Goal: Information Seeking & Learning: Learn about a topic

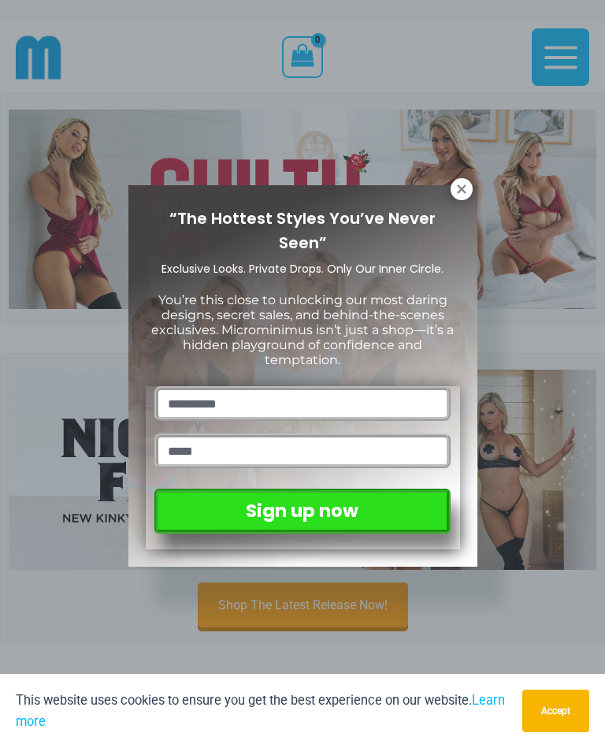
click at [463, 188] on icon at bounding box center [461, 189] width 14 height 14
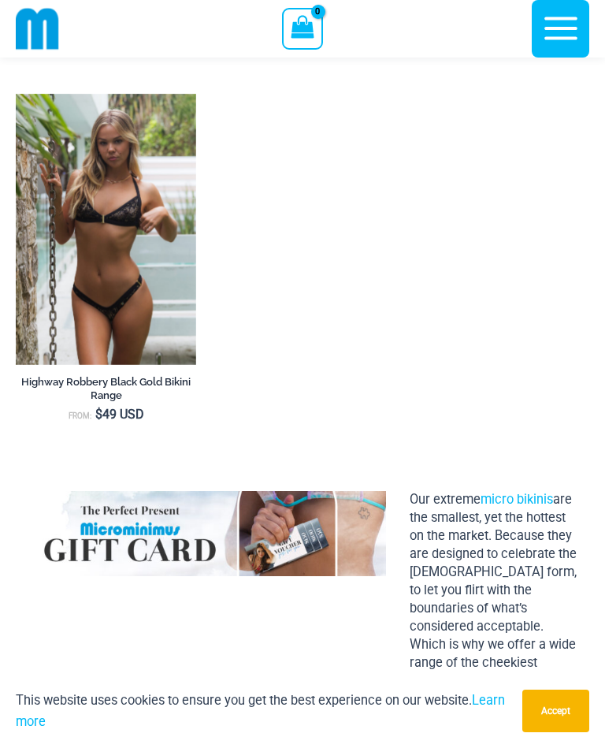
scroll to position [1932, 0]
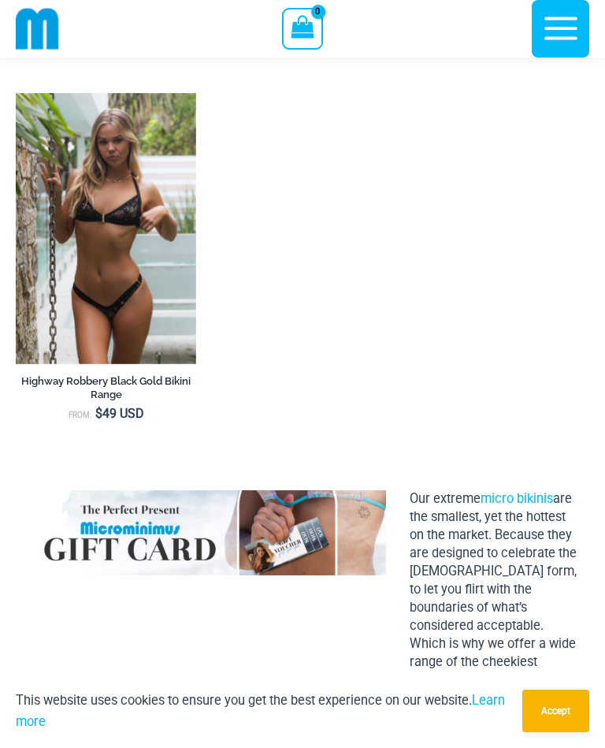
click at [16, 93] on img at bounding box center [16, 93] width 0 height 0
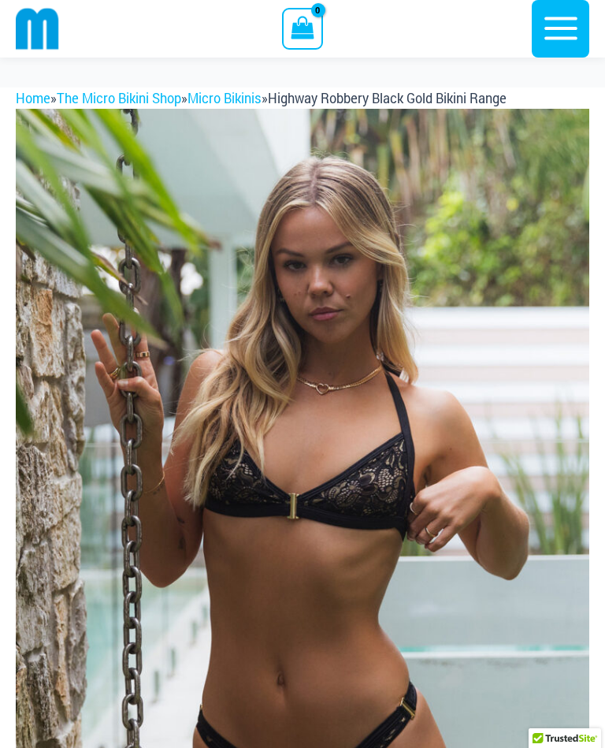
scroll to position [135, 0]
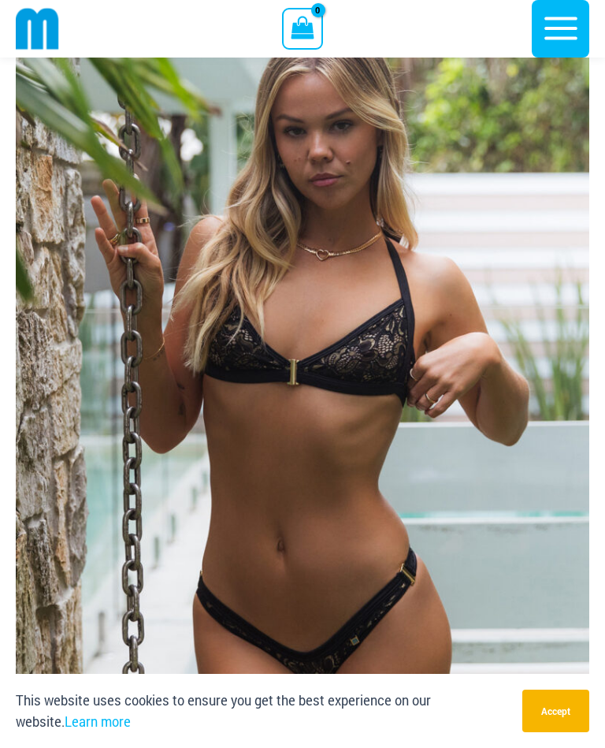
click at [575, 732] on button "Accept" at bounding box center [555, 710] width 67 height 43
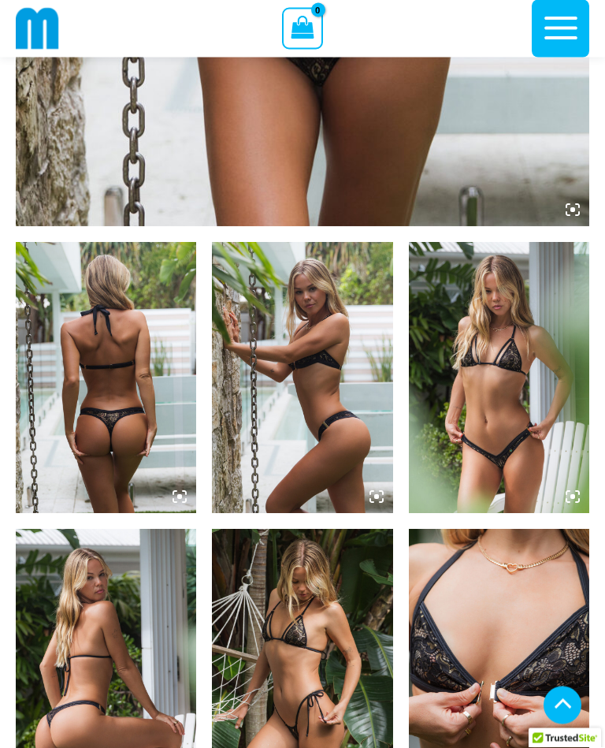
scroll to position [735, 0]
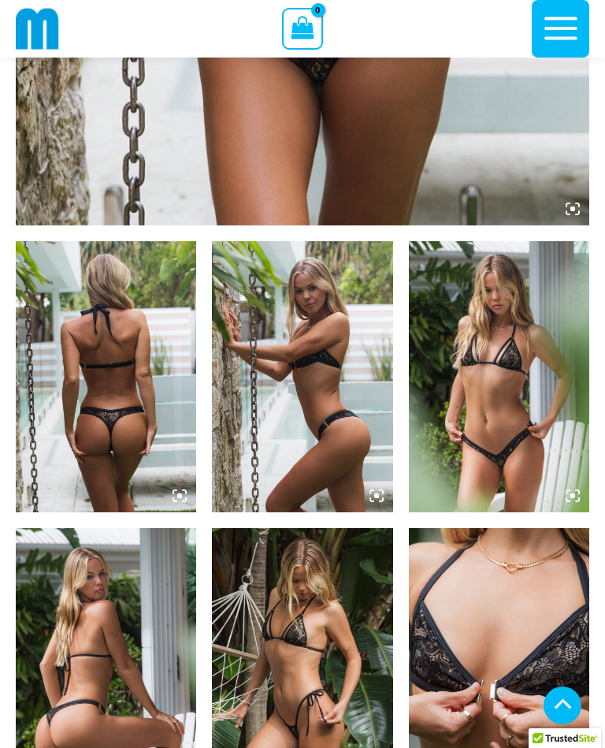
click at [129, 397] on img at bounding box center [106, 376] width 180 height 271
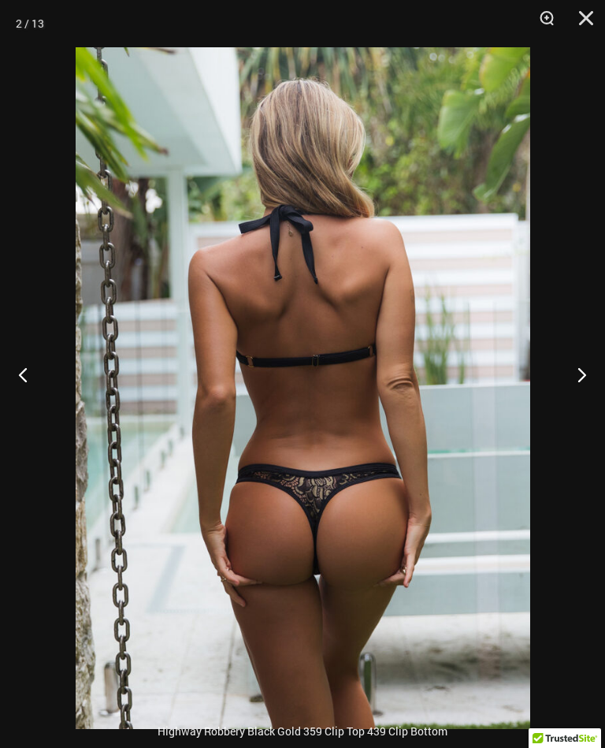
click at [38, 384] on button "Previous" at bounding box center [29, 374] width 59 height 79
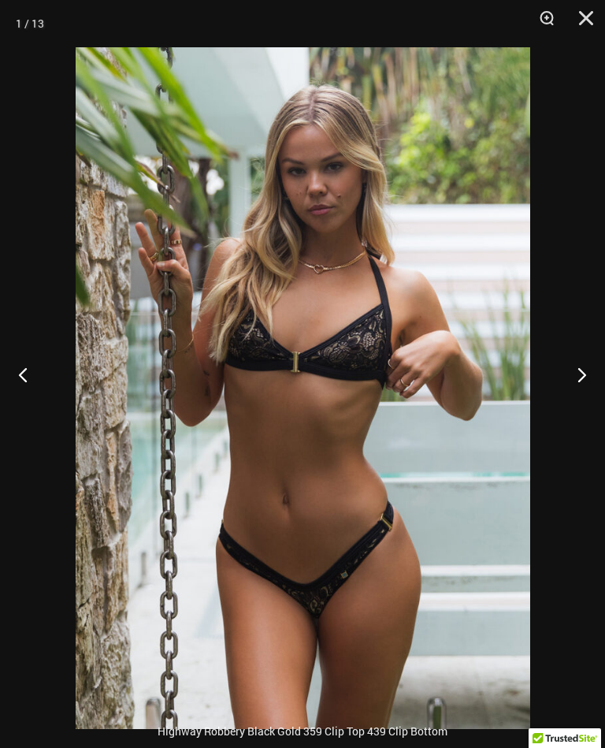
click at [590, 370] on button "Next" at bounding box center [575, 374] width 59 height 79
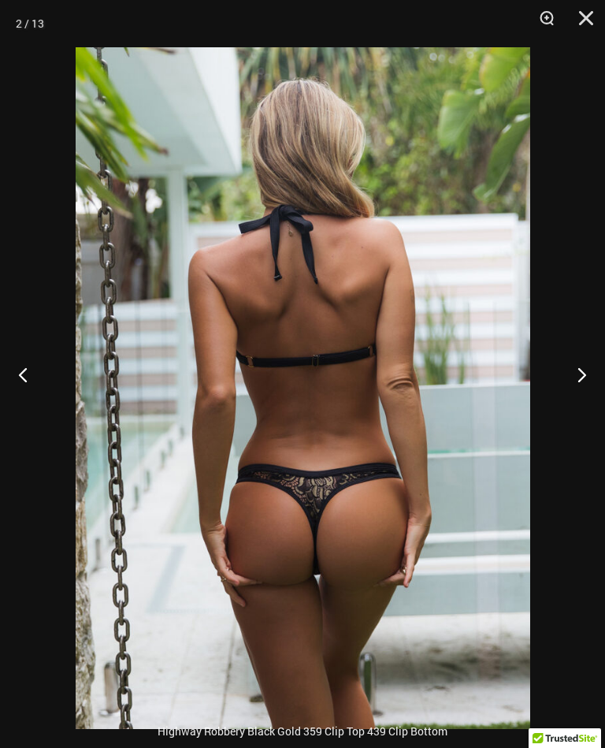
click at [581, 388] on button "Next" at bounding box center [575, 374] width 59 height 79
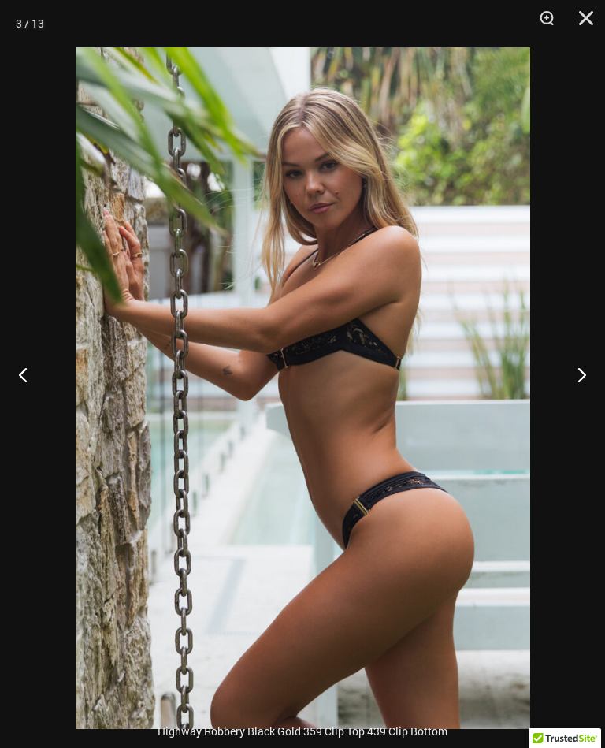
click at [579, 385] on button "Next" at bounding box center [575, 374] width 59 height 79
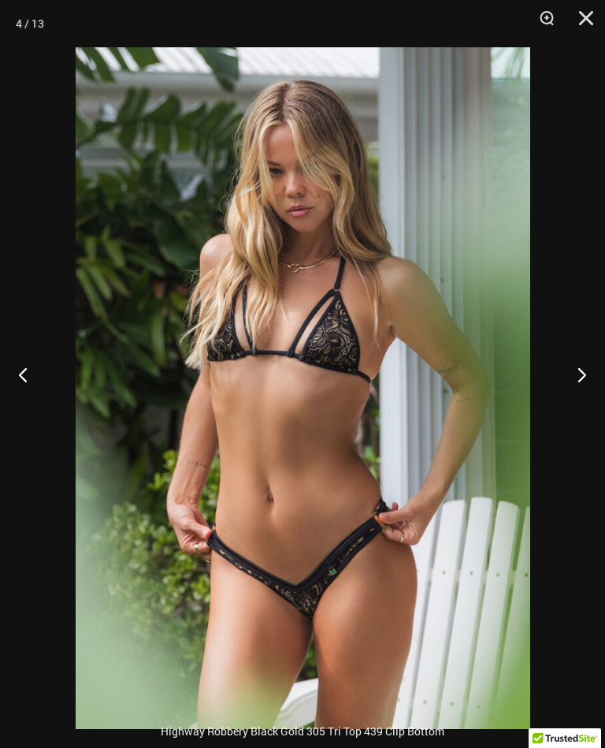
click at [582, 384] on button "Next" at bounding box center [575, 374] width 59 height 79
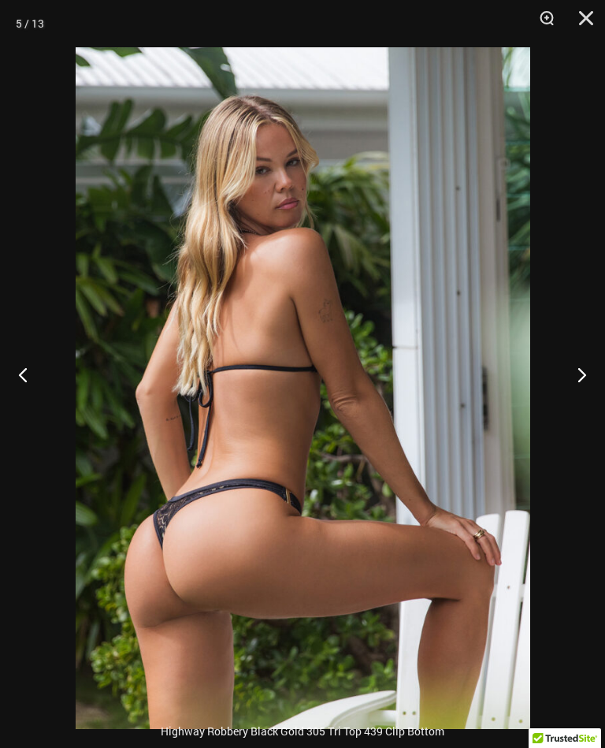
click at [569, 370] on button "Next" at bounding box center [575, 374] width 59 height 79
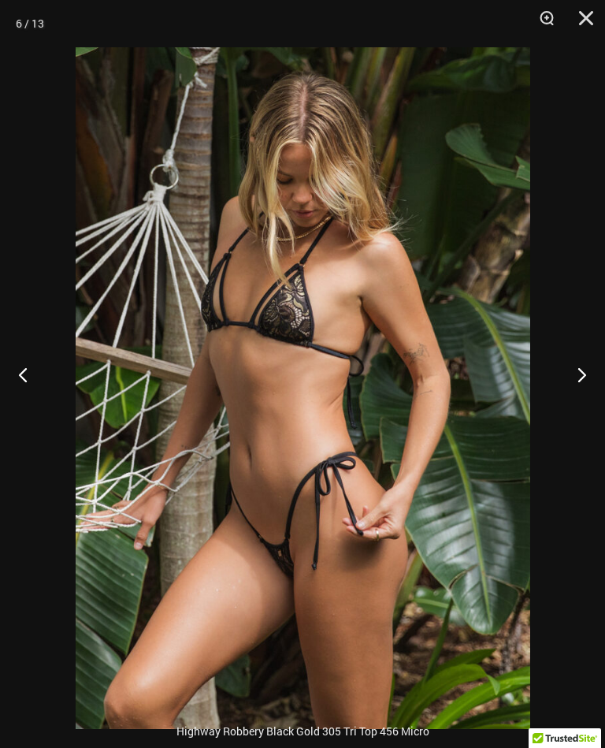
click at [575, 395] on button "Next" at bounding box center [575, 374] width 59 height 79
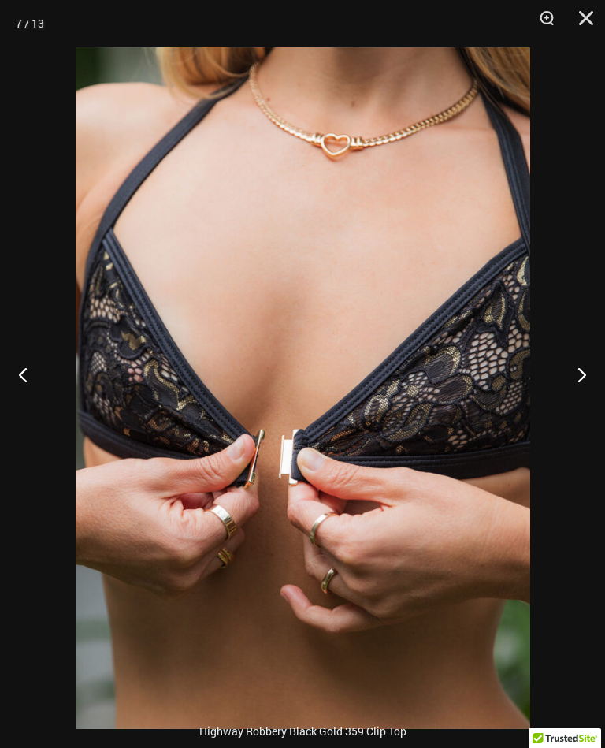
click at [566, 399] on button "Next" at bounding box center [575, 374] width 59 height 79
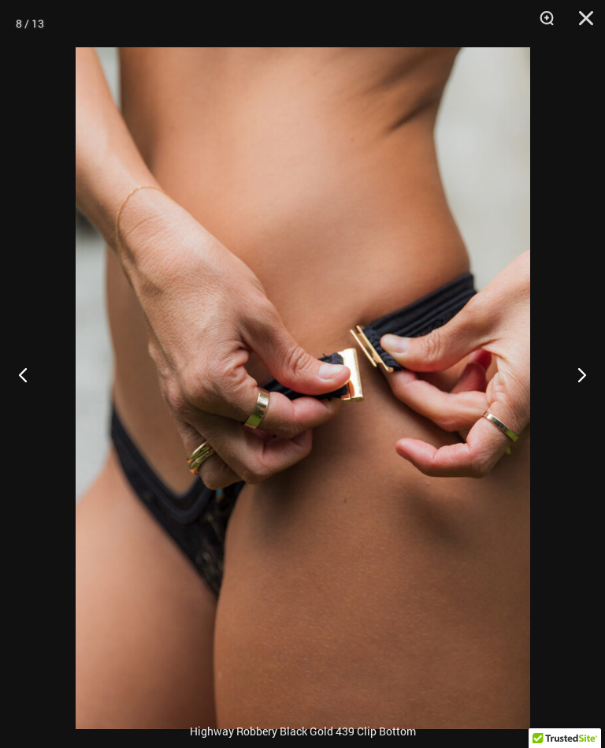
click at [577, 393] on button "Next" at bounding box center [575, 374] width 59 height 79
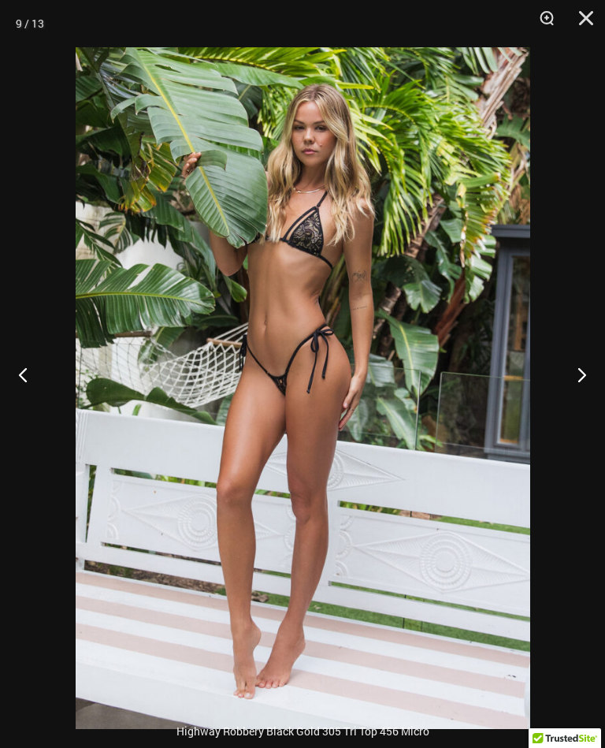
click at [577, 399] on button "Next" at bounding box center [575, 374] width 59 height 79
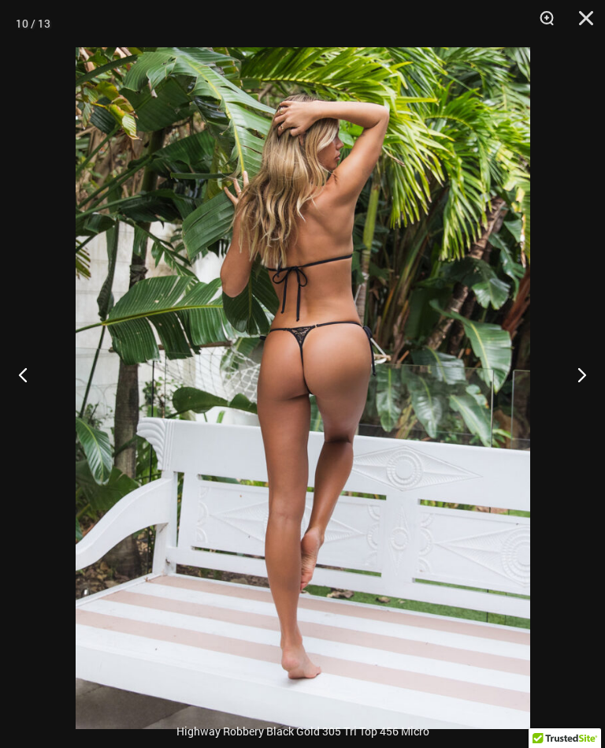
click at [577, 398] on button "Next" at bounding box center [575, 374] width 59 height 79
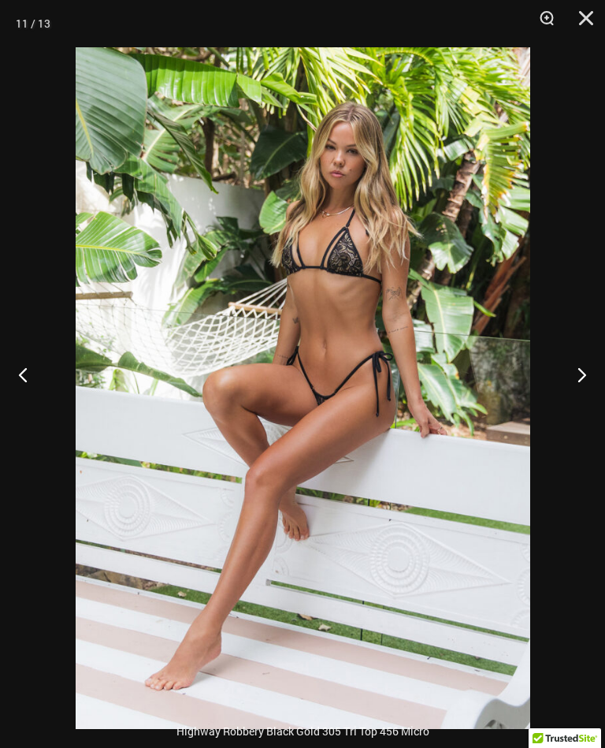
click at [577, 390] on button "Next" at bounding box center [575, 374] width 59 height 79
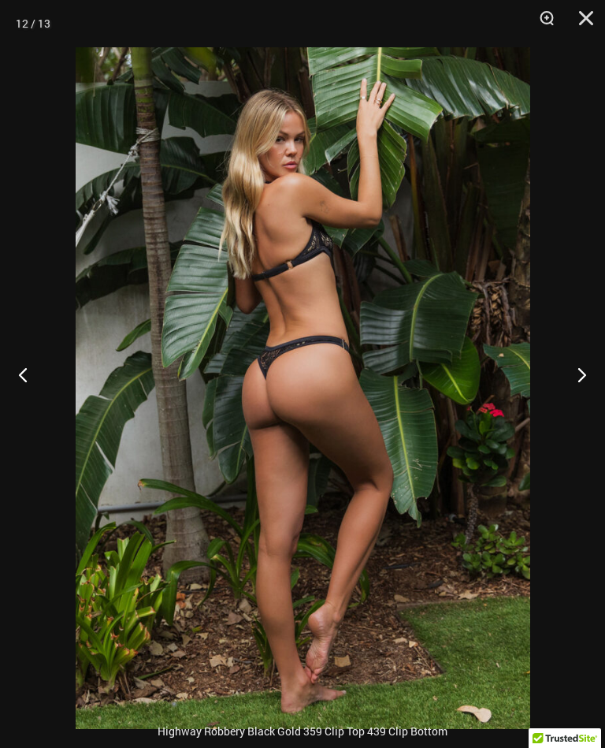
click at [577, 398] on button "Next" at bounding box center [575, 374] width 59 height 79
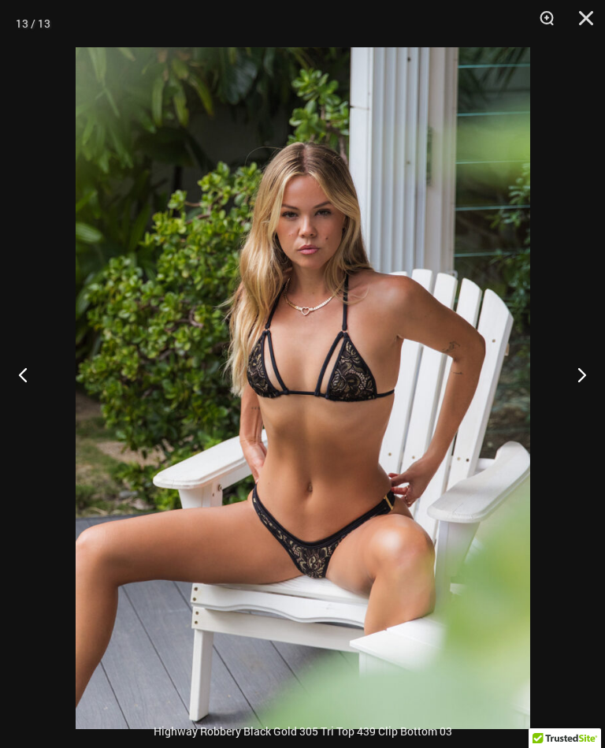
click at [582, 410] on button "Next" at bounding box center [575, 374] width 59 height 79
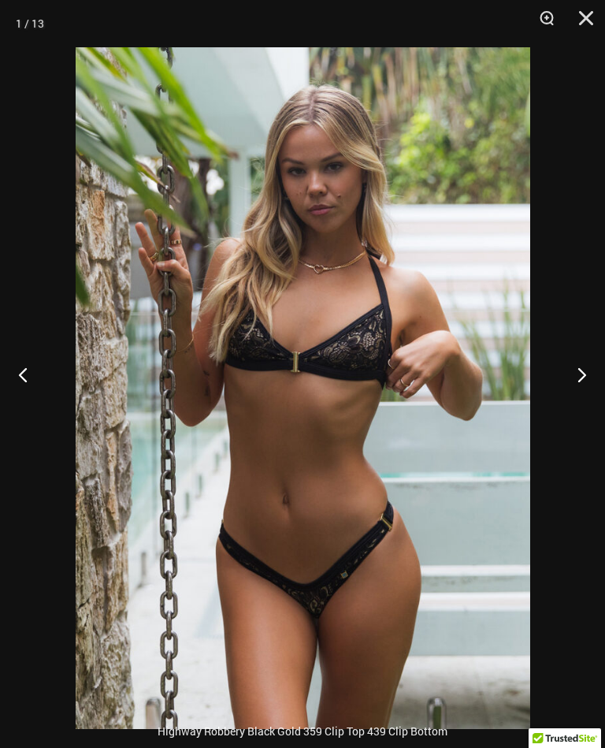
click at [589, 395] on button "Next" at bounding box center [575, 374] width 59 height 79
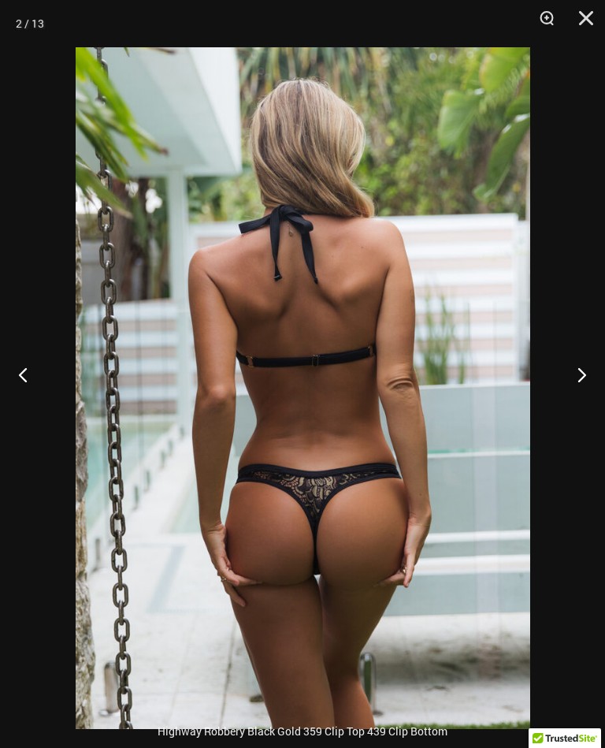
click at [585, 399] on button "Next" at bounding box center [575, 374] width 59 height 79
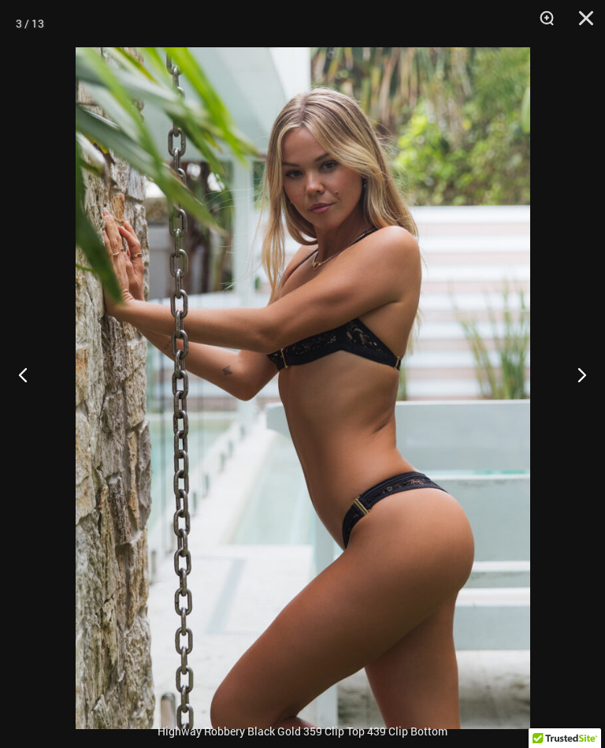
click at [585, 397] on button "Next" at bounding box center [575, 374] width 59 height 79
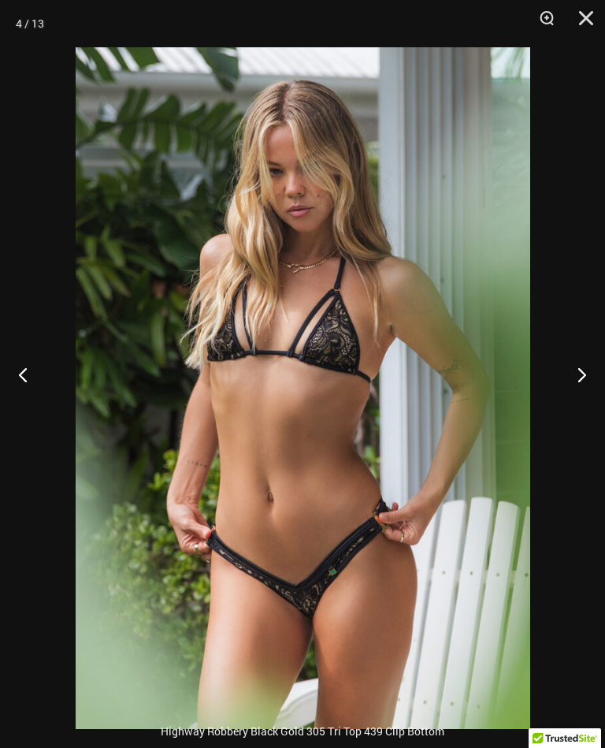
click at [589, 406] on button "Next" at bounding box center [575, 374] width 59 height 79
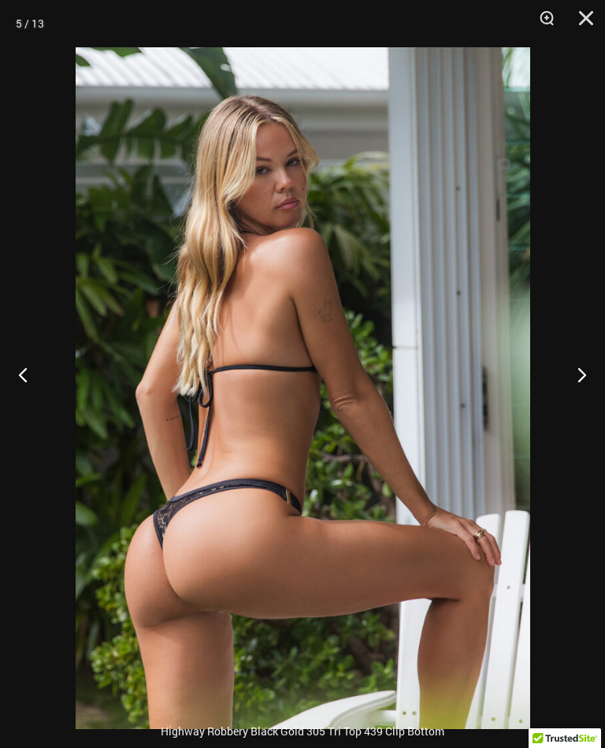
click at [588, 405] on button "Next" at bounding box center [575, 374] width 59 height 79
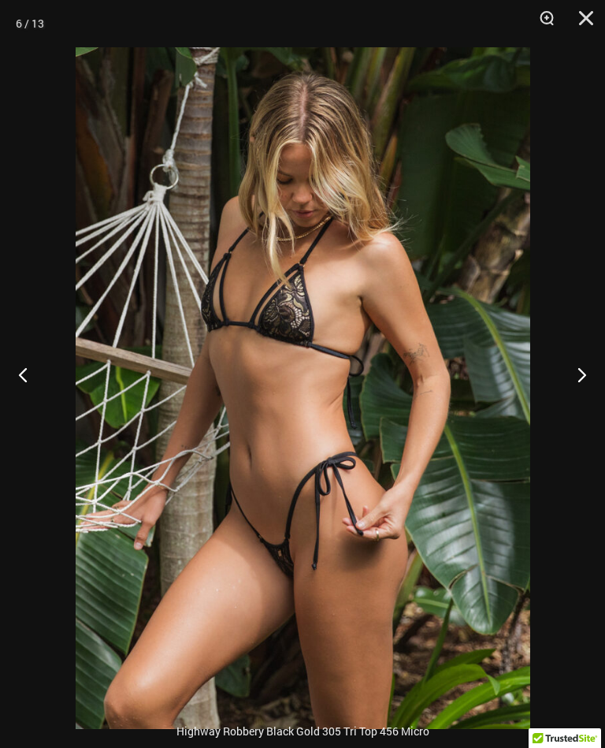
click at [570, 382] on button "Next" at bounding box center [575, 374] width 59 height 79
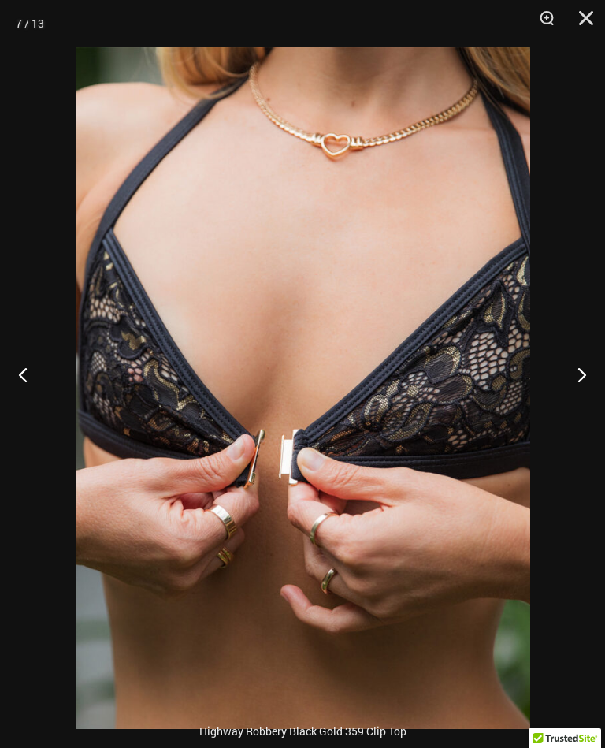
click at [558, 396] on button "Next" at bounding box center [575, 374] width 59 height 79
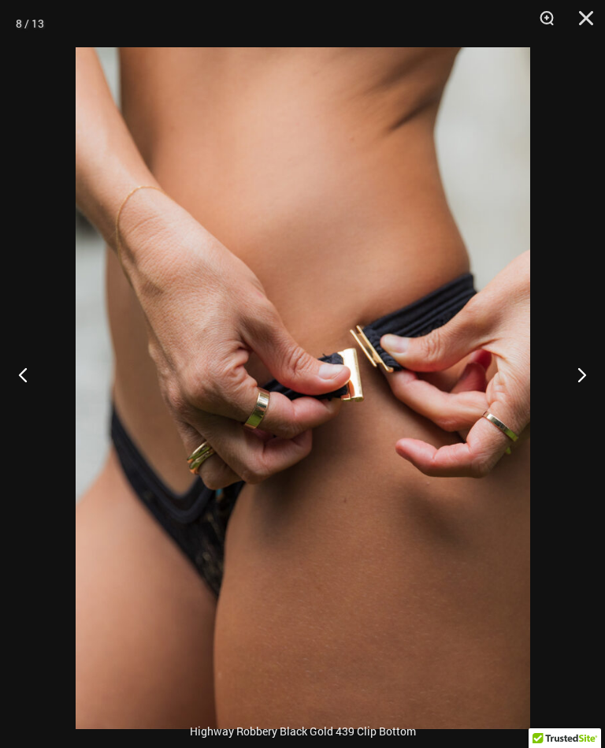
click at [562, 398] on button "Next" at bounding box center [575, 374] width 59 height 79
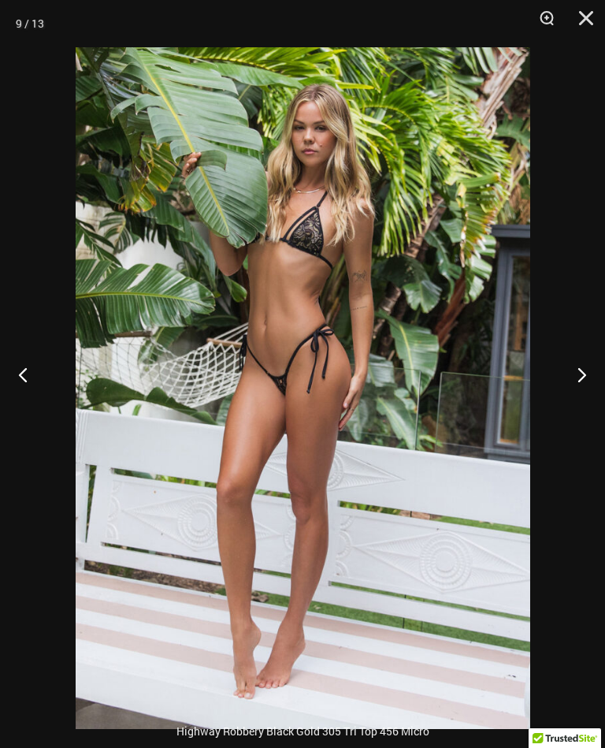
click at [563, 380] on button "Next" at bounding box center [575, 374] width 59 height 79
click at [562, 380] on button "Next" at bounding box center [575, 374] width 59 height 79
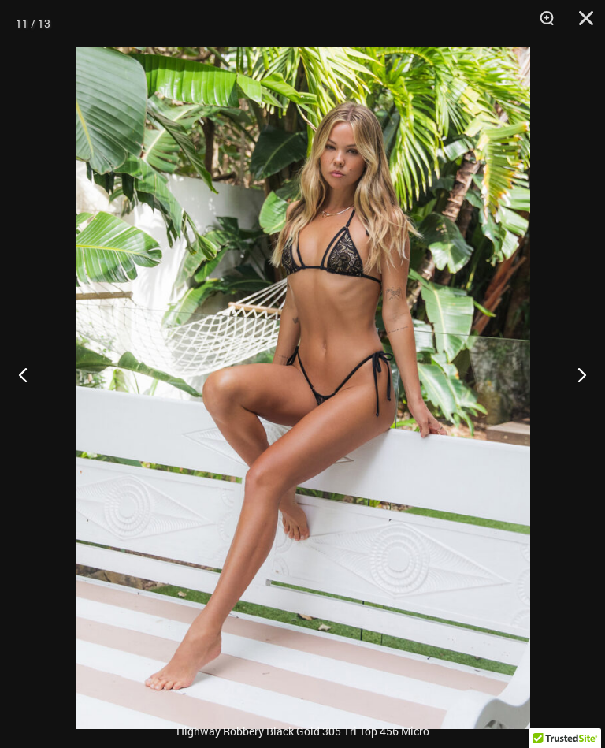
click at [564, 389] on button "Next" at bounding box center [575, 374] width 59 height 79
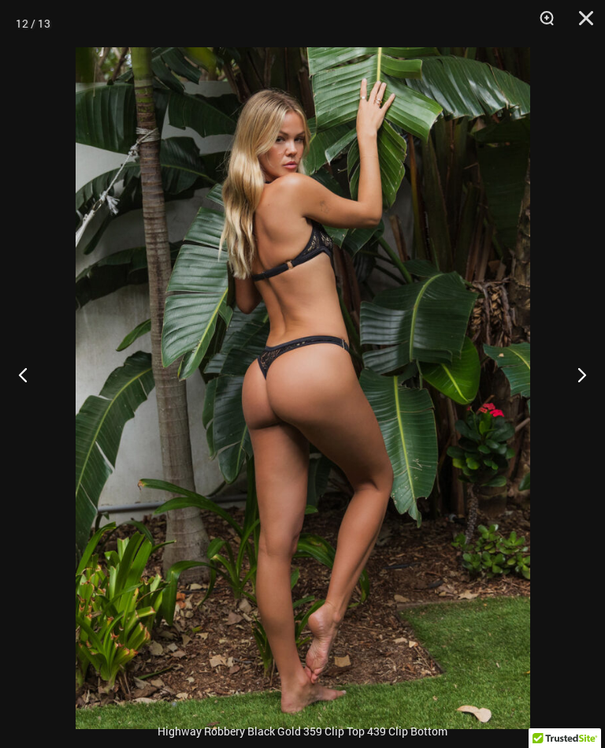
click at [566, 399] on button "Next" at bounding box center [575, 374] width 59 height 79
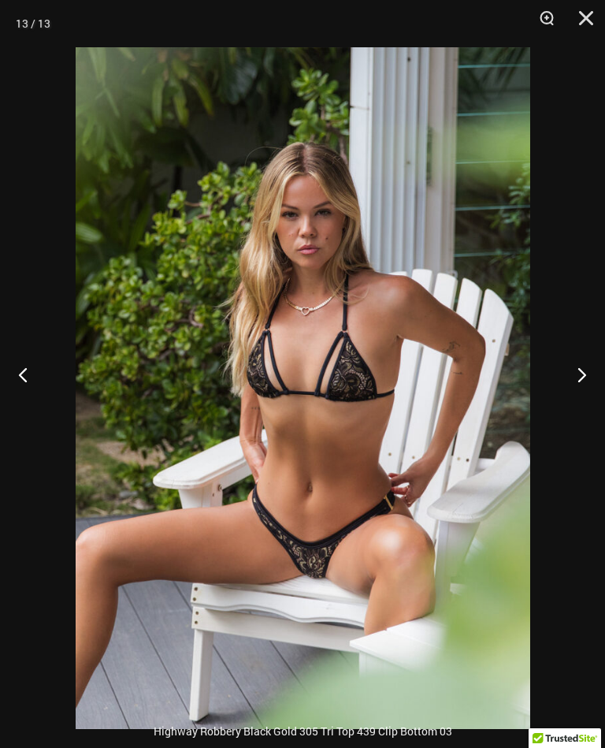
click at [560, 385] on button "Next" at bounding box center [575, 374] width 59 height 79
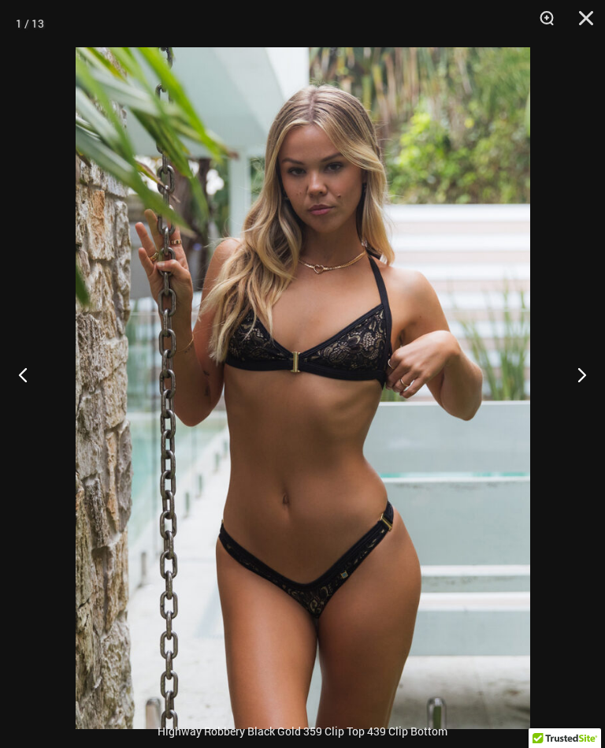
click at [581, 16] on button "Close" at bounding box center [580, 23] width 39 height 47
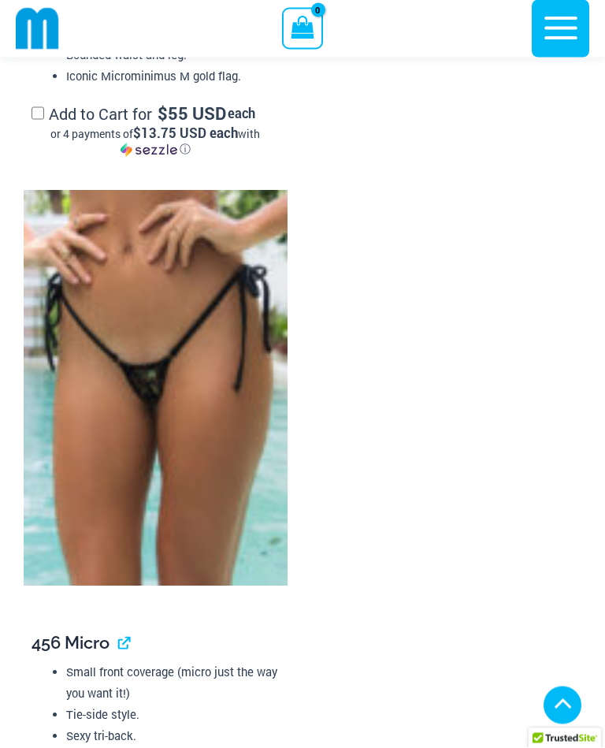
scroll to position [4789, 0]
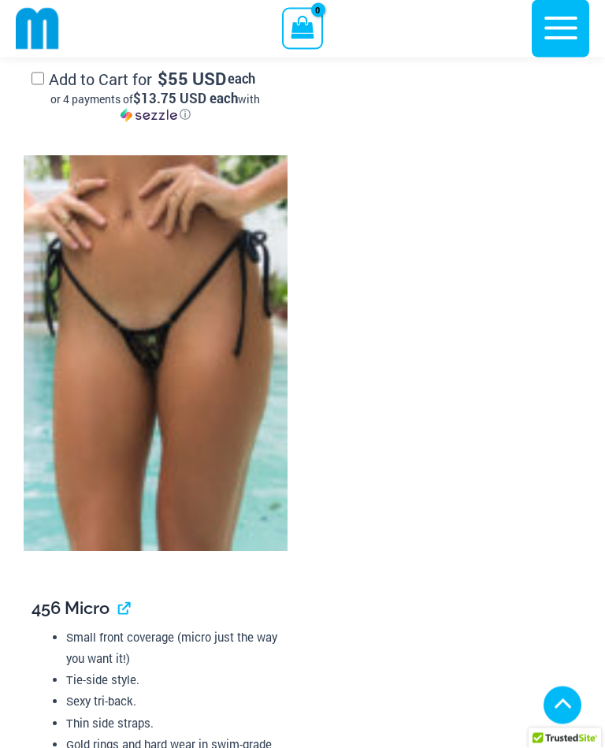
click at [203, 374] on img at bounding box center [156, 353] width 264 height 395
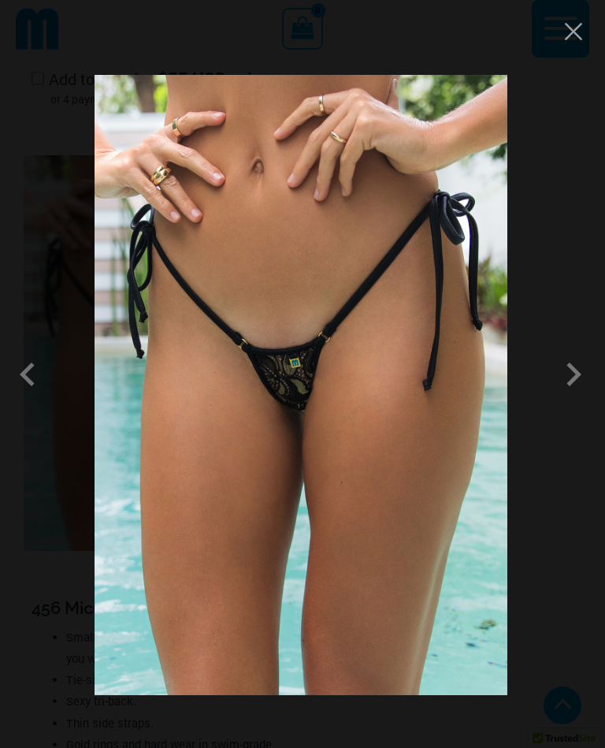
click at [569, 386] on span at bounding box center [573, 374] width 47 height 47
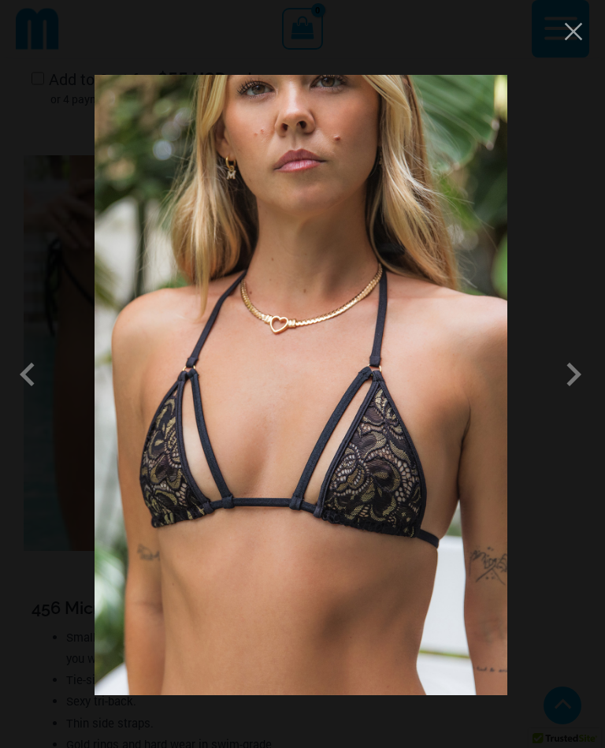
click at [550, 381] on span at bounding box center [573, 374] width 47 height 47
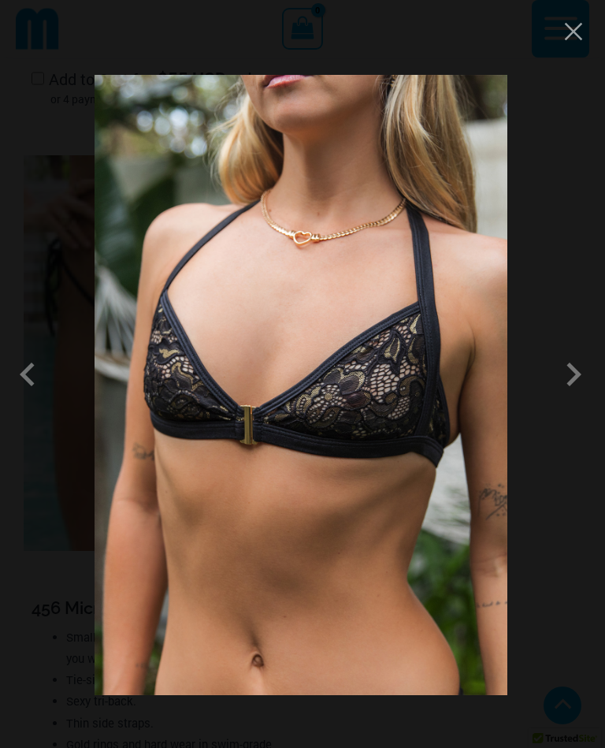
click at [560, 394] on span at bounding box center [573, 374] width 47 height 47
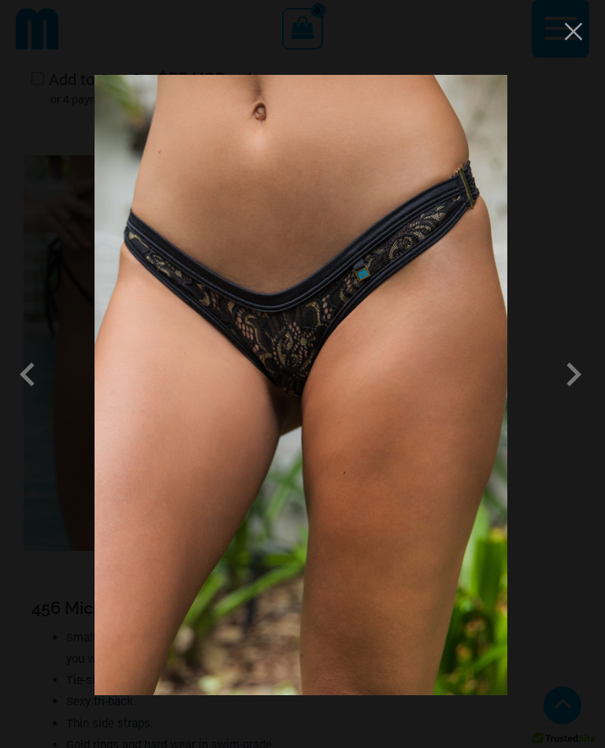
click at [556, 387] on span at bounding box center [573, 374] width 47 height 47
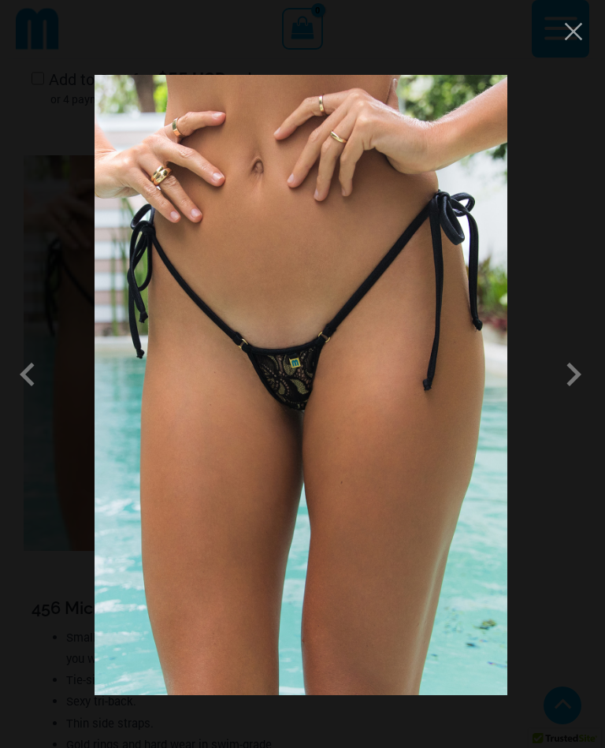
click at [556, 538] on div at bounding box center [302, 374] width 605 height 748
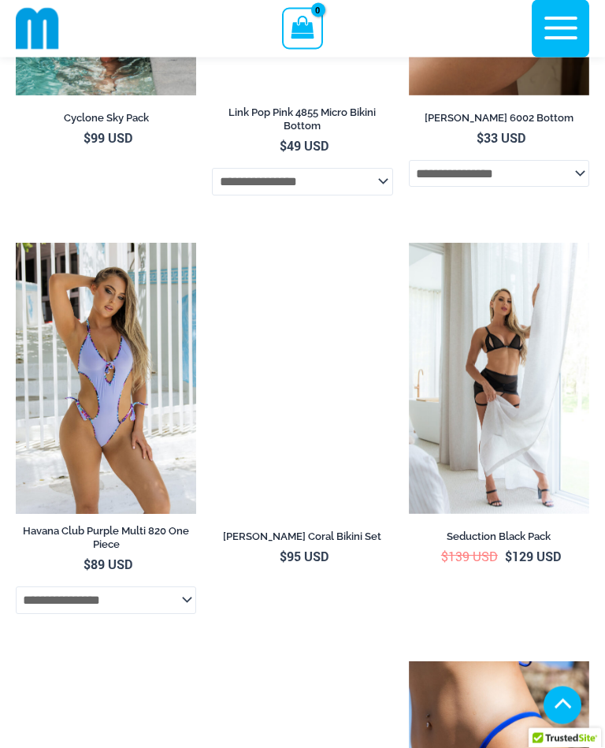
scroll to position [7245, 0]
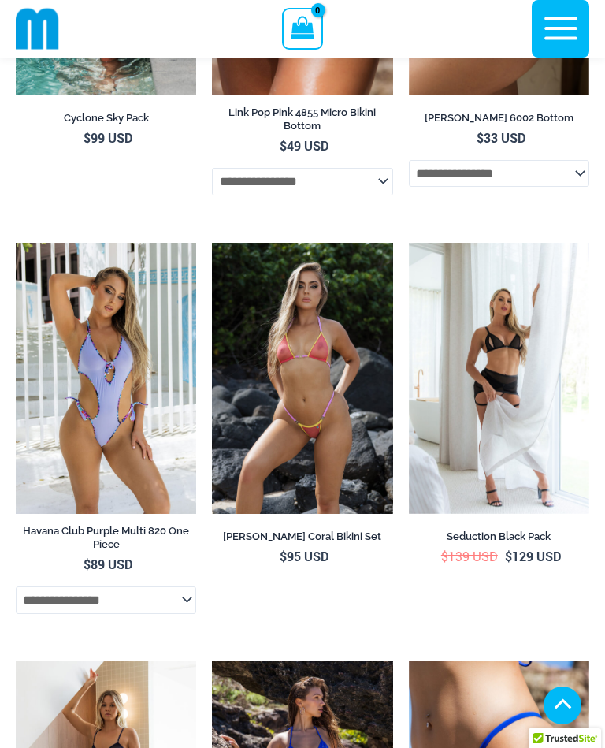
click at [212, 243] on img at bounding box center [212, 243] width 0 height 0
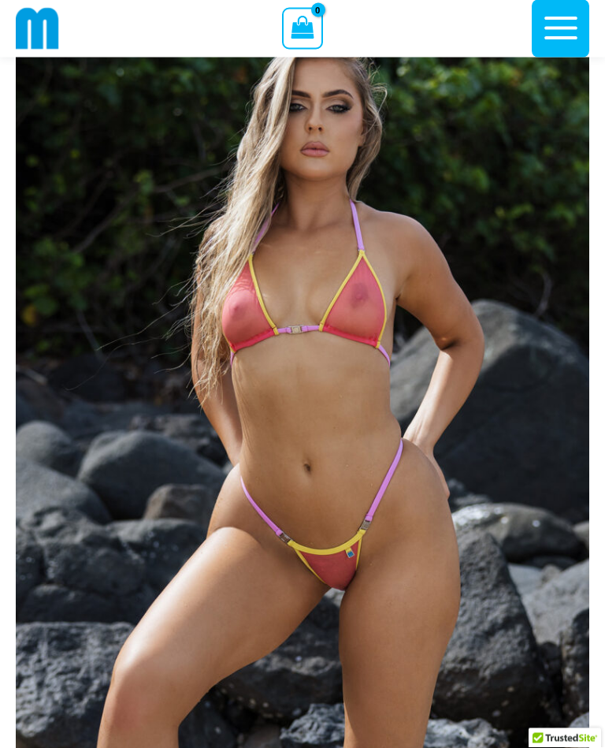
scroll to position [132, 0]
click at [537, 346] on img at bounding box center [302, 398] width 573 height 860
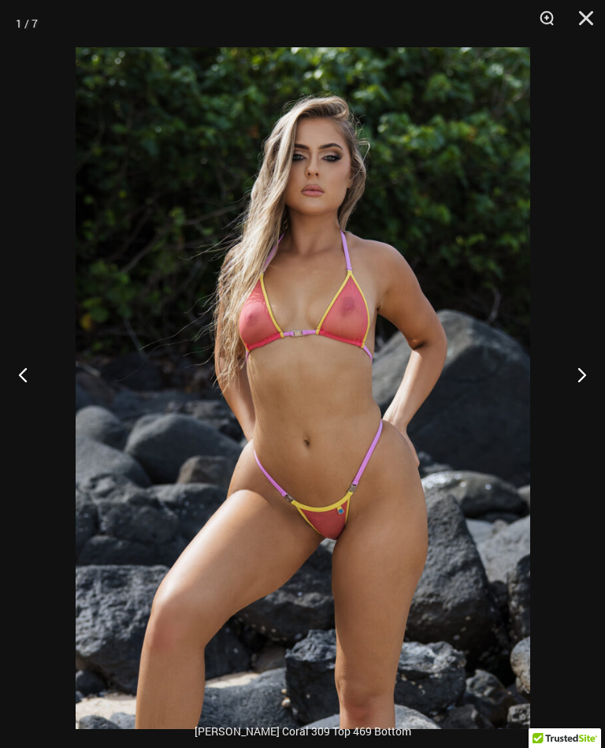
click at [582, 389] on button "Next" at bounding box center [575, 374] width 59 height 79
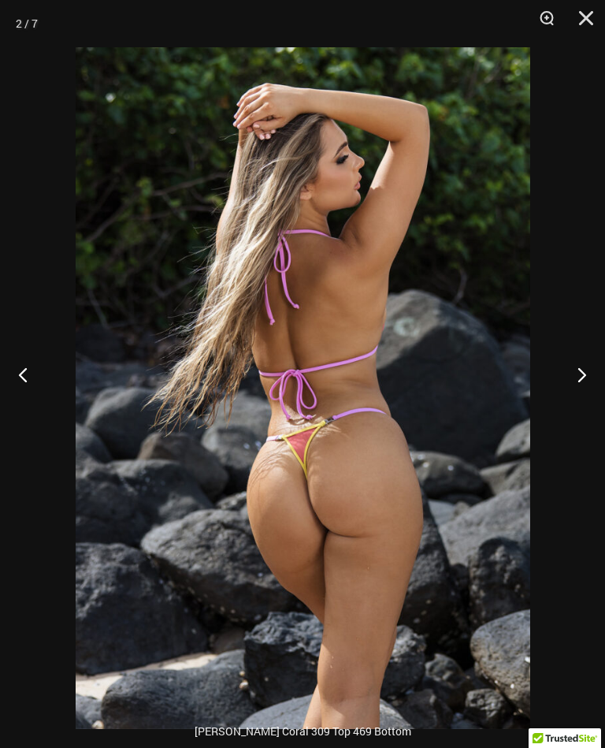
click at [574, 380] on button "Next" at bounding box center [575, 374] width 59 height 79
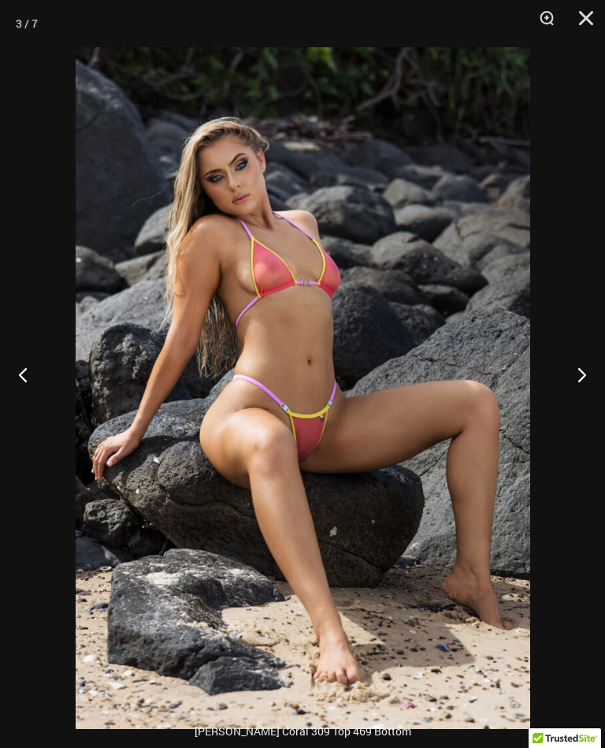
click at [575, 399] on button "Next" at bounding box center [575, 374] width 59 height 79
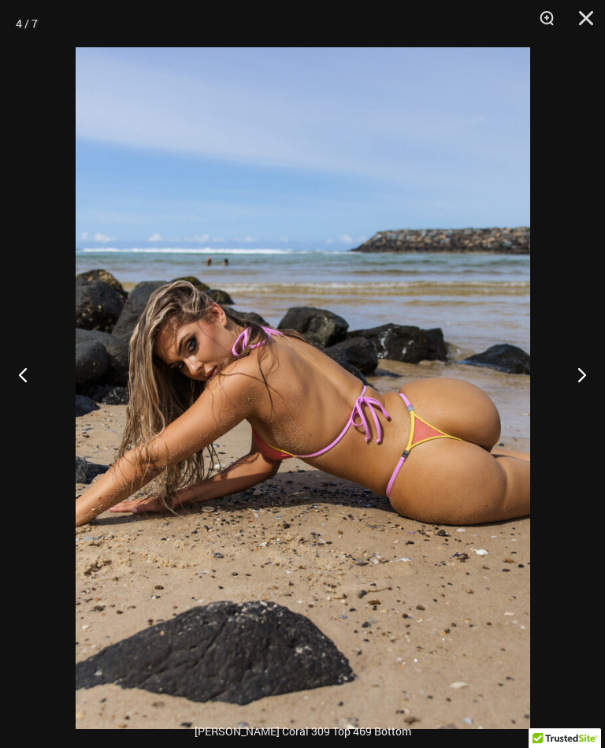
click at [577, 391] on button "Next" at bounding box center [575, 374] width 59 height 79
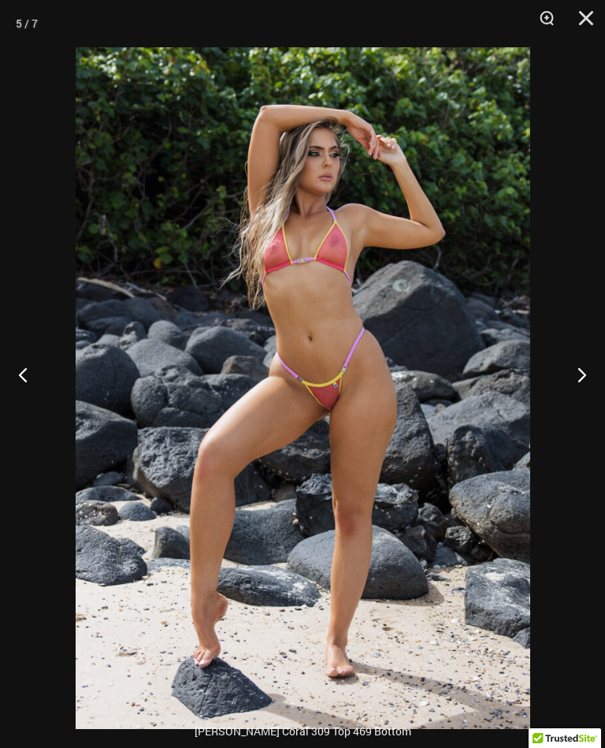
click at [579, 392] on button "Next" at bounding box center [575, 374] width 59 height 79
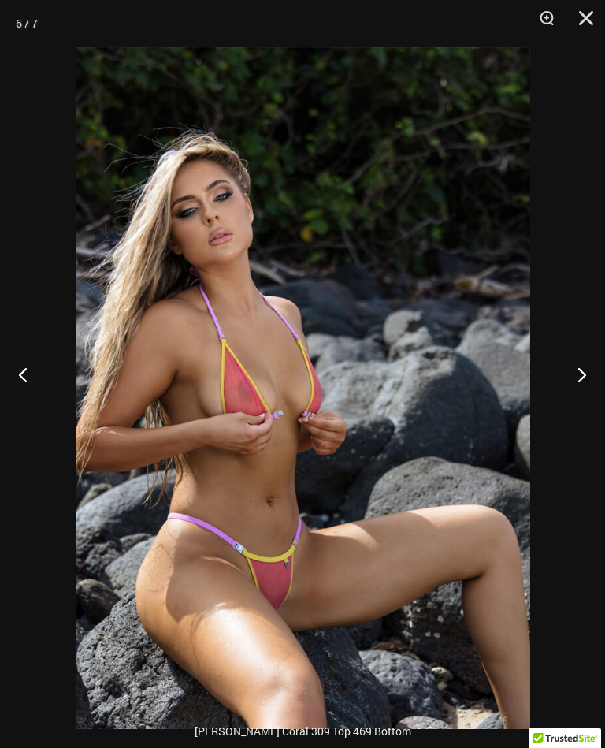
click at [576, 386] on button "Next" at bounding box center [575, 374] width 59 height 79
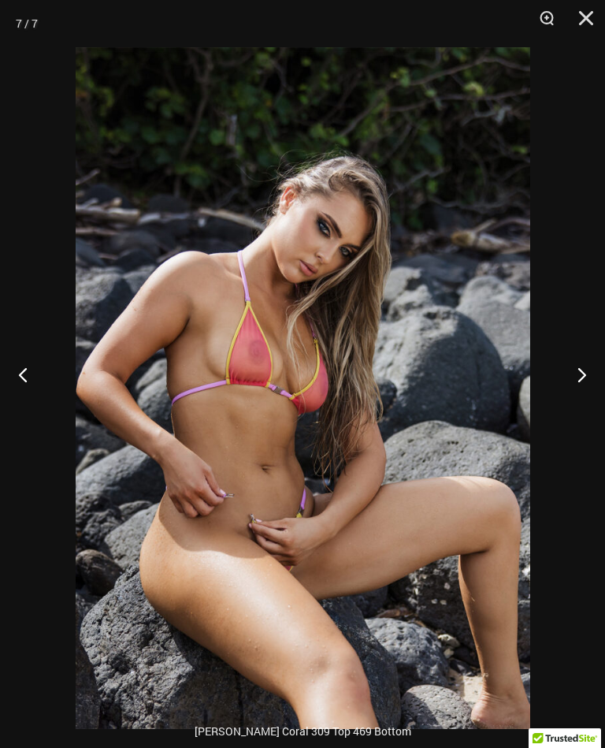
click at [580, 378] on button "Next" at bounding box center [575, 374] width 59 height 79
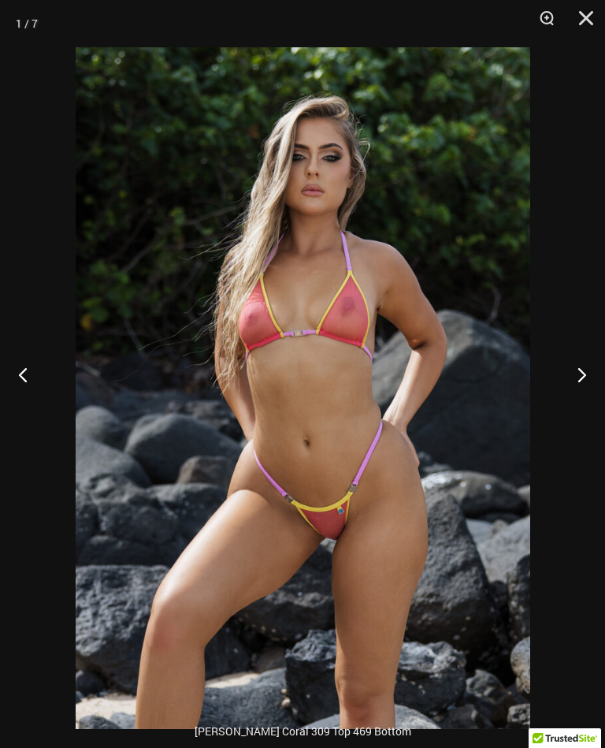
click at [592, 22] on button "Close" at bounding box center [580, 23] width 39 height 47
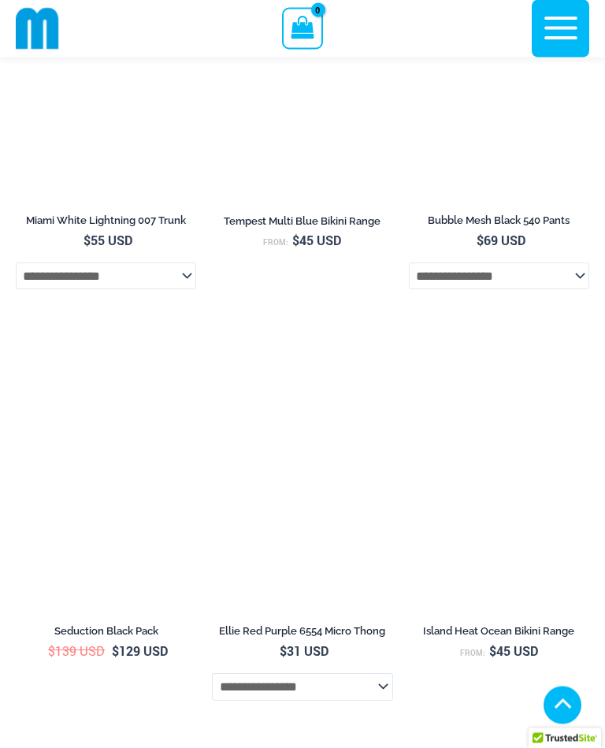
scroll to position [5970, 0]
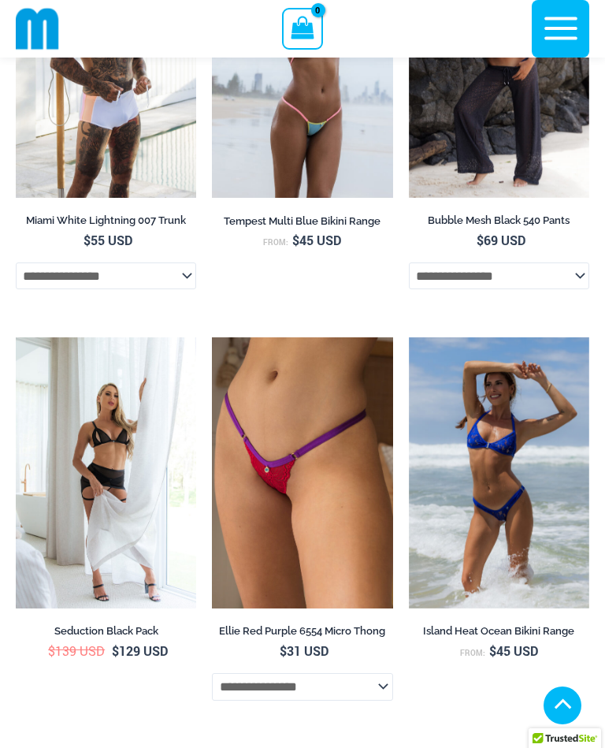
click at [212, 337] on img at bounding box center [212, 337] width 0 height 0
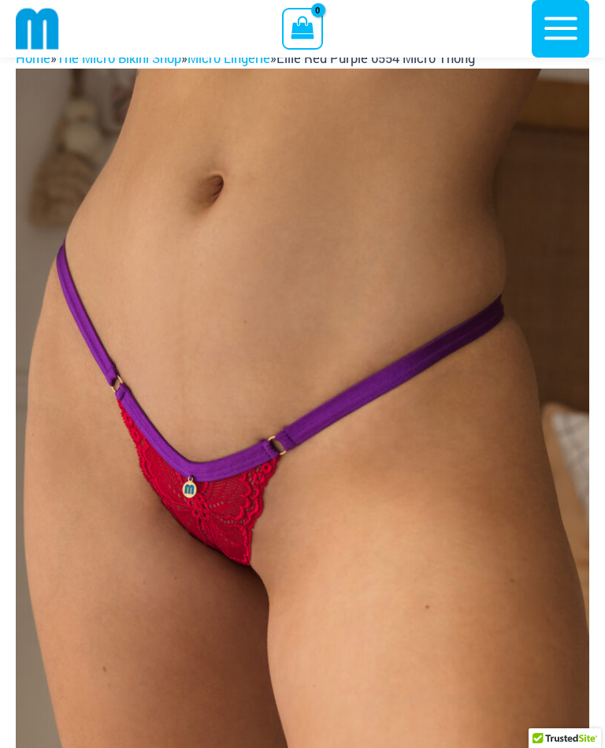
scroll to position [73, 0]
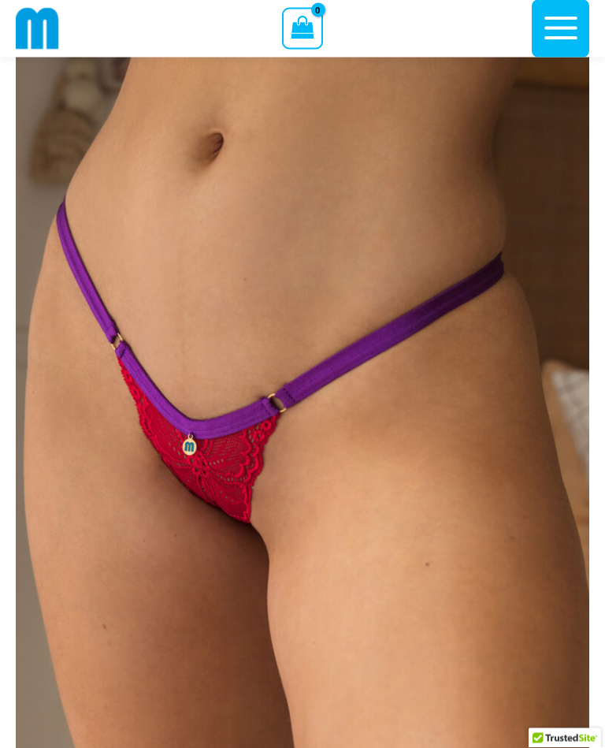
click at [558, 351] on img at bounding box center [302, 457] width 573 height 860
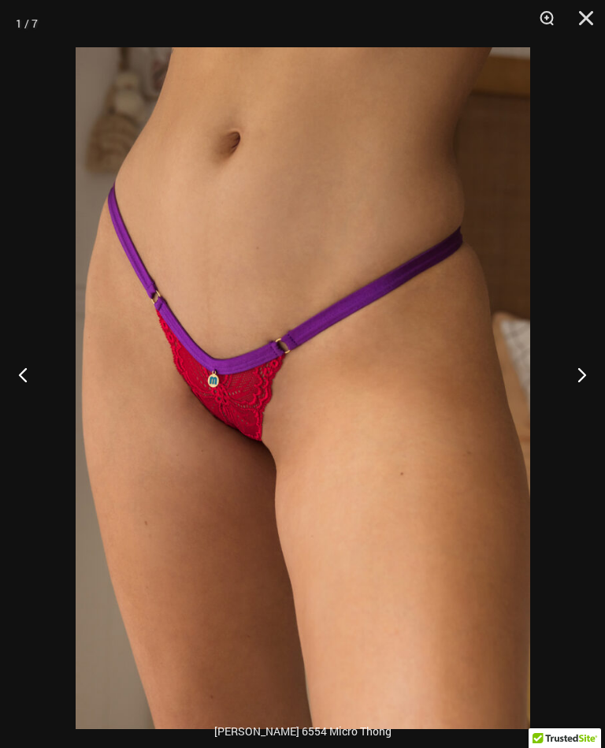
click at [597, 377] on button "Next" at bounding box center [575, 374] width 59 height 79
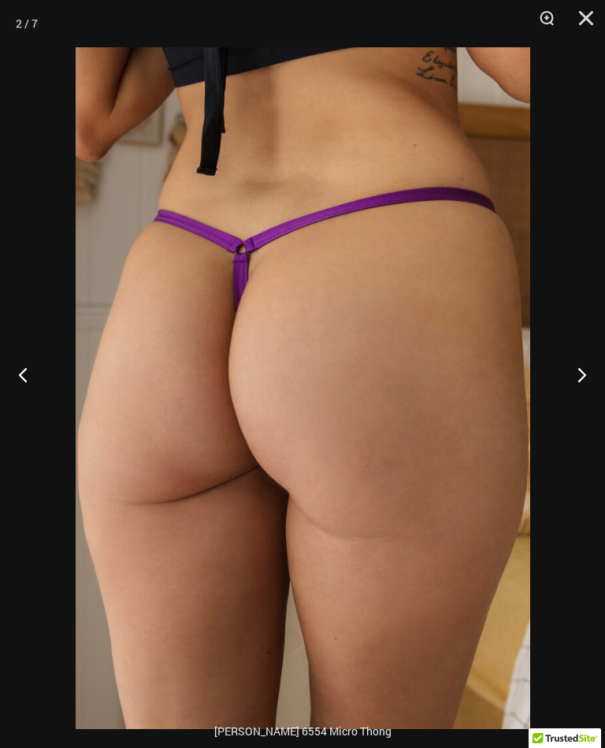
click at [596, 377] on button "Next" at bounding box center [575, 374] width 59 height 79
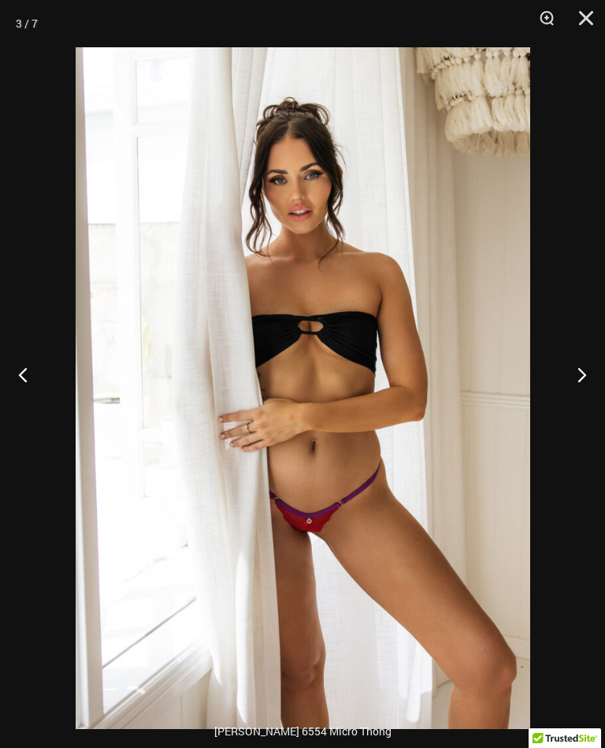
click at [596, 379] on button "Next" at bounding box center [575, 374] width 59 height 79
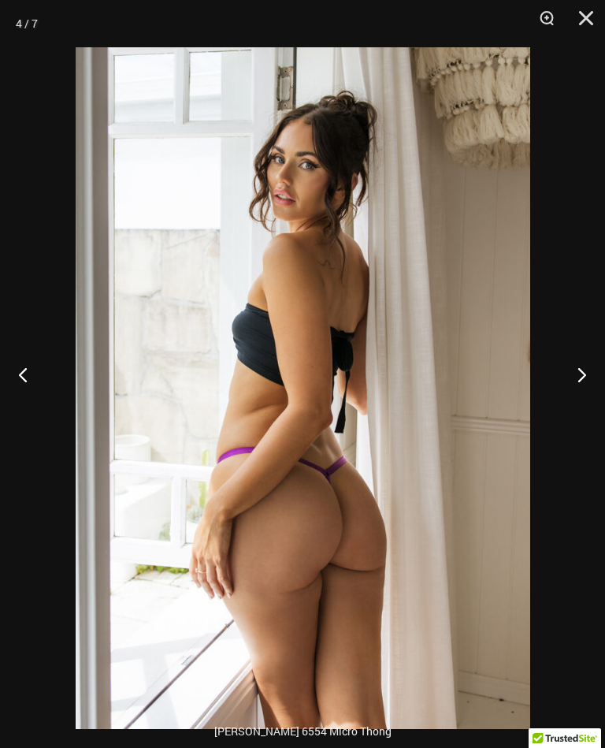
click at [598, 386] on button "Next" at bounding box center [575, 374] width 59 height 79
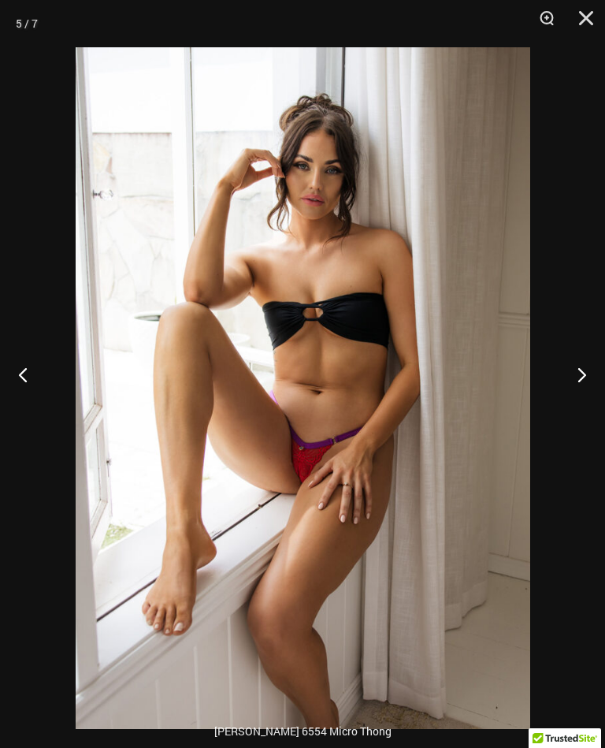
click at [598, 385] on button "Next" at bounding box center [575, 374] width 59 height 79
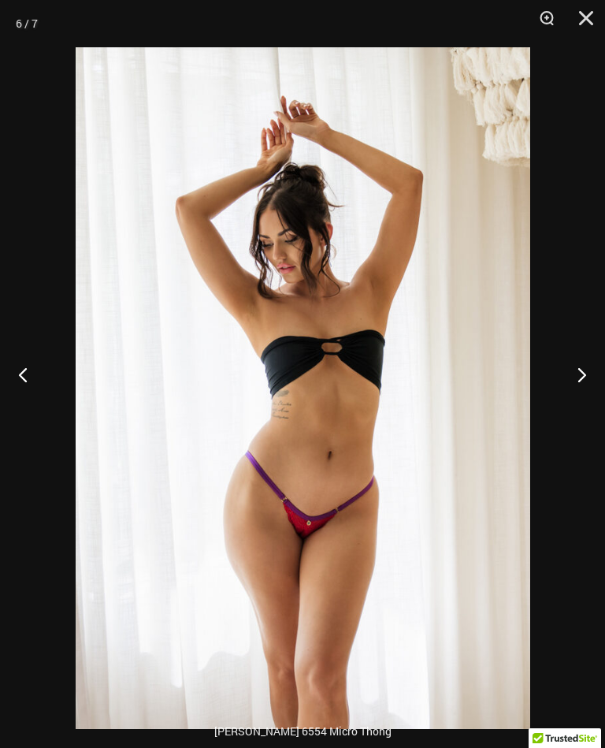
click at [598, 399] on button "Next" at bounding box center [575, 374] width 59 height 79
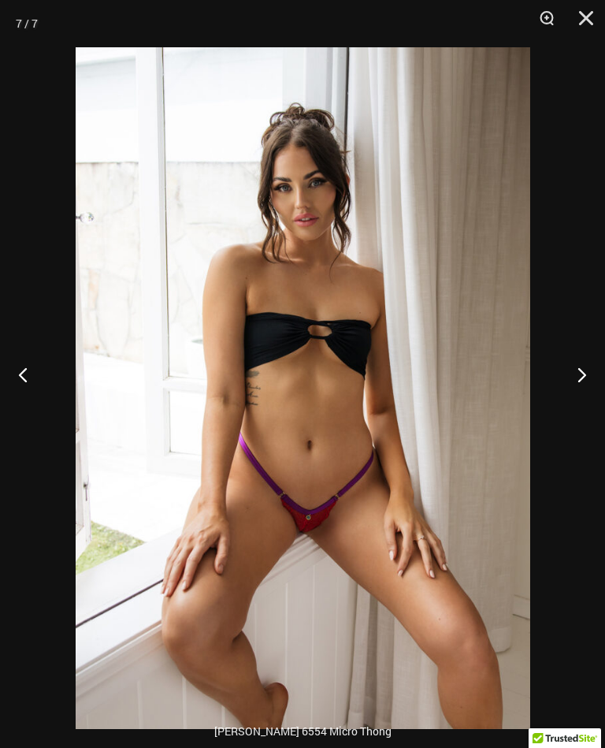
click at [599, 382] on button "Next" at bounding box center [575, 374] width 59 height 79
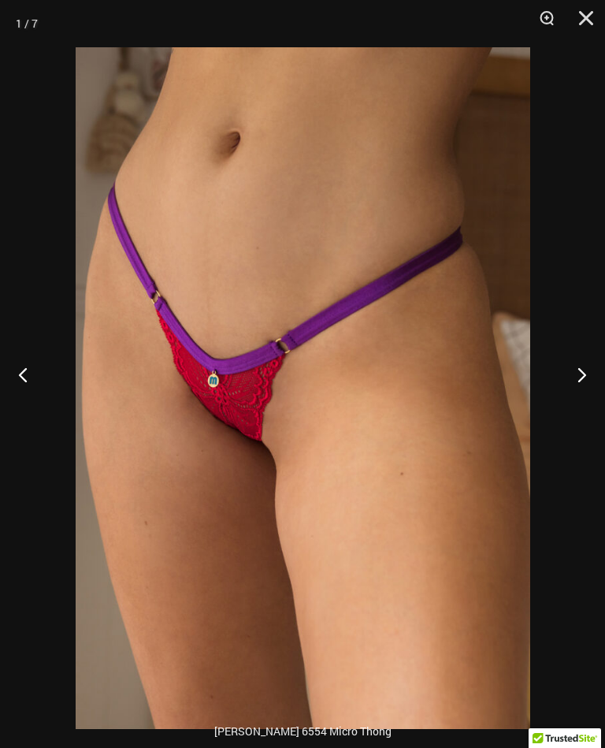
click at [587, 32] on button "Close" at bounding box center [580, 23] width 39 height 47
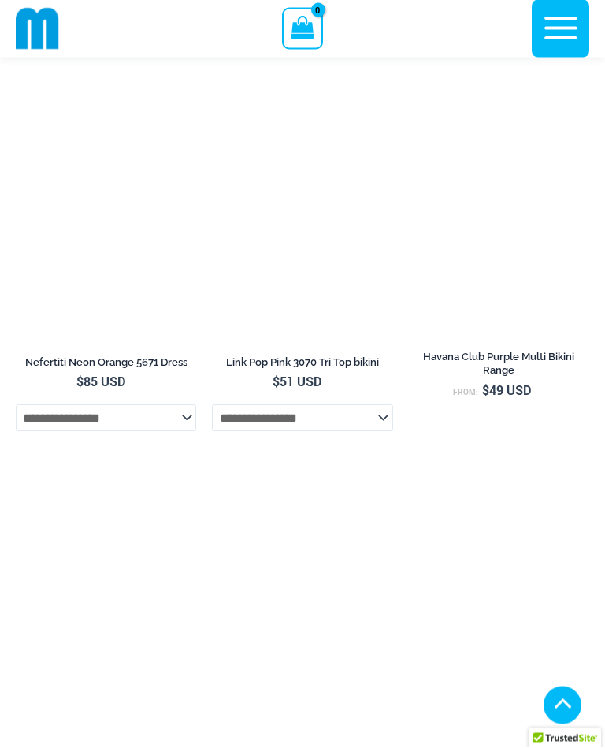
scroll to position [5266, 0]
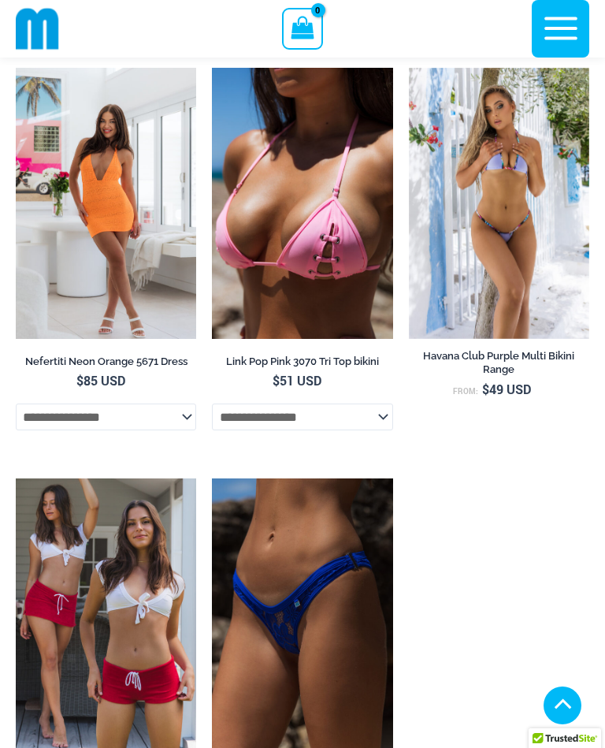
click at [409, 68] on img at bounding box center [409, 68] width 0 height 0
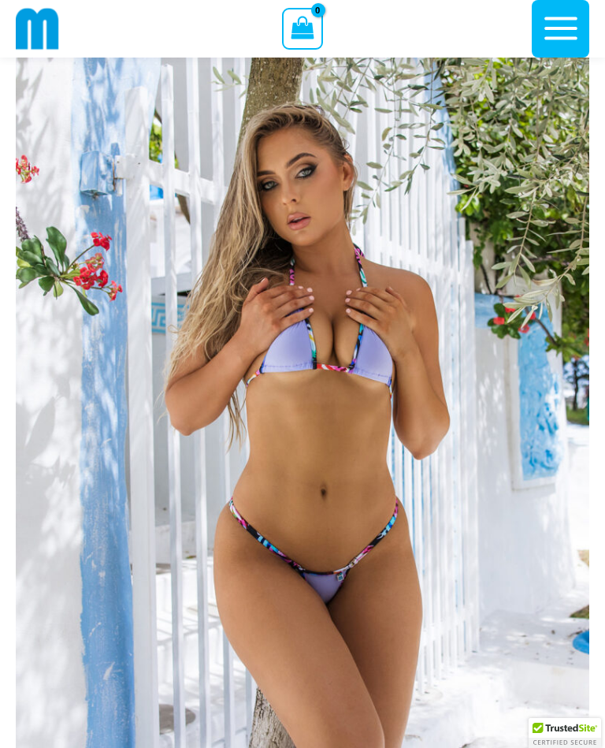
scroll to position [65, 0]
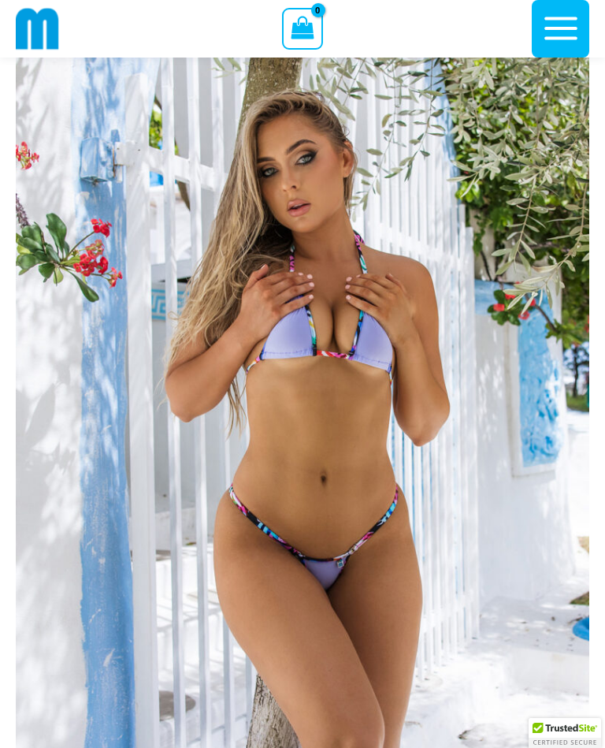
click at [493, 347] on img at bounding box center [302, 465] width 573 height 860
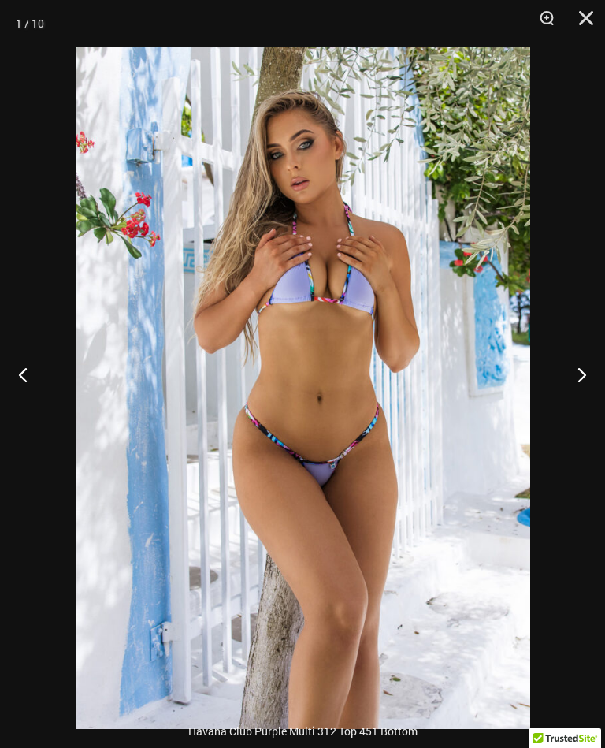
click at [595, 375] on button "Next" at bounding box center [575, 374] width 59 height 79
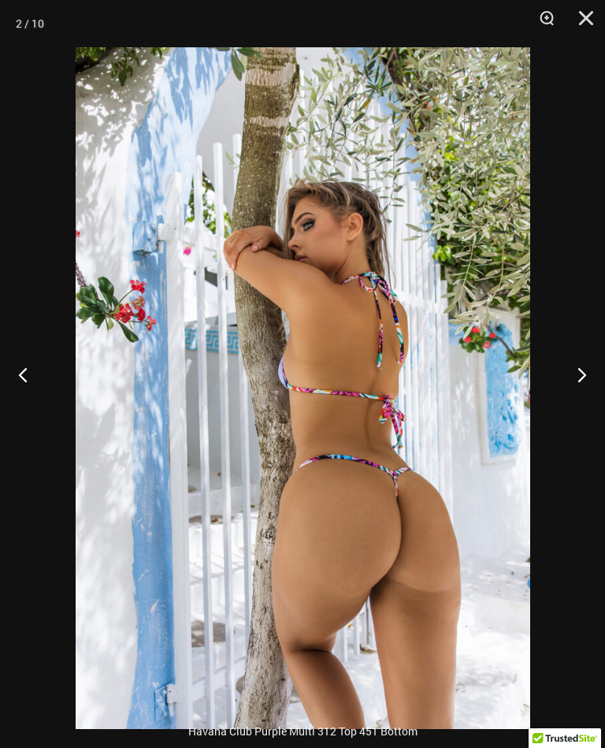
click at [595, 378] on button "Next" at bounding box center [575, 374] width 59 height 79
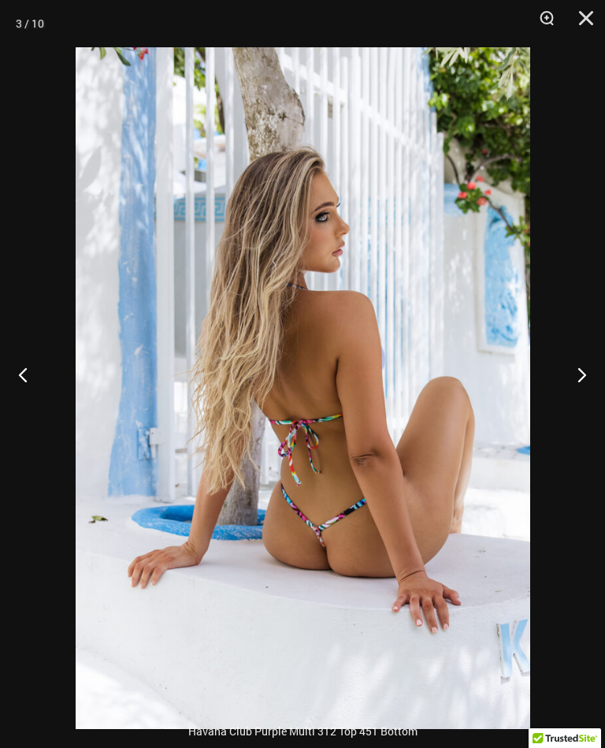
click at [599, 388] on button "Next" at bounding box center [575, 374] width 59 height 79
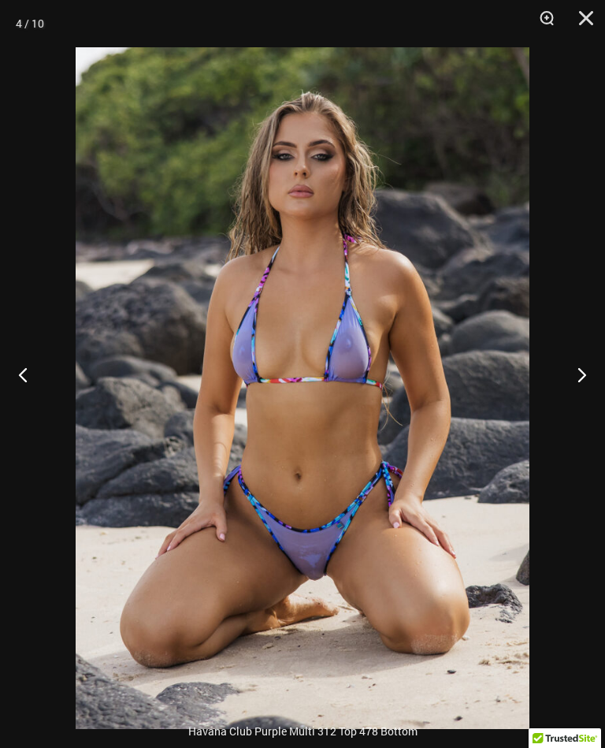
click at [599, 381] on button "Next" at bounding box center [575, 374] width 59 height 79
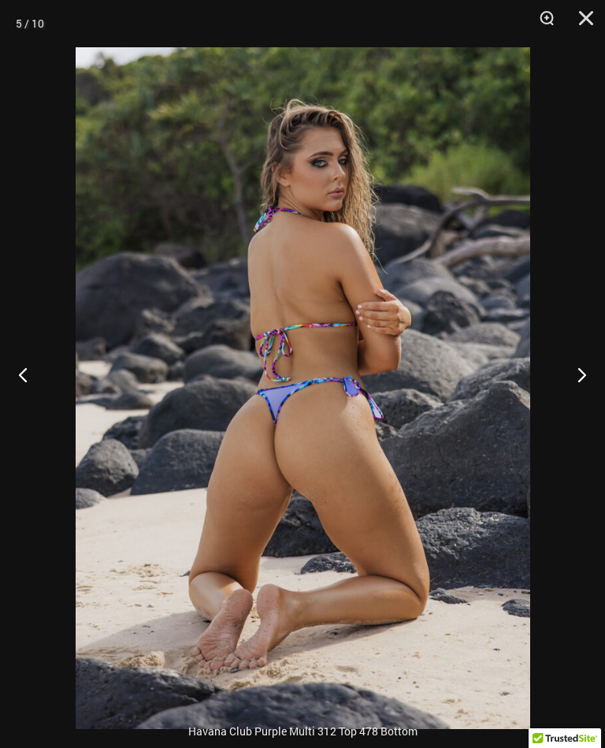
click at [602, 382] on button "Next" at bounding box center [575, 374] width 59 height 79
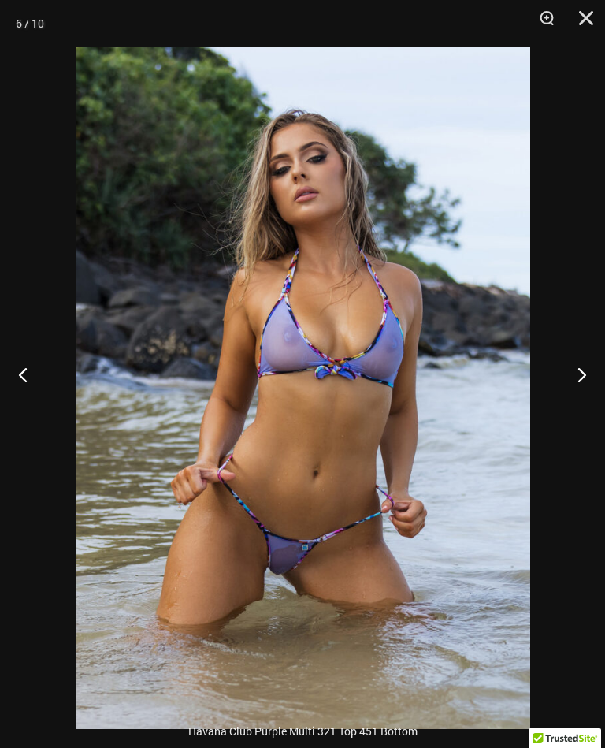
click at [595, 371] on button "Next" at bounding box center [575, 374] width 59 height 79
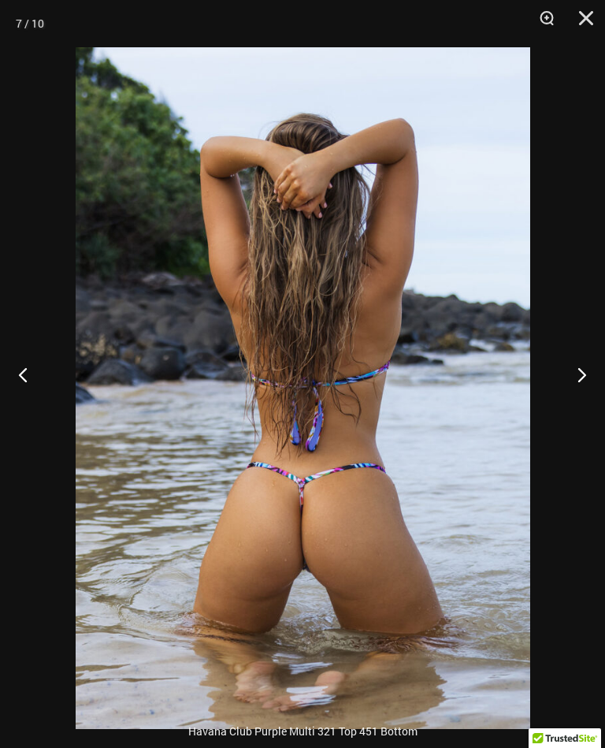
click at [584, 386] on button "Next" at bounding box center [575, 374] width 59 height 79
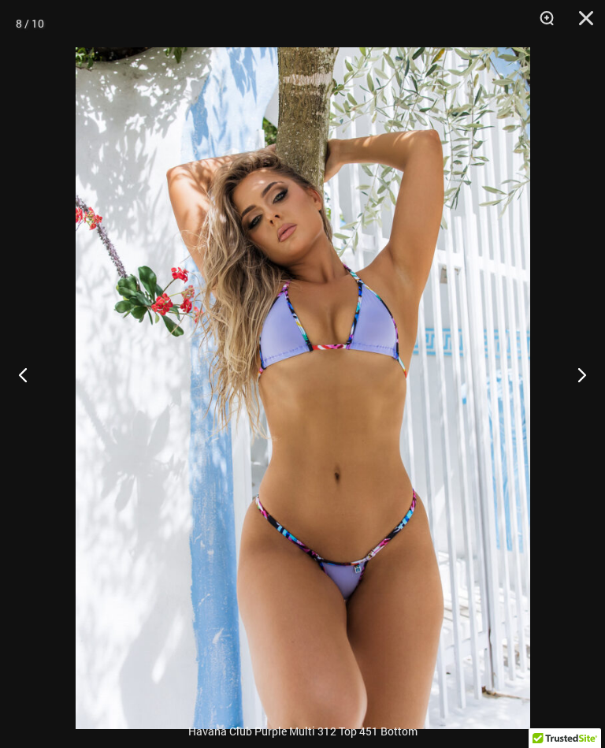
click at [580, 392] on button "Next" at bounding box center [575, 374] width 59 height 79
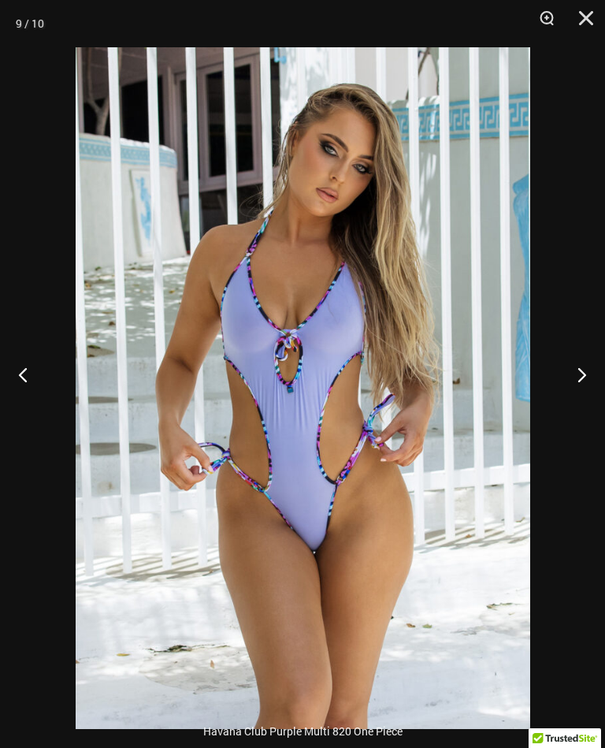
click at [586, 379] on button "Next" at bounding box center [575, 374] width 59 height 79
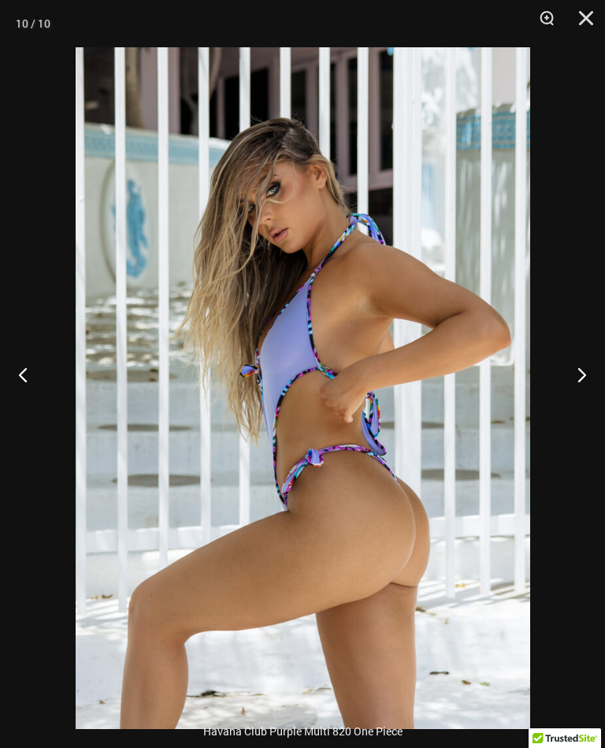
click at [581, 380] on button "Next" at bounding box center [575, 374] width 59 height 79
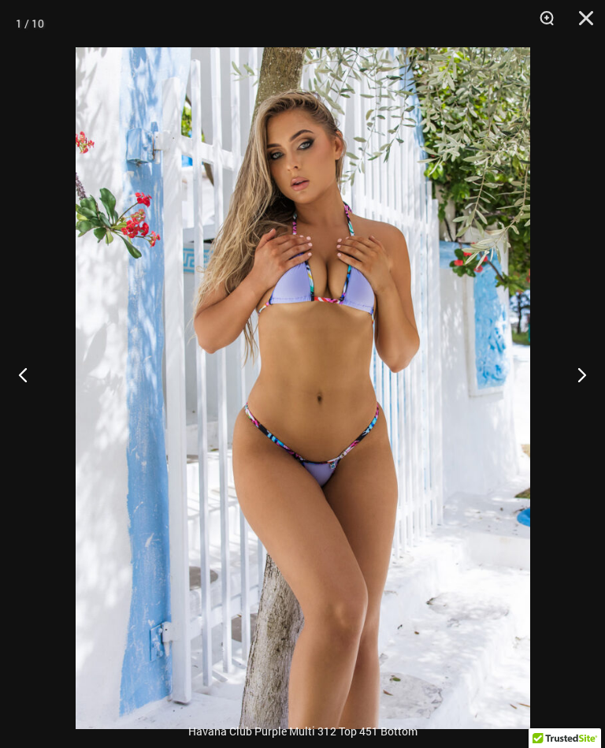
click at [588, 389] on button "Next" at bounding box center [575, 374] width 59 height 79
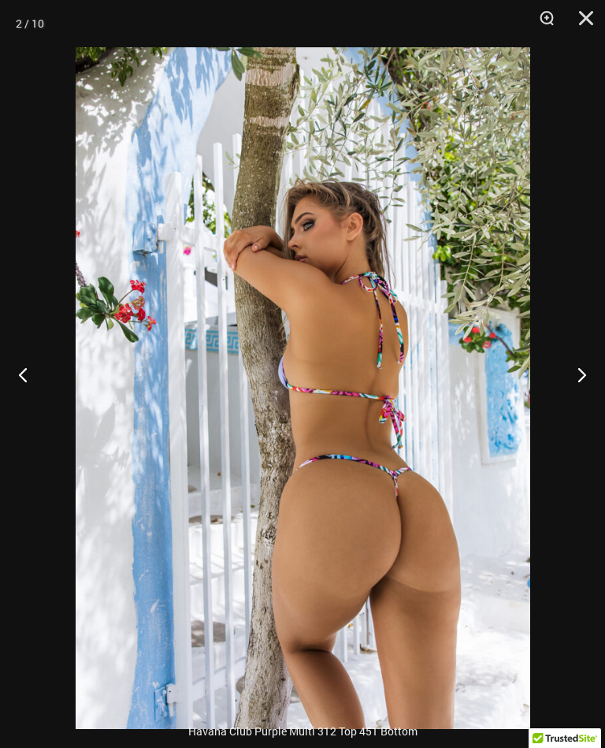
click at [599, 384] on button "Next" at bounding box center [575, 374] width 59 height 79
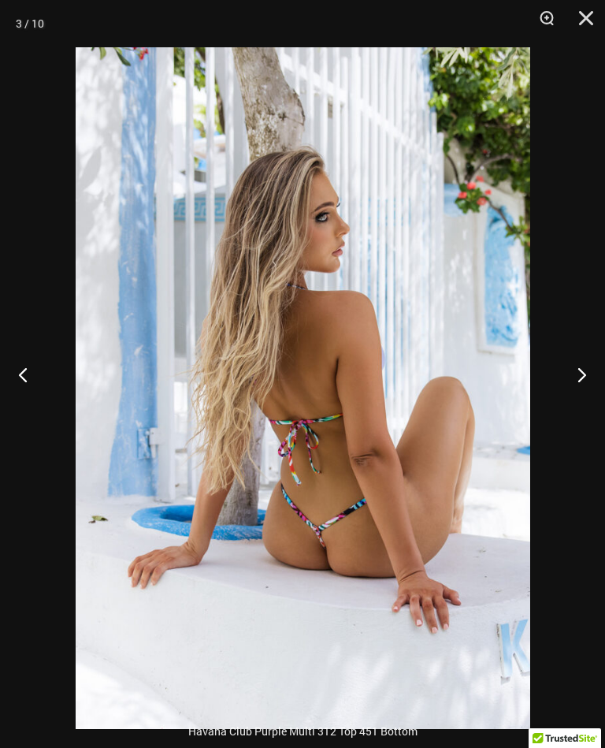
click at [599, 10] on button "Close" at bounding box center [580, 23] width 39 height 47
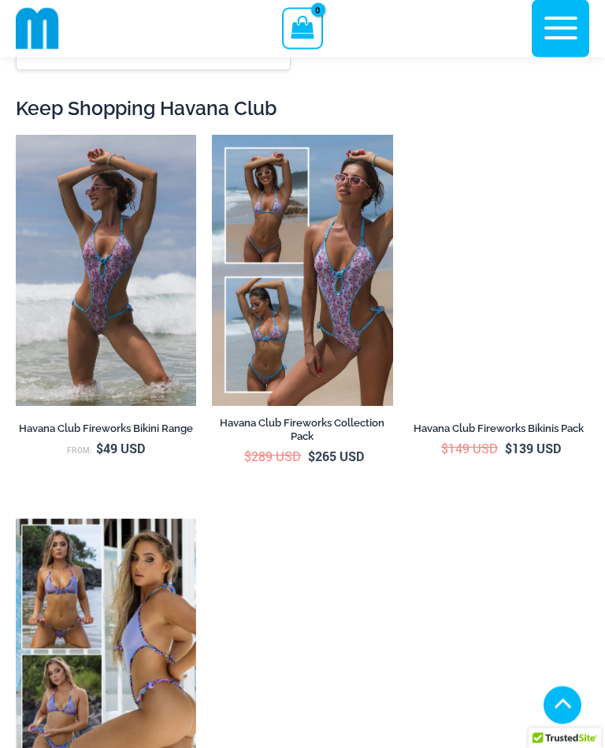
scroll to position [5916, 0]
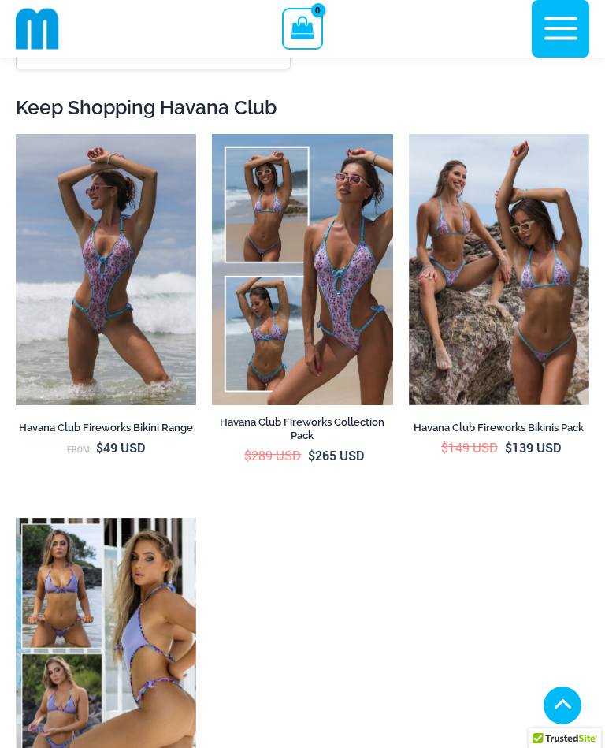
click at [16, 134] on img at bounding box center [16, 134] width 0 height 0
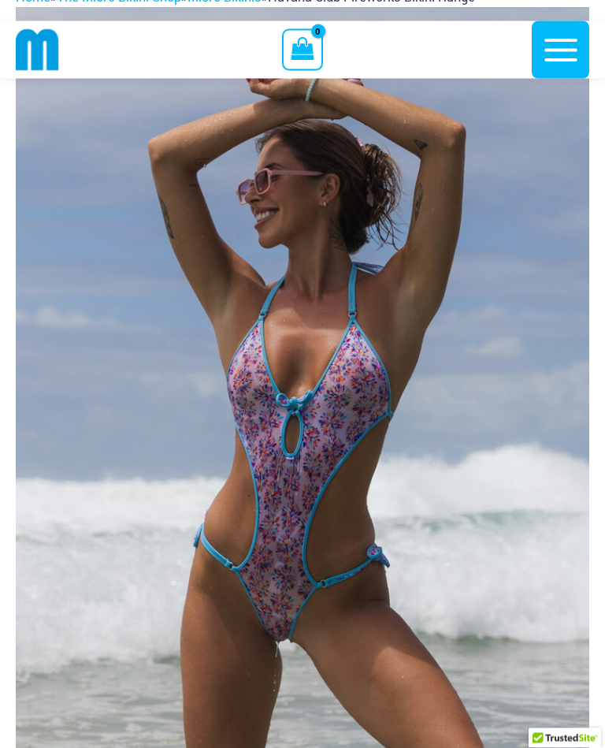
click at [492, 439] on img at bounding box center [302, 438] width 573 height 860
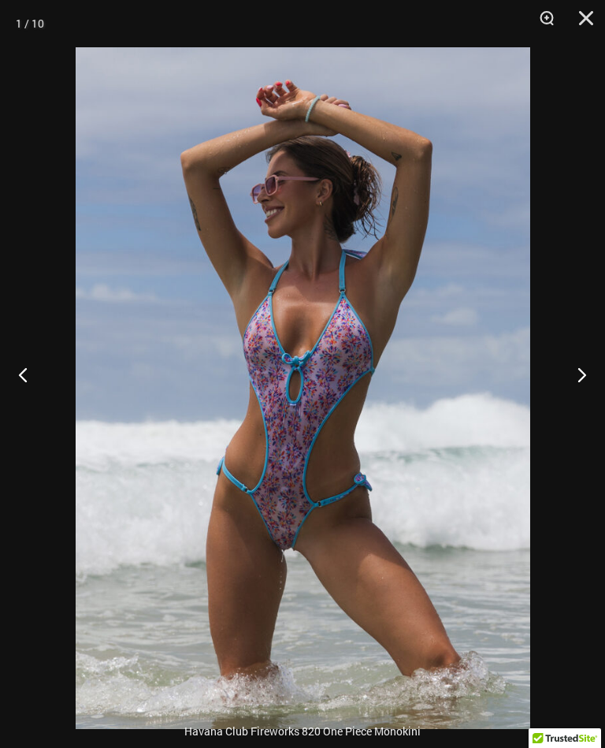
click at [588, 369] on button "Next" at bounding box center [575, 374] width 59 height 79
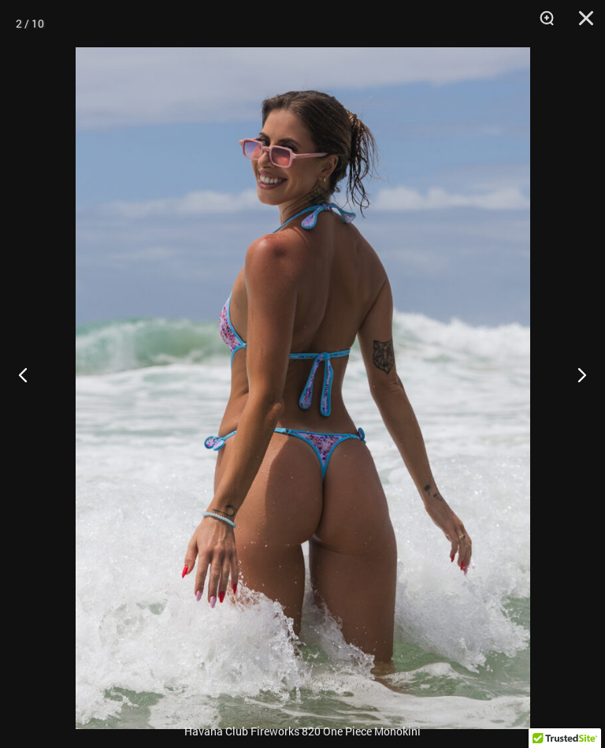
click at [592, 375] on button "Next" at bounding box center [575, 374] width 59 height 79
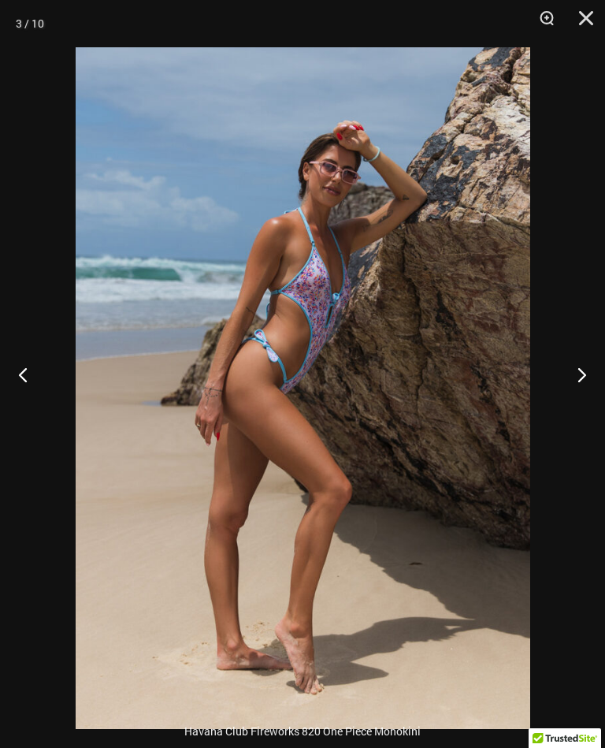
click at [580, 387] on button "Next" at bounding box center [575, 374] width 59 height 79
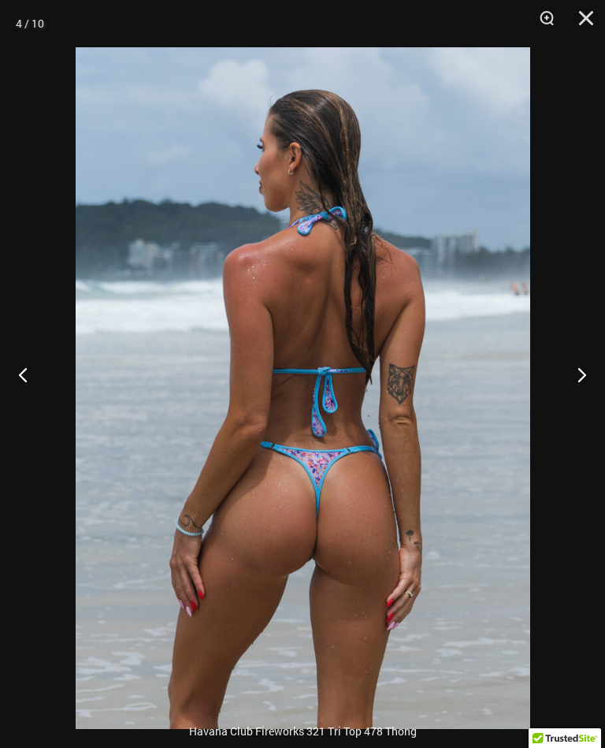
click at [575, 385] on button "Next" at bounding box center [575, 374] width 59 height 79
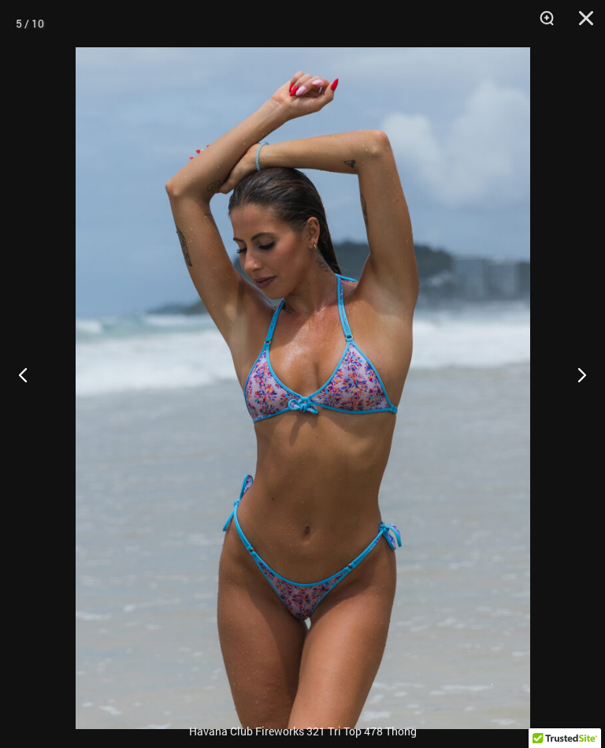
click at [592, 376] on button "Next" at bounding box center [575, 374] width 59 height 79
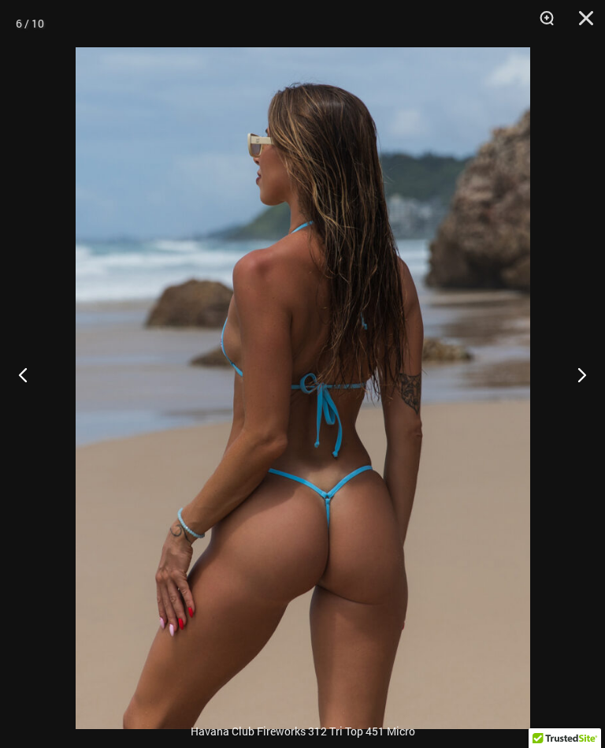
click at [584, 379] on button "Next" at bounding box center [575, 374] width 59 height 79
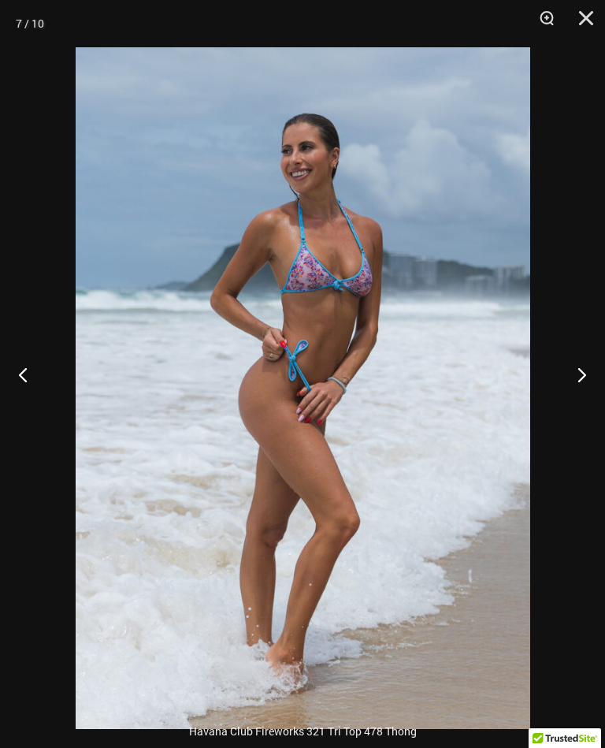
click at [578, 367] on button "Next" at bounding box center [575, 374] width 59 height 79
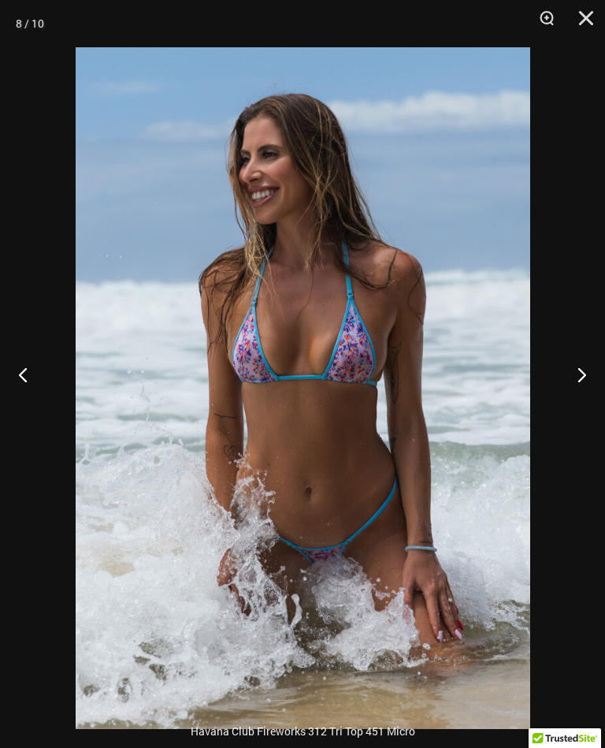
click at [577, 373] on button "Next" at bounding box center [575, 374] width 59 height 79
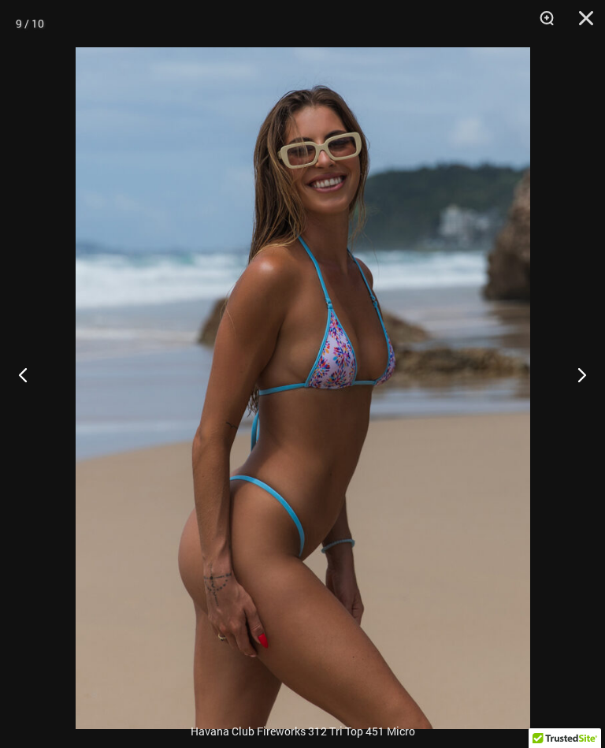
click at [587, 392] on button "Next" at bounding box center [575, 374] width 59 height 79
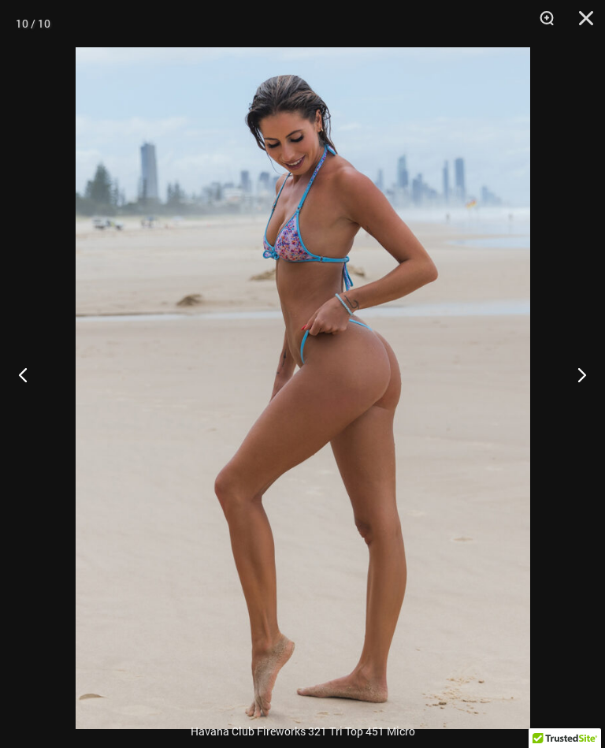
click at [589, 380] on button "Next" at bounding box center [575, 374] width 59 height 79
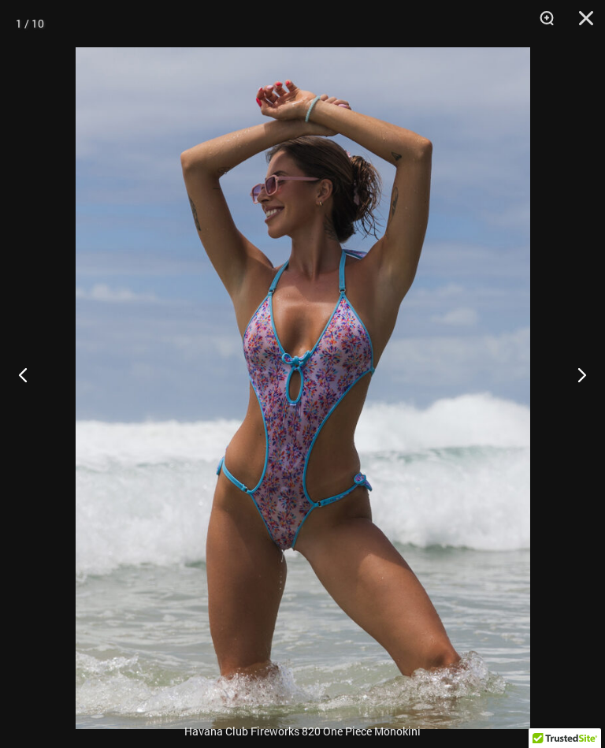
click at [585, 384] on button "Next" at bounding box center [575, 374] width 59 height 79
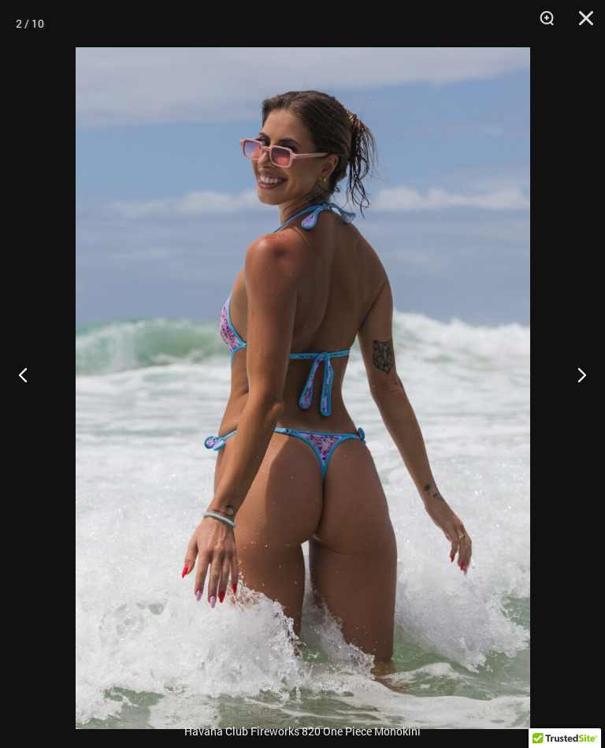
click at [578, 383] on button "Next" at bounding box center [575, 374] width 59 height 79
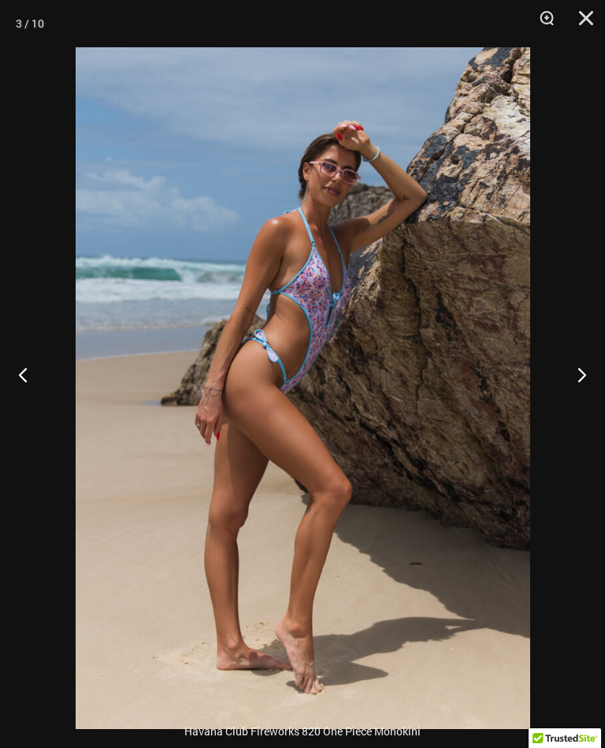
click at [584, 403] on button "Next" at bounding box center [575, 374] width 59 height 79
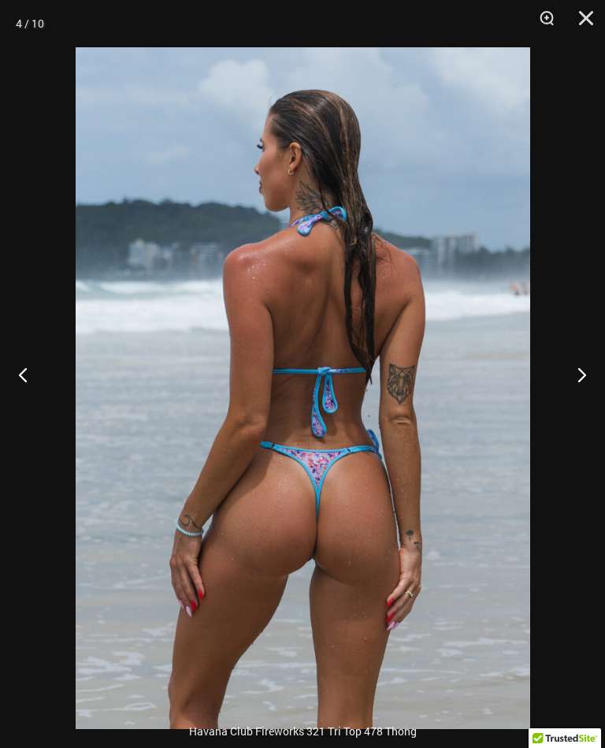
click at [586, 402] on button "Next" at bounding box center [575, 374] width 59 height 79
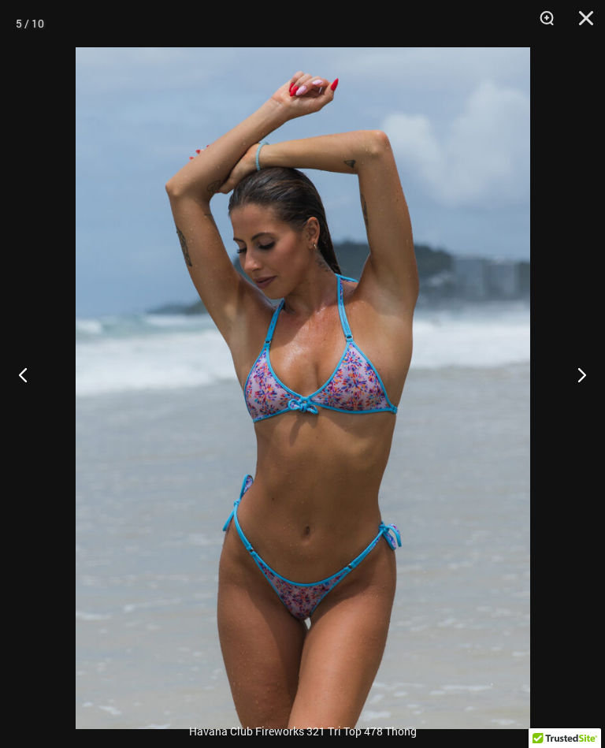
click at [583, 393] on button "Next" at bounding box center [575, 374] width 59 height 79
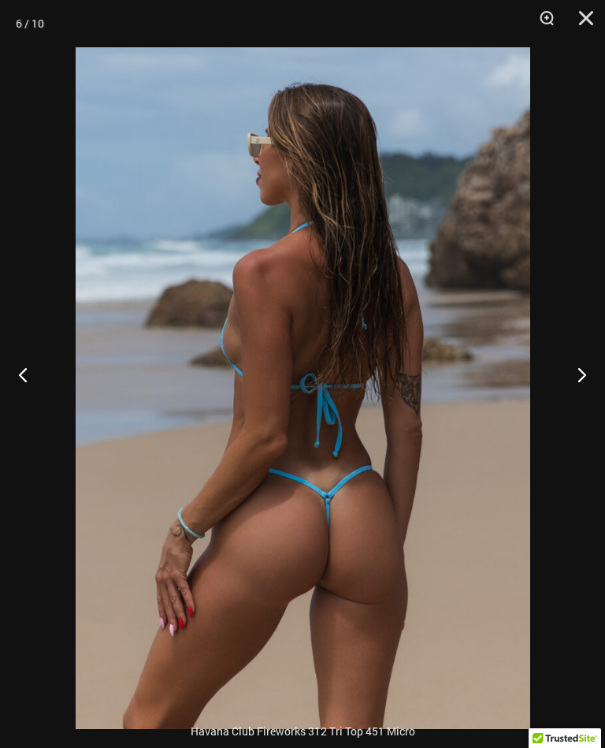
click at [599, 19] on button "Close" at bounding box center [580, 23] width 39 height 47
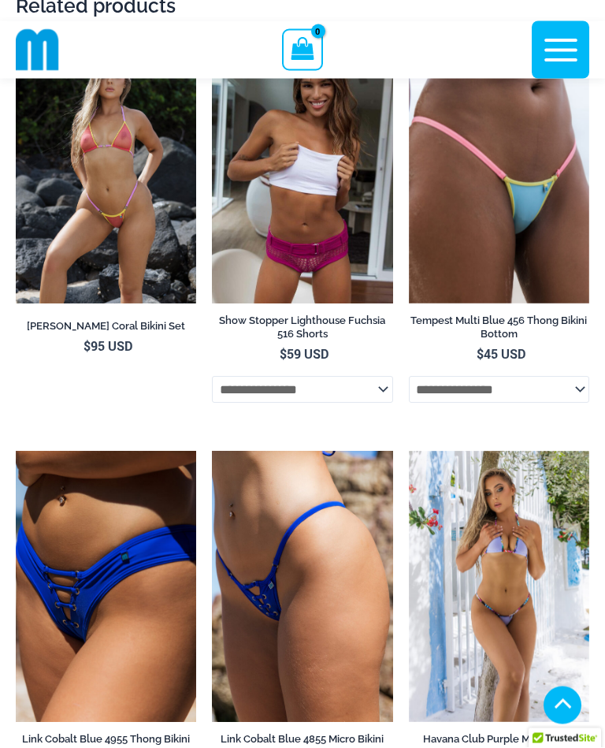
scroll to position [7918, 0]
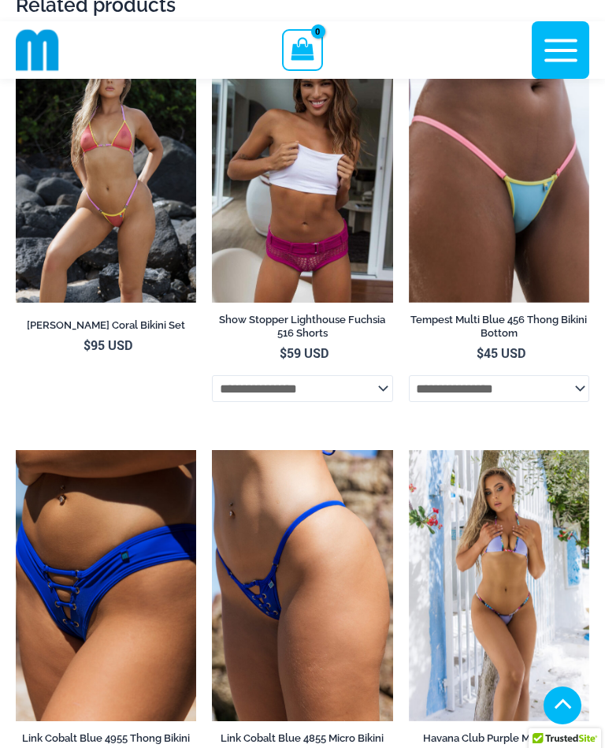
click at [409, 32] on img at bounding box center [409, 32] width 0 height 0
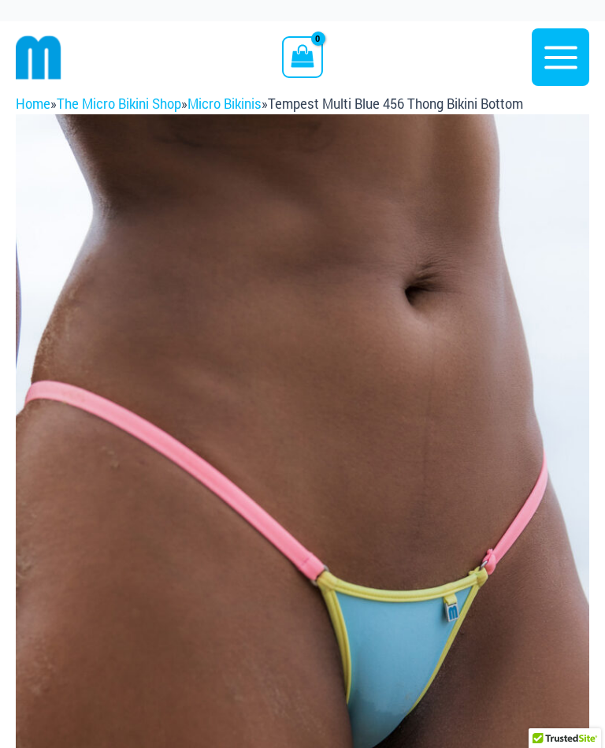
click at [501, 406] on img at bounding box center [302, 544] width 573 height 860
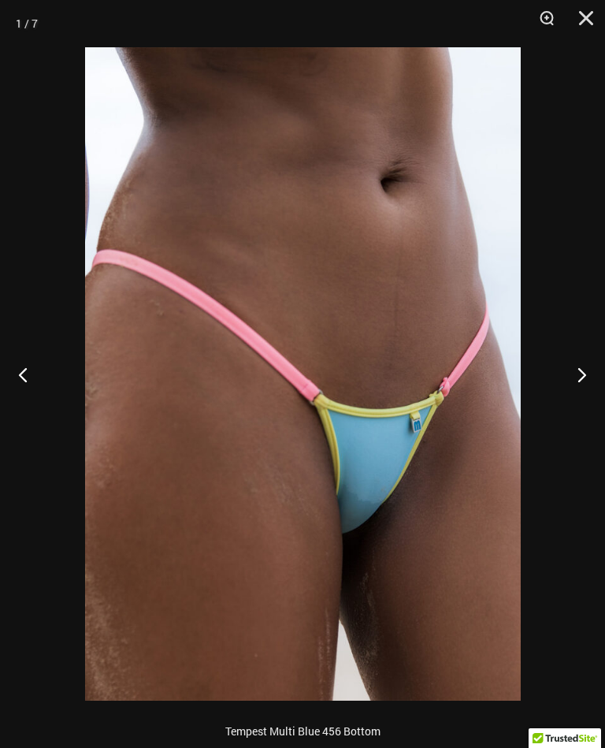
click at [599, 358] on button "Next" at bounding box center [575, 374] width 59 height 79
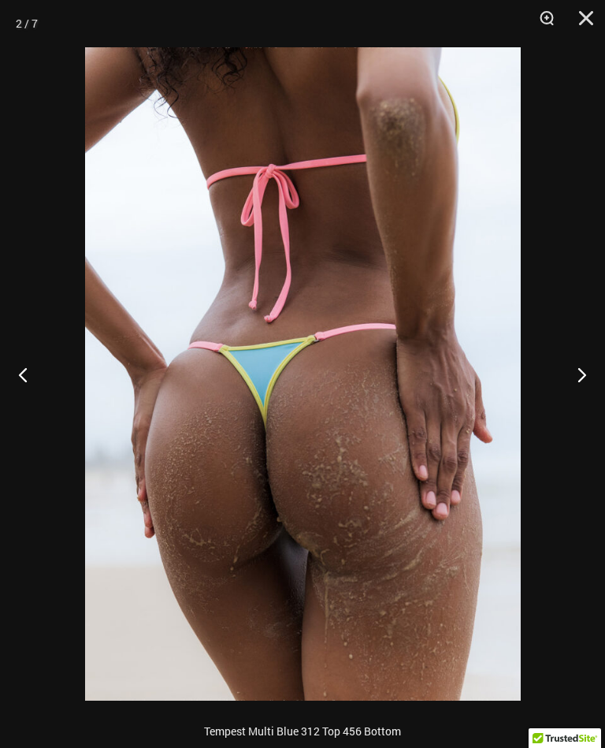
click at [589, 363] on button "Next" at bounding box center [575, 374] width 59 height 79
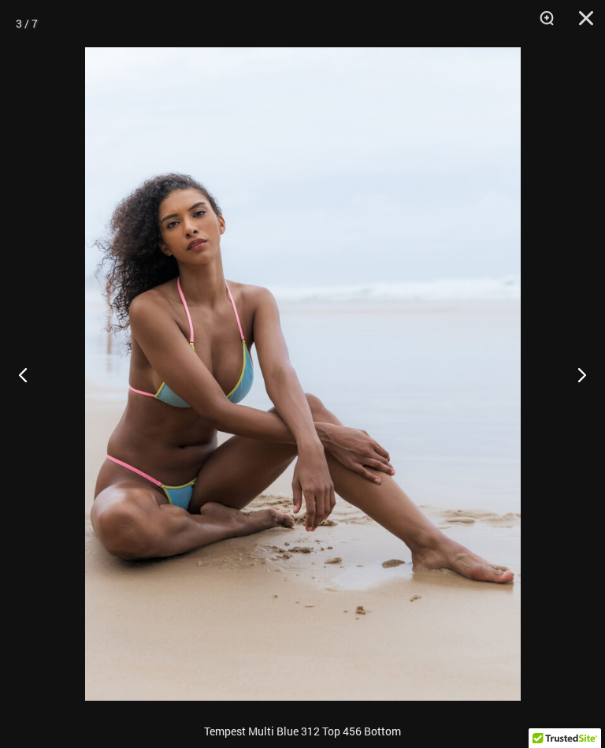
click at [597, 367] on button "Next" at bounding box center [575, 374] width 59 height 79
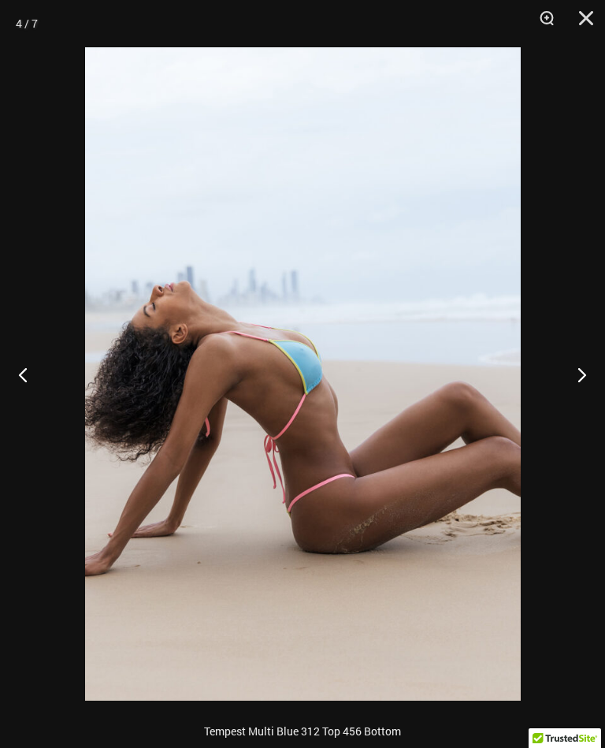
click at [575, 373] on button "Next" at bounding box center [575, 374] width 59 height 79
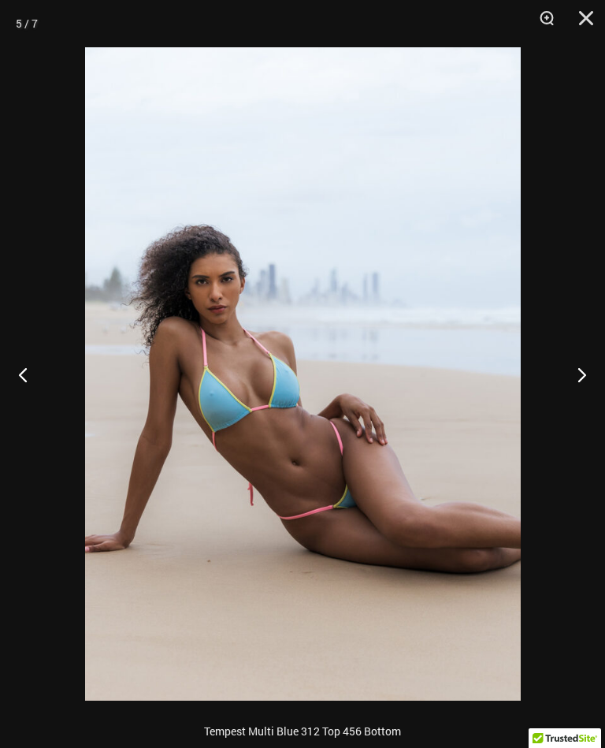
click at [578, 363] on button "Next" at bounding box center [575, 374] width 59 height 79
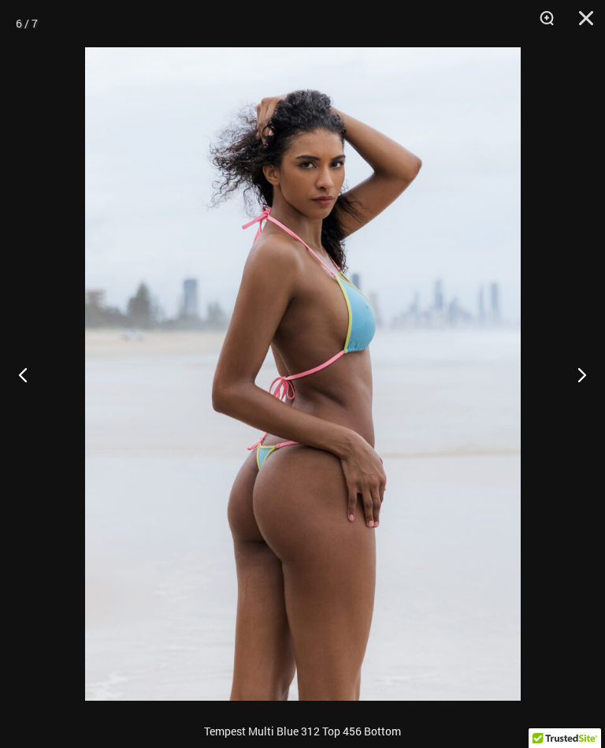
click at [584, 360] on button "Next" at bounding box center [575, 374] width 59 height 79
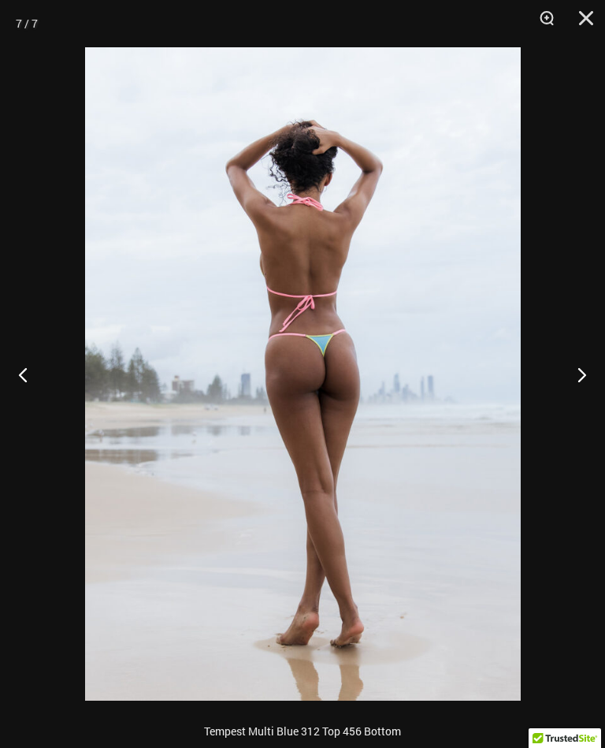
click at [596, 371] on button "Next" at bounding box center [575, 374] width 59 height 79
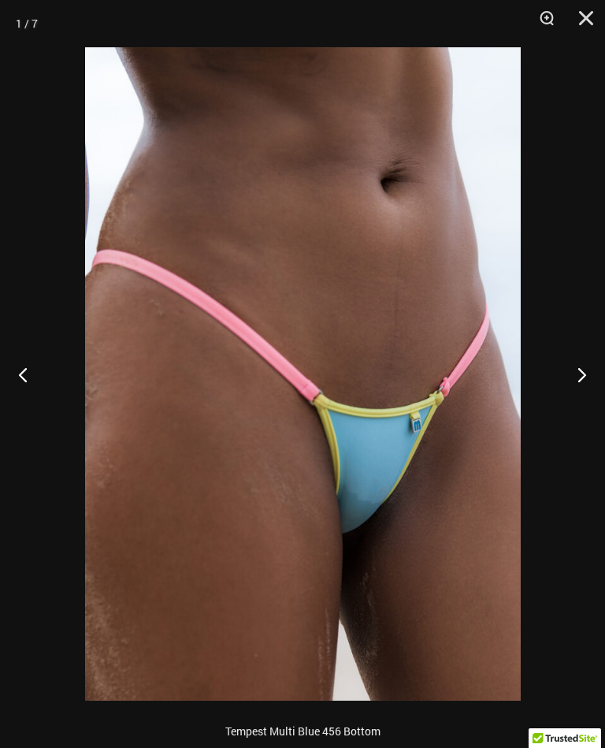
click at [593, 10] on button "Close" at bounding box center [580, 23] width 39 height 47
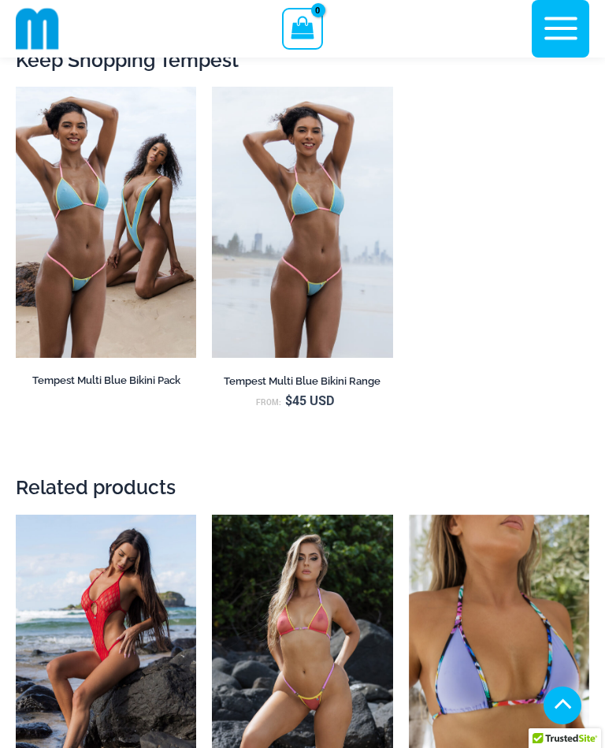
scroll to position [2931, 0]
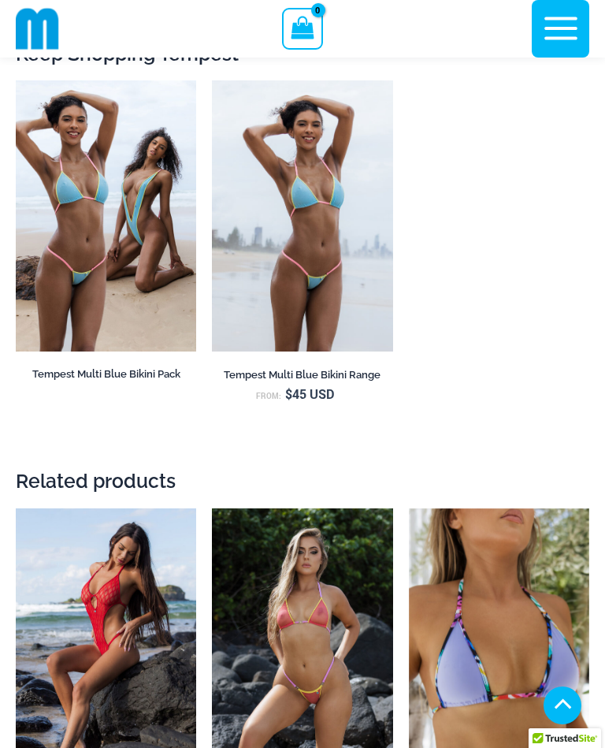
click at [16, 80] on img at bounding box center [16, 80] width 0 height 0
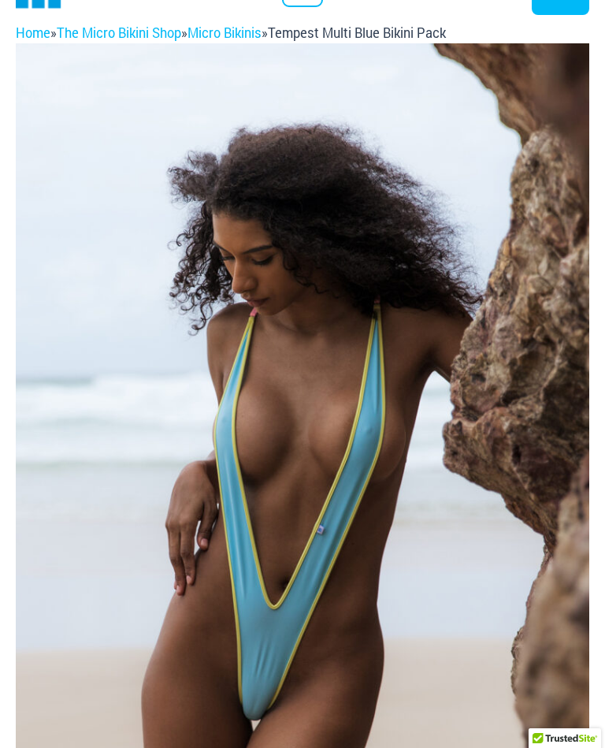
scroll to position [74, 0]
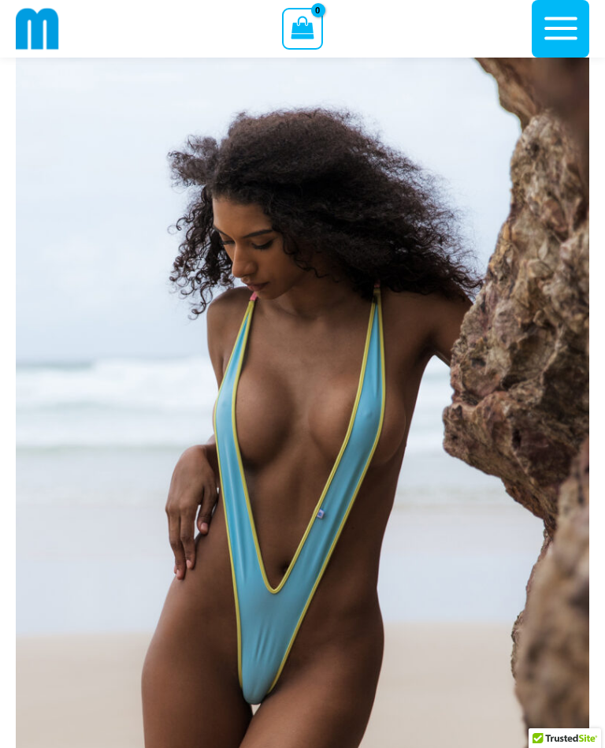
click at [450, 338] on img at bounding box center [302, 458] width 573 height 860
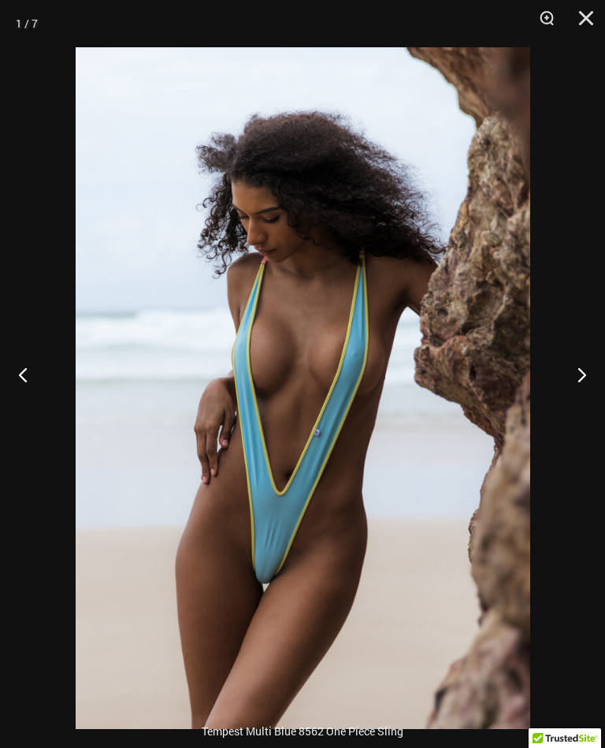
click at [592, 381] on button "Next" at bounding box center [575, 374] width 59 height 79
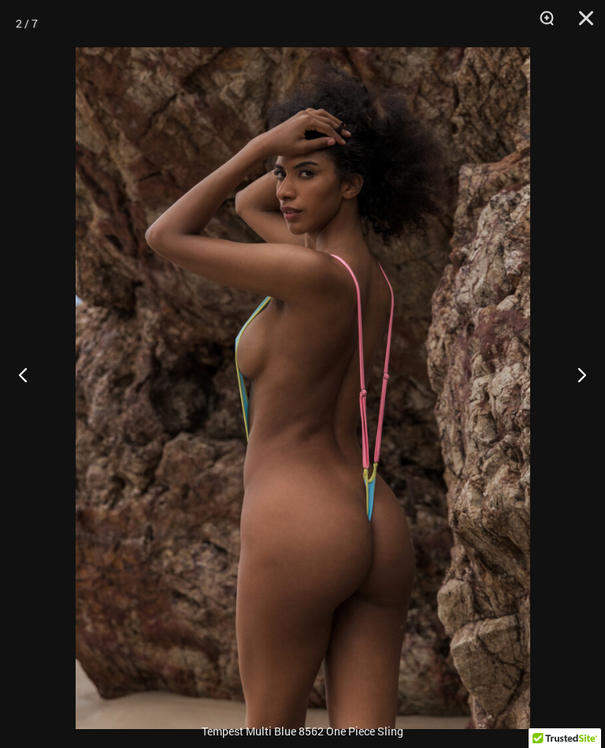
click at [580, 375] on button "Next" at bounding box center [575, 374] width 59 height 79
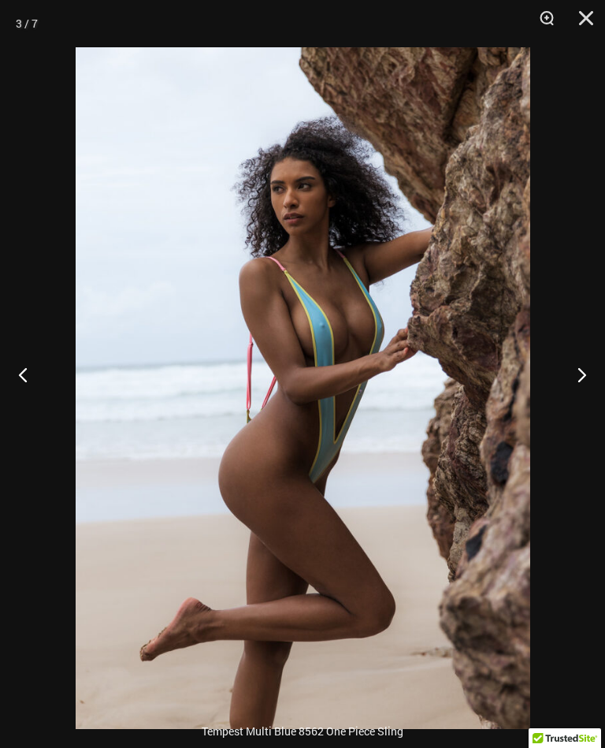
click at [578, 381] on button "Next" at bounding box center [575, 374] width 59 height 79
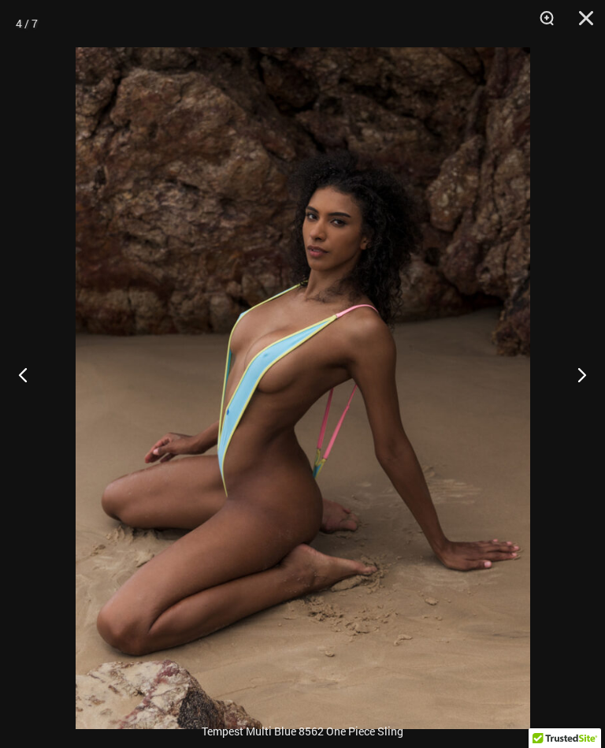
click at [581, 381] on button "Next" at bounding box center [575, 374] width 59 height 79
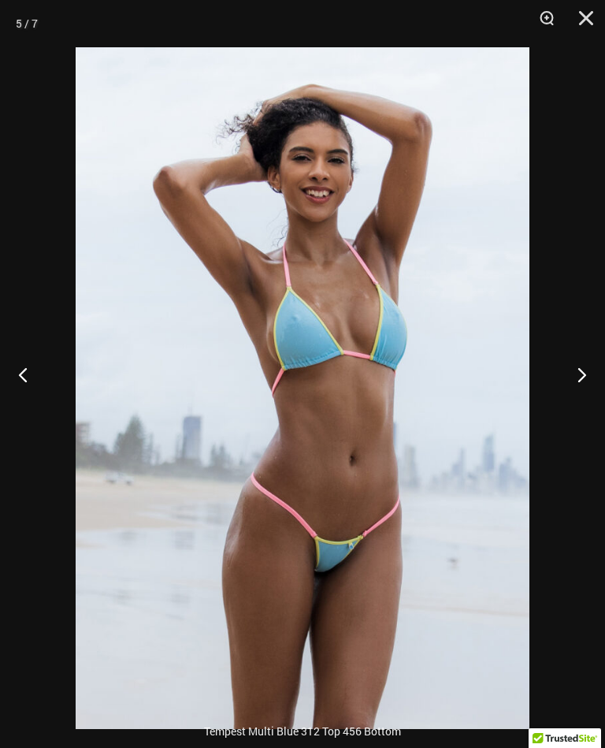
click at [573, 377] on button "Next" at bounding box center [575, 374] width 59 height 79
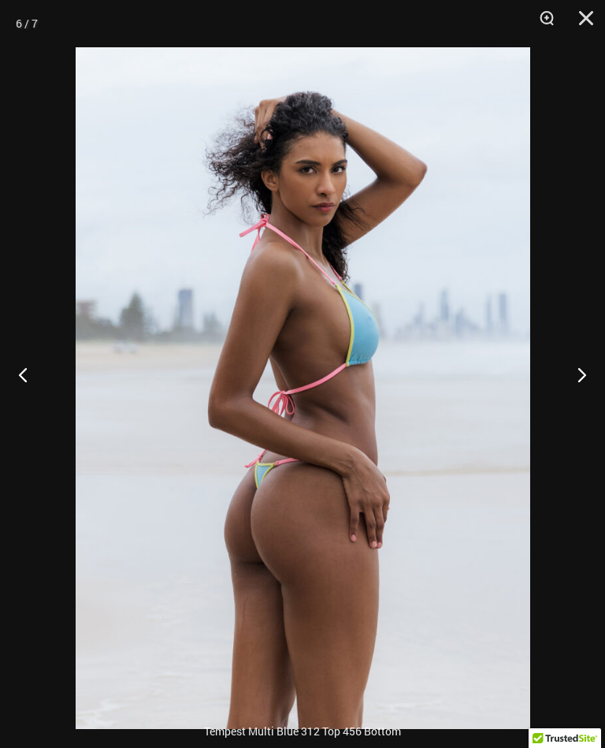
click at [583, 386] on button "Next" at bounding box center [575, 374] width 59 height 79
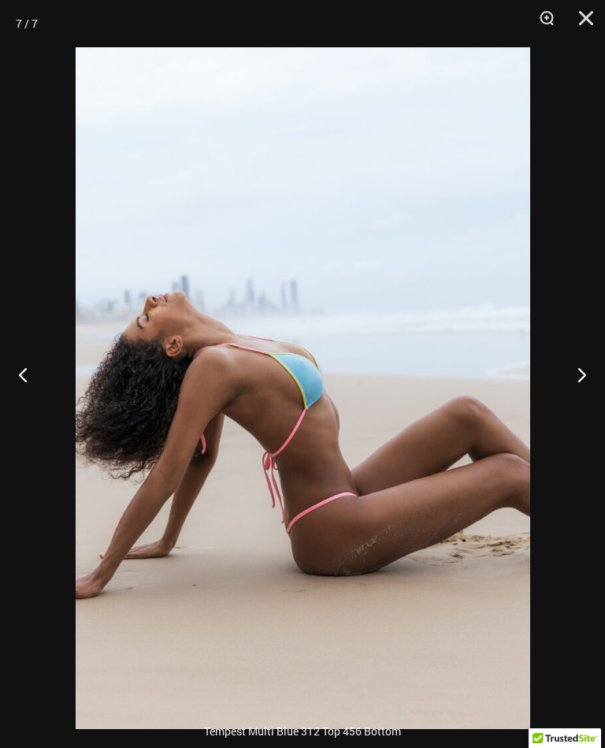
click at [569, 391] on button "Next" at bounding box center [575, 374] width 59 height 79
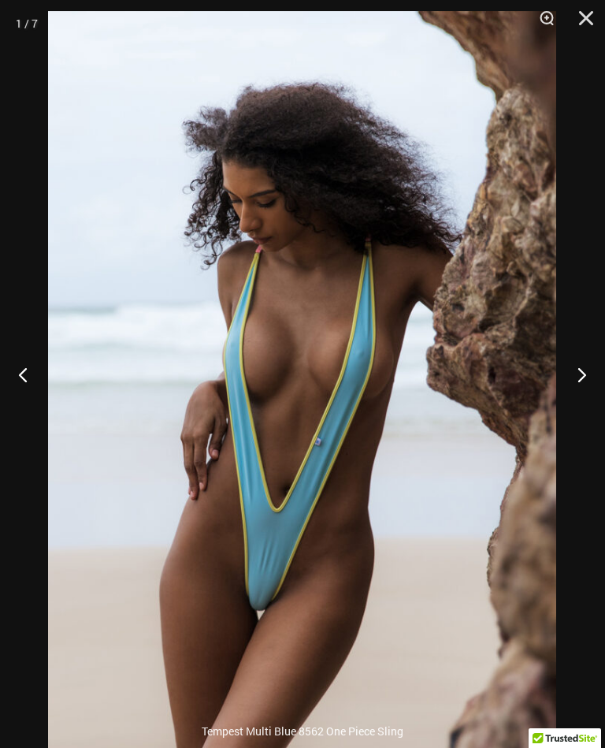
click at [592, 385] on button "Next" at bounding box center [575, 374] width 59 height 79
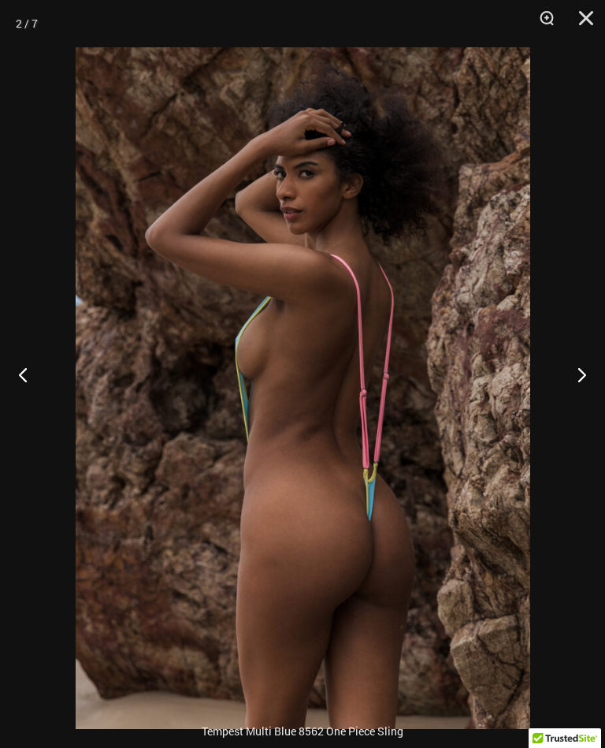
click at [602, 397] on button "Next" at bounding box center [575, 374] width 59 height 79
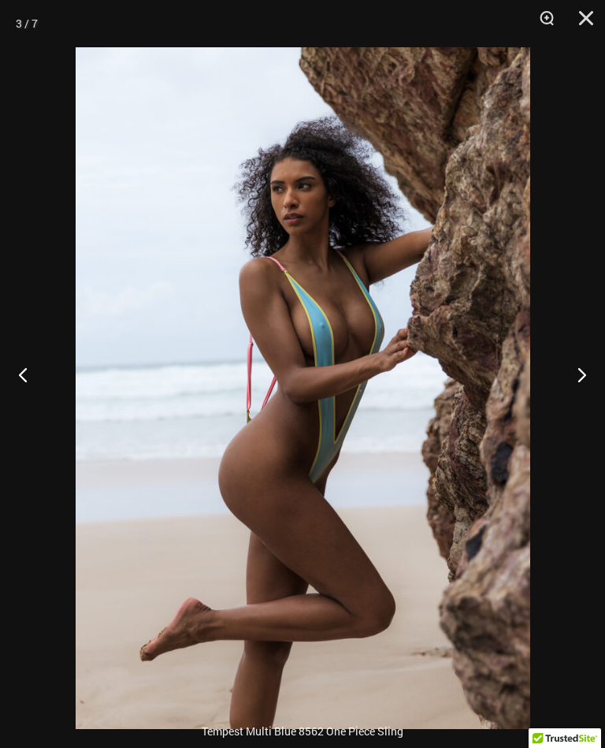
click at [595, 389] on button "Next" at bounding box center [575, 374] width 59 height 79
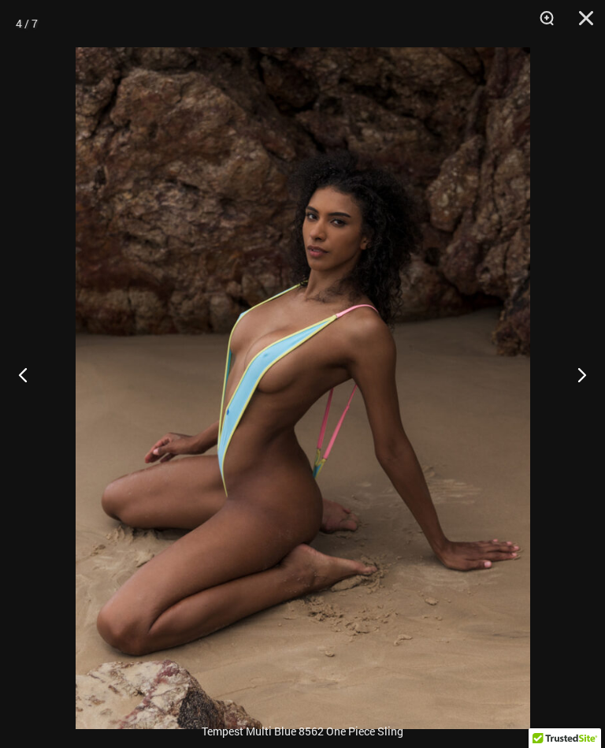
click at [595, 21] on button "Close" at bounding box center [580, 23] width 39 height 47
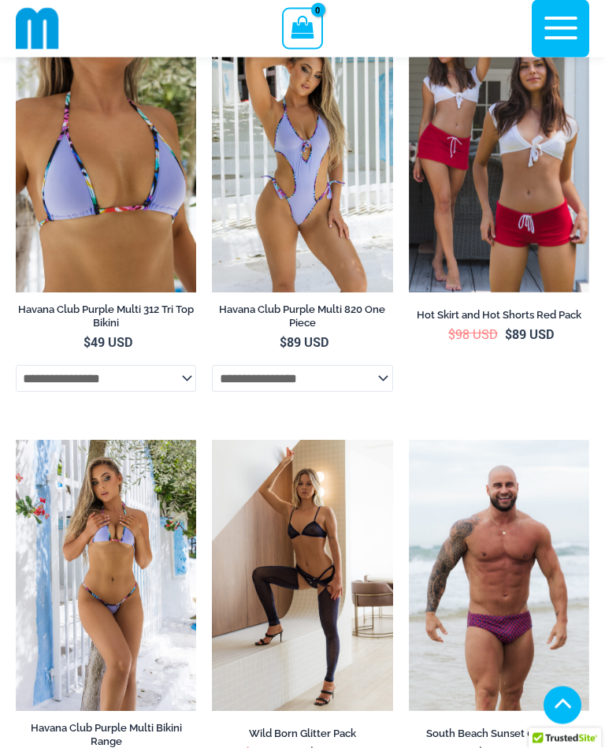
scroll to position [6543, 0]
click at [212, 440] on img at bounding box center [212, 440] width 0 height 0
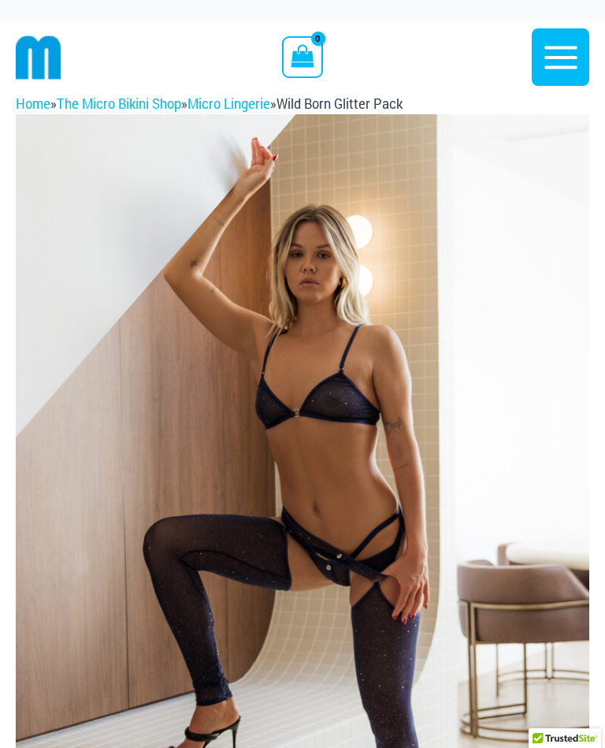
click at [414, 339] on img at bounding box center [302, 544] width 573 height 860
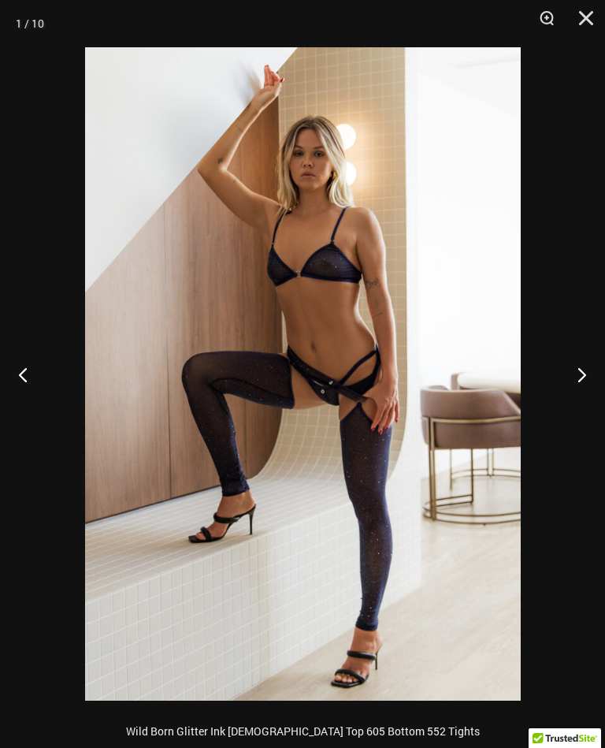
click at [601, 352] on button "Next" at bounding box center [575, 374] width 59 height 79
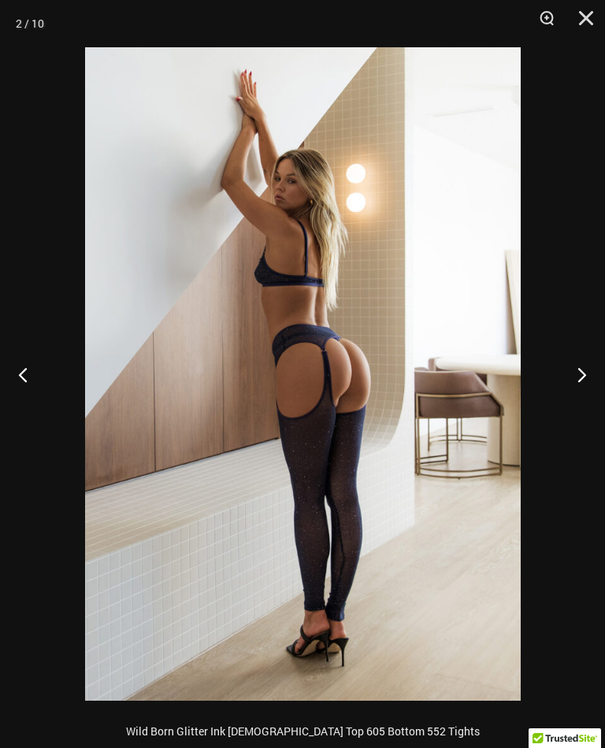
click at [581, 368] on button "Next" at bounding box center [575, 374] width 59 height 79
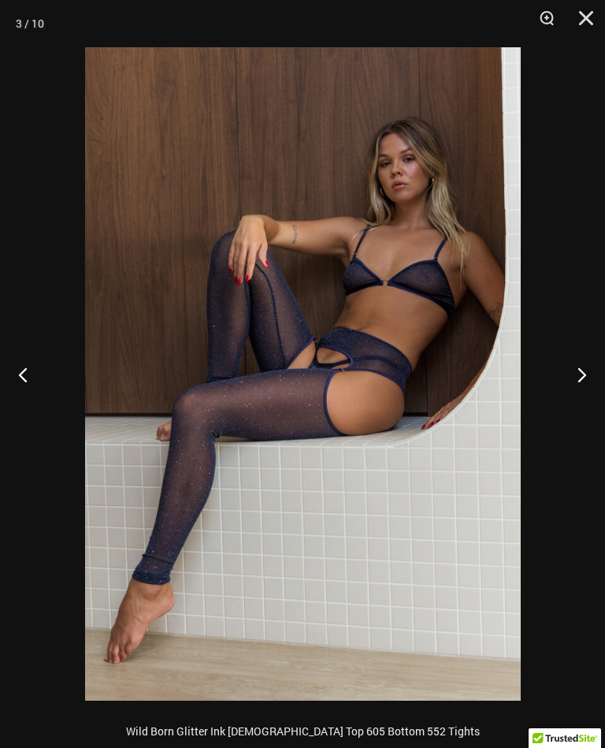
click at [30, 365] on button "Previous" at bounding box center [29, 374] width 59 height 79
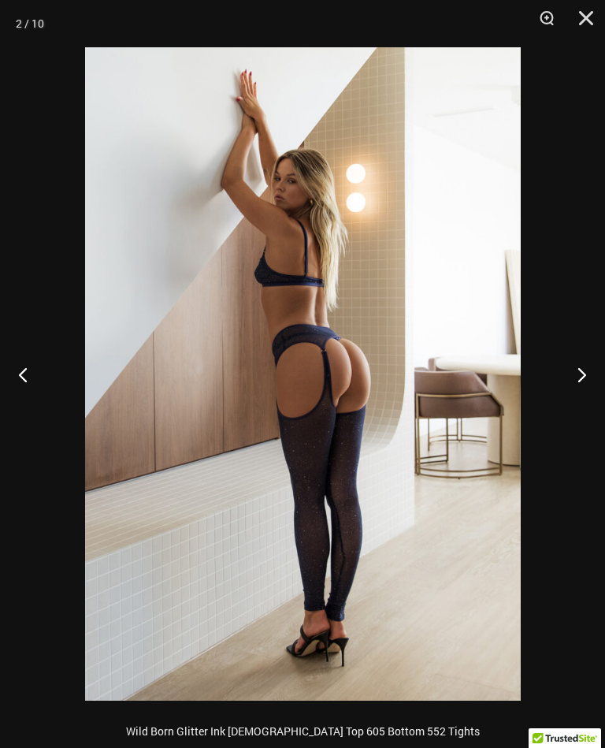
click at [590, 360] on button "Next" at bounding box center [575, 374] width 59 height 79
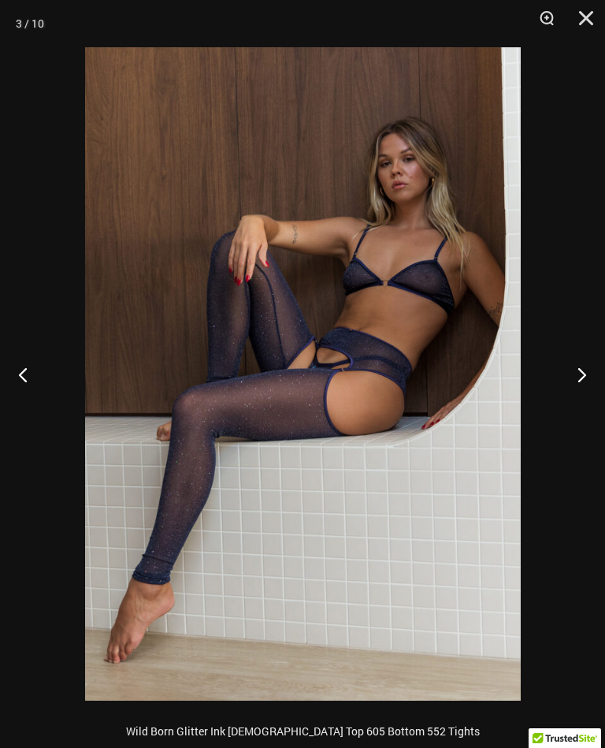
click at [594, 368] on button "Next" at bounding box center [575, 374] width 59 height 79
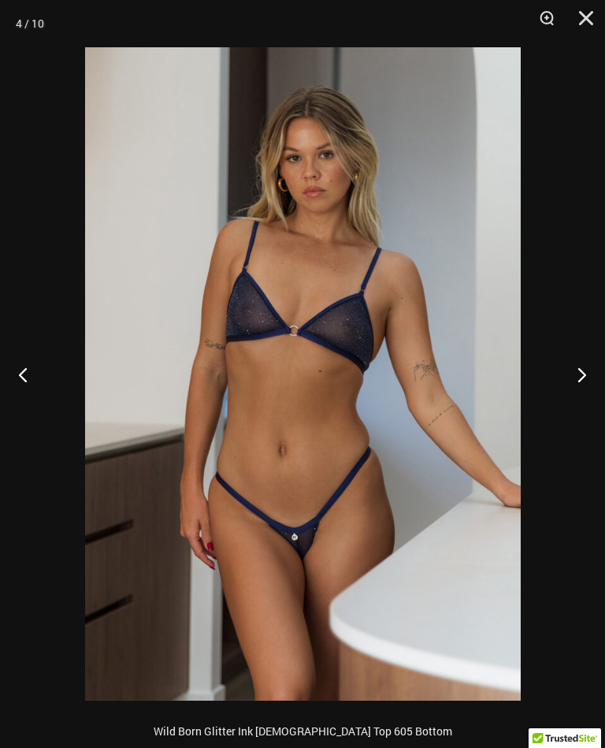
click at [599, 364] on button "Next" at bounding box center [575, 374] width 59 height 79
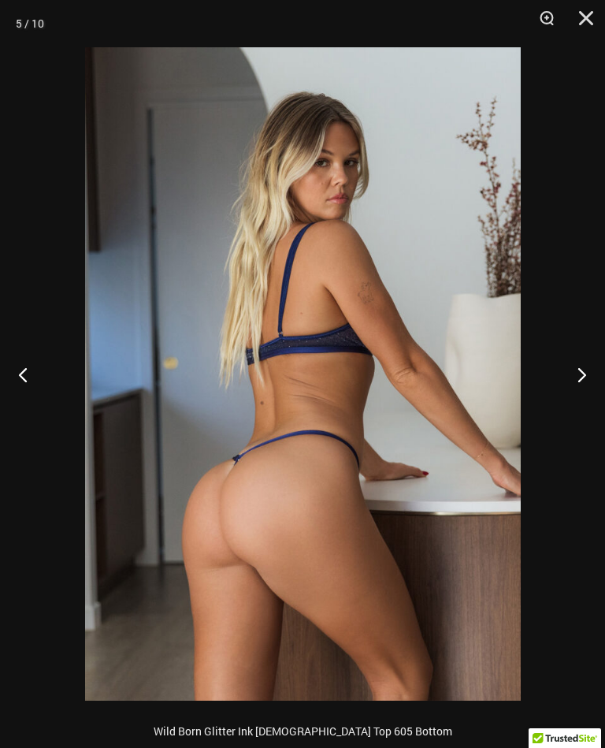
click at [587, 373] on button "Next" at bounding box center [575, 374] width 59 height 79
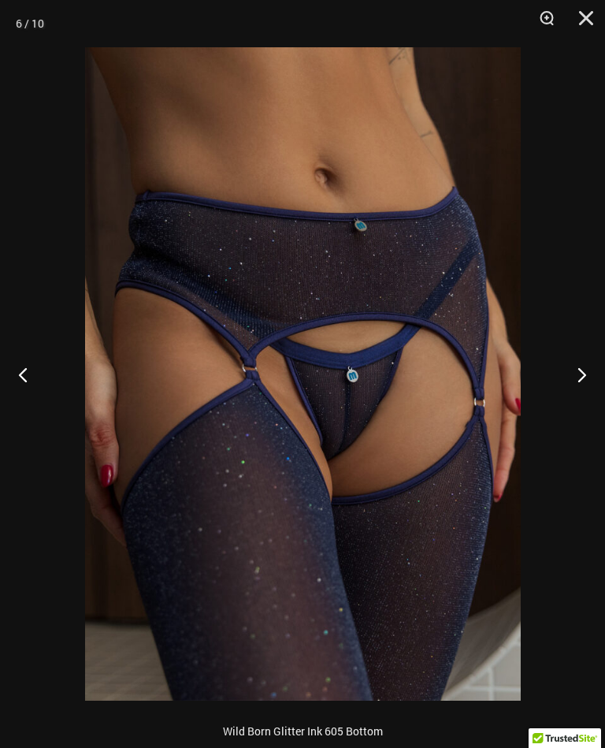
click at [567, 359] on button "Next" at bounding box center [575, 374] width 59 height 79
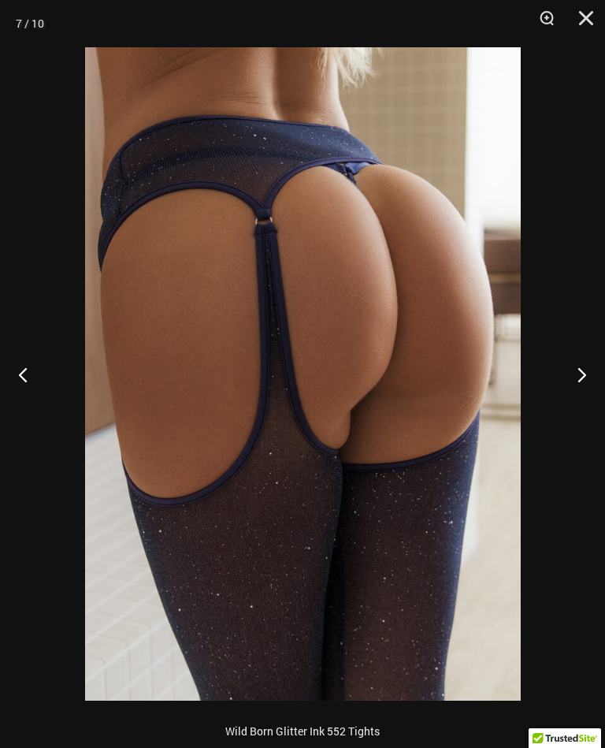
click at [568, 366] on button "Next" at bounding box center [575, 374] width 59 height 79
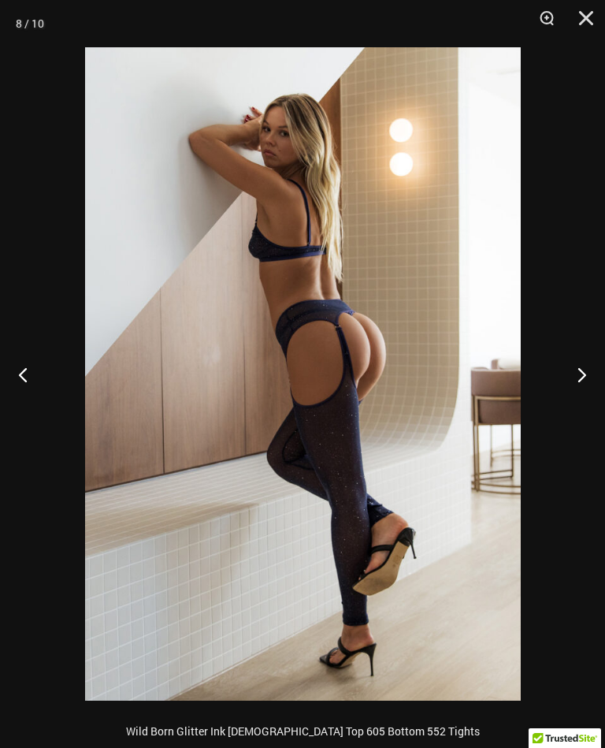
click at [571, 374] on button "Next" at bounding box center [575, 374] width 59 height 79
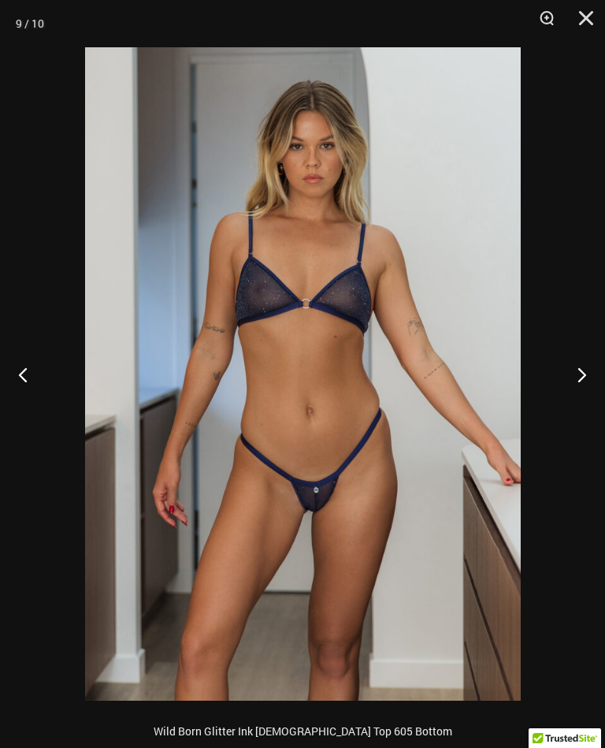
click at [577, 369] on button "Next" at bounding box center [575, 374] width 59 height 79
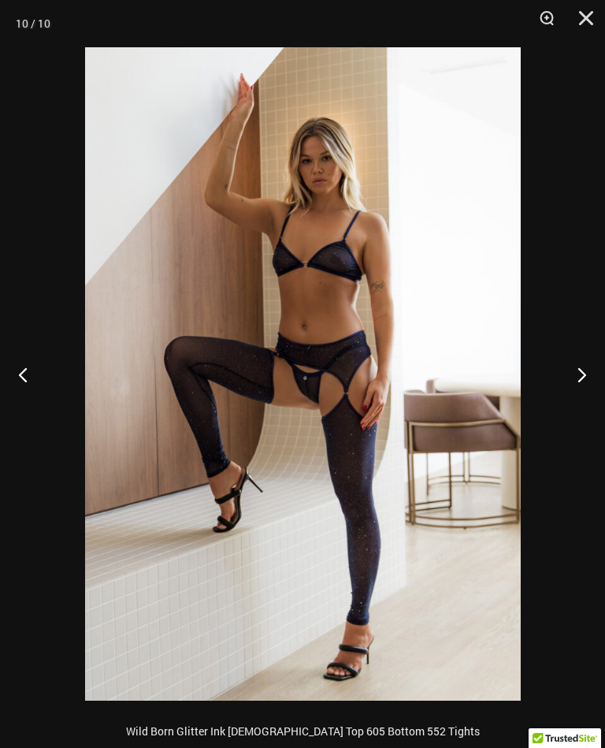
click at [570, 375] on button "Next" at bounding box center [575, 374] width 59 height 79
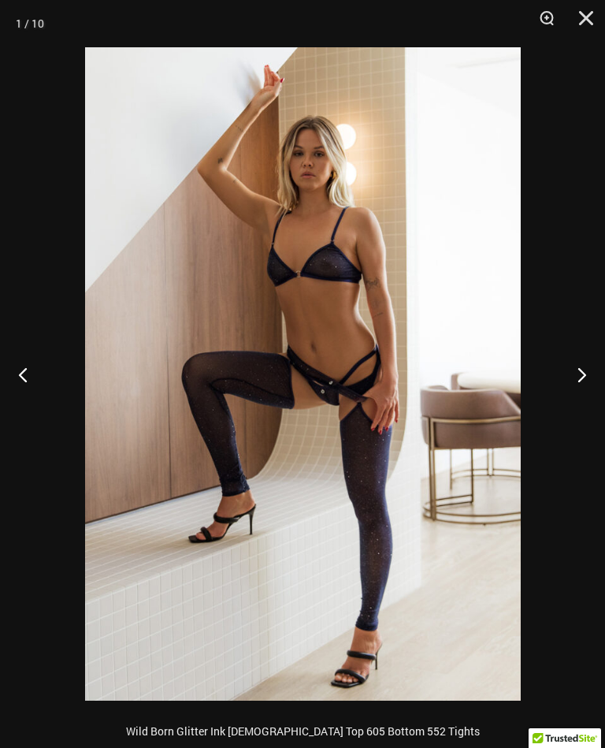
click at [575, 376] on button "Next" at bounding box center [575, 374] width 59 height 79
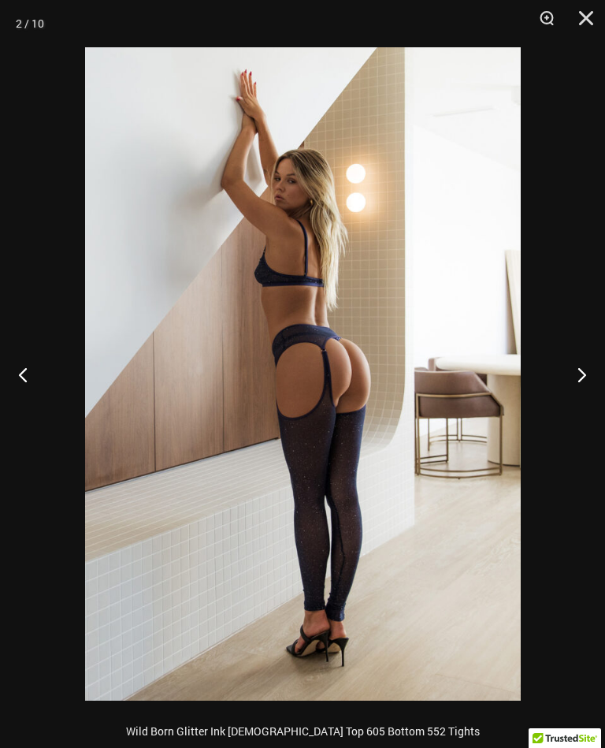
click at [579, 14] on button "Close" at bounding box center [580, 23] width 39 height 47
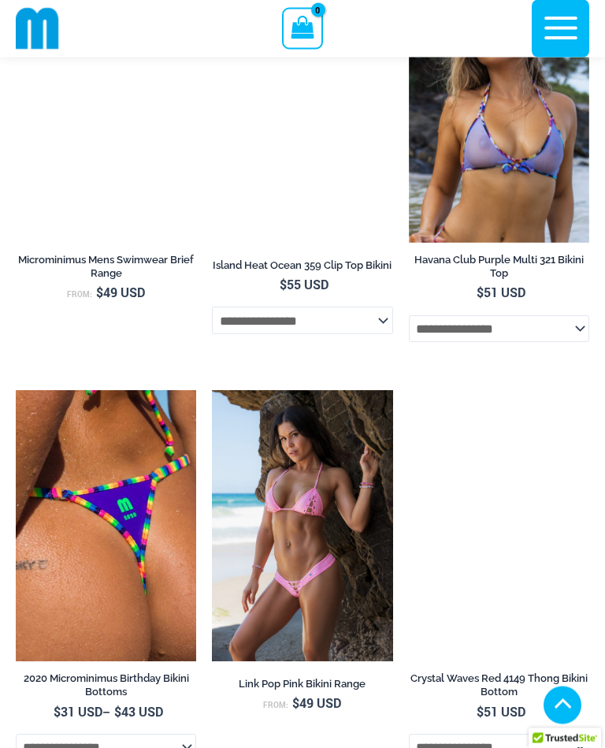
scroll to position [5484, 0]
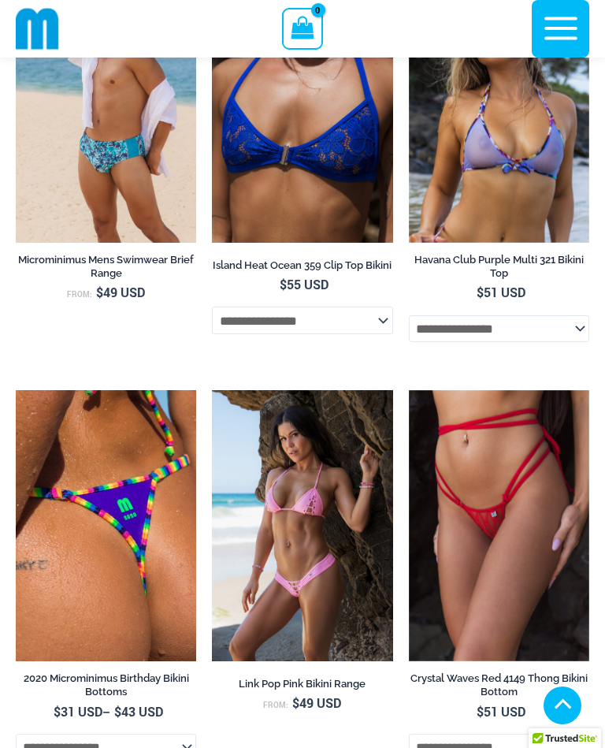
click at [212, 390] on img at bounding box center [212, 390] width 0 height 0
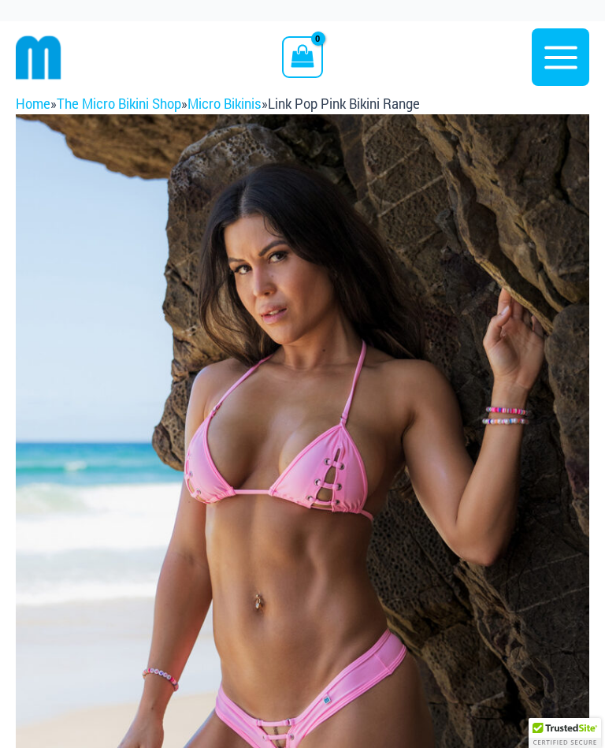
click at [447, 597] on img at bounding box center [302, 544] width 573 height 860
click at [475, 400] on img at bounding box center [302, 544] width 573 height 860
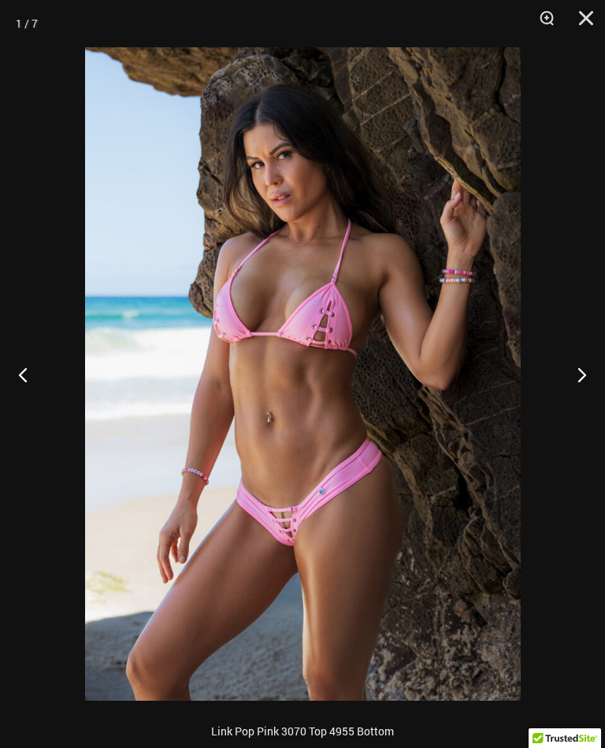
click at [571, 359] on button "Next" at bounding box center [575, 374] width 59 height 79
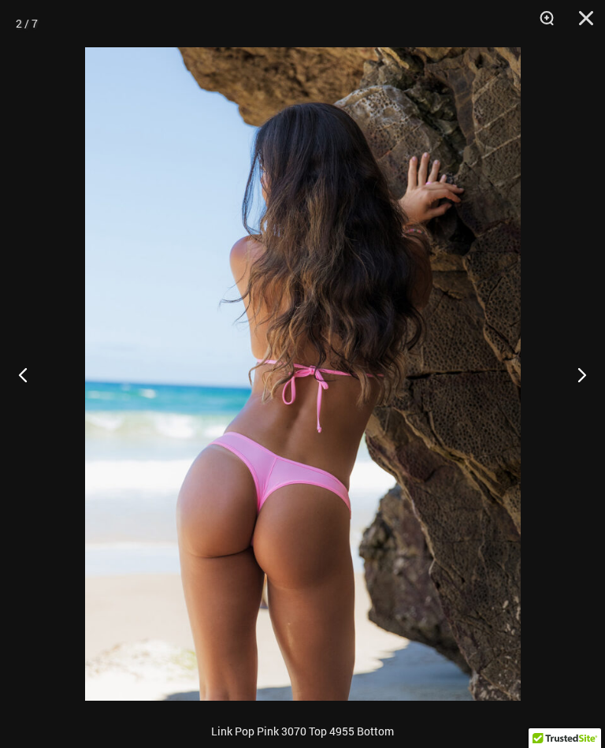
click at [573, 365] on button "Next" at bounding box center [575, 374] width 59 height 79
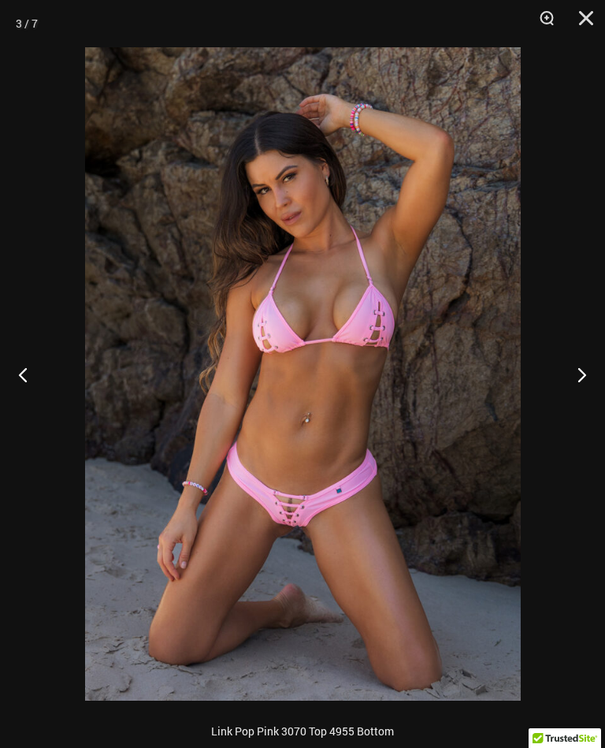
click at [576, 362] on button "Next" at bounding box center [575, 374] width 59 height 79
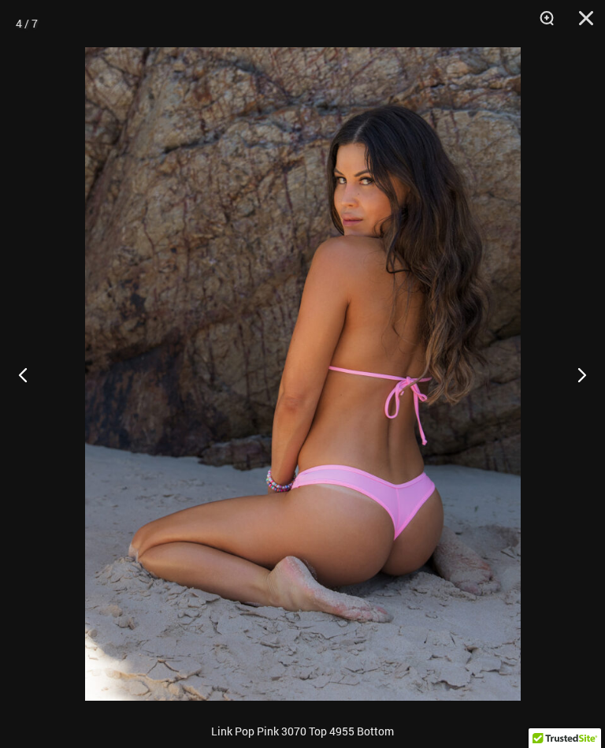
click at [577, 353] on button "Next" at bounding box center [575, 374] width 59 height 79
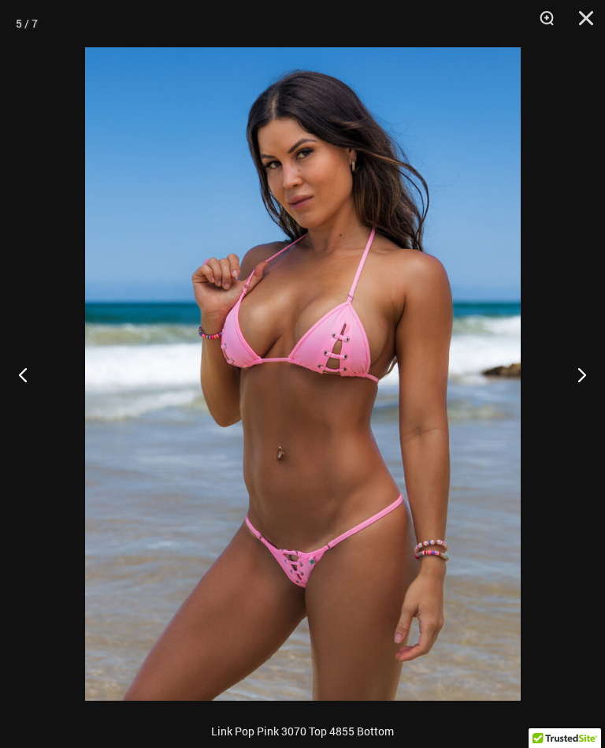
click at [577, 371] on button "Next" at bounding box center [575, 374] width 59 height 79
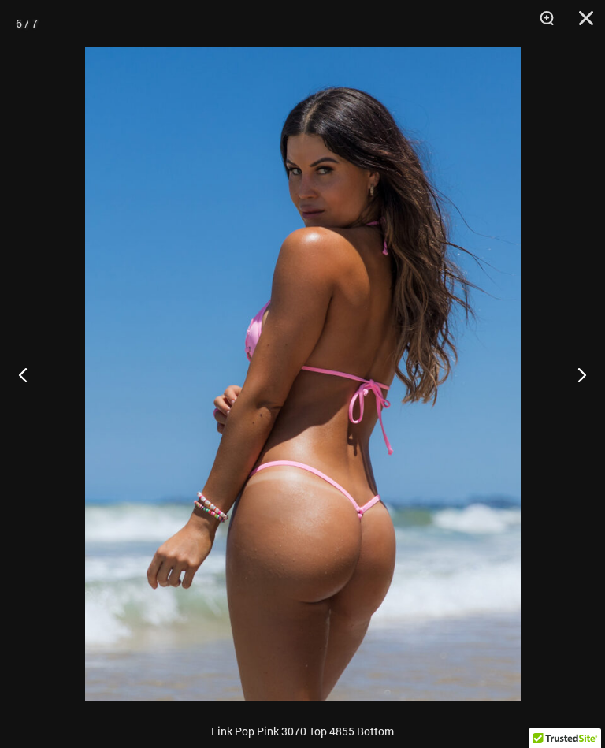
click at [577, 386] on button "Next" at bounding box center [575, 374] width 59 height 79
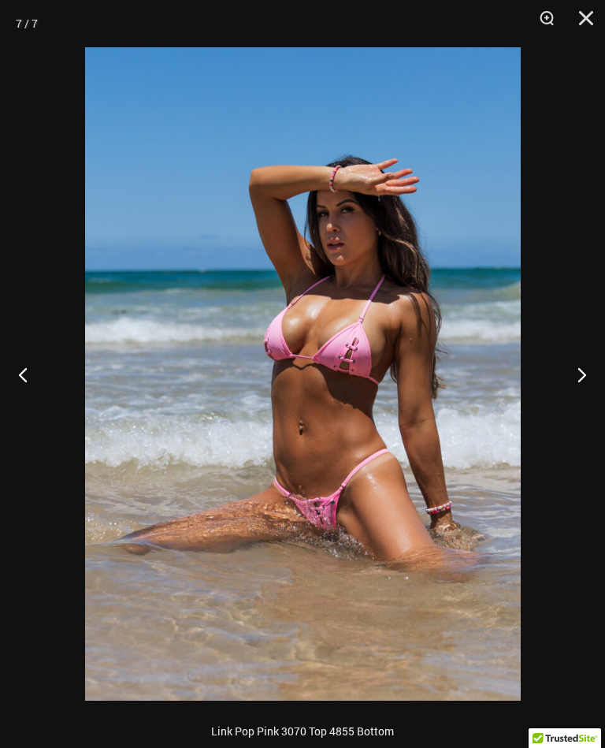
click at [579, 363] on button "Next" at bounding box center [575, 374] width 59 height 79
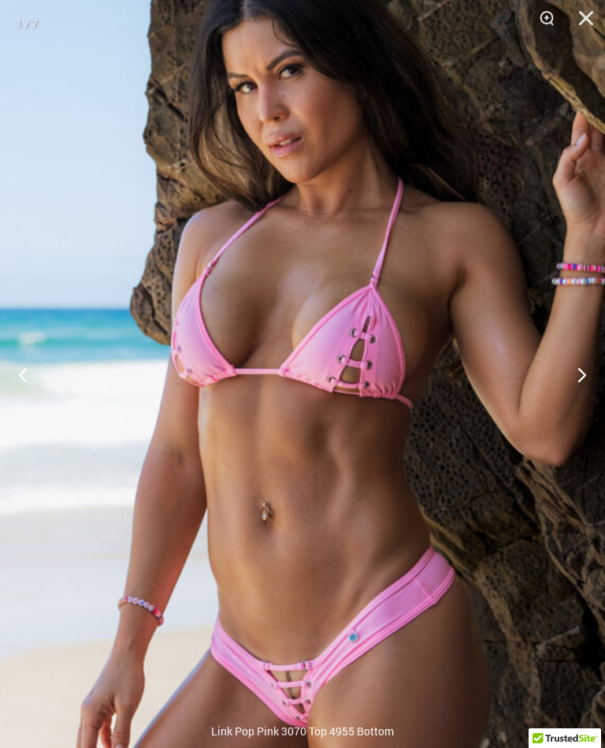
click at [595, 13] on button "Close" at bounding box center [580, 23] width 39 height 47
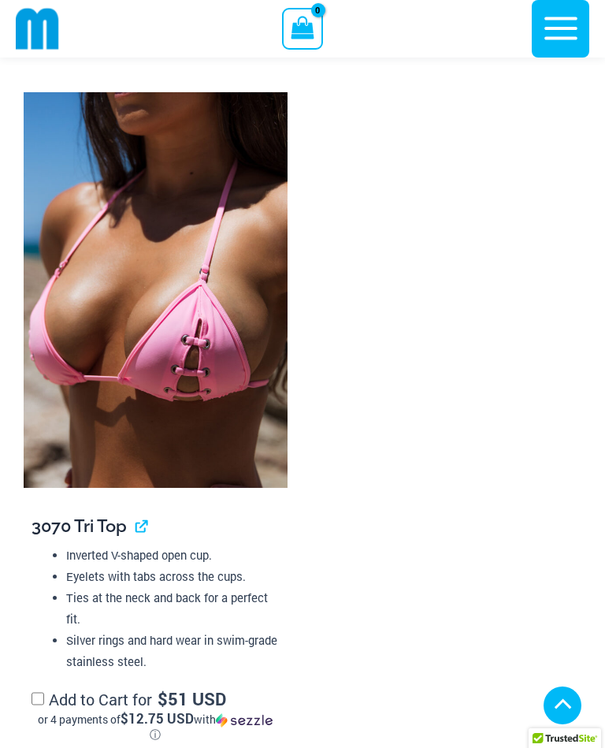
scroll to position [1905, 0]
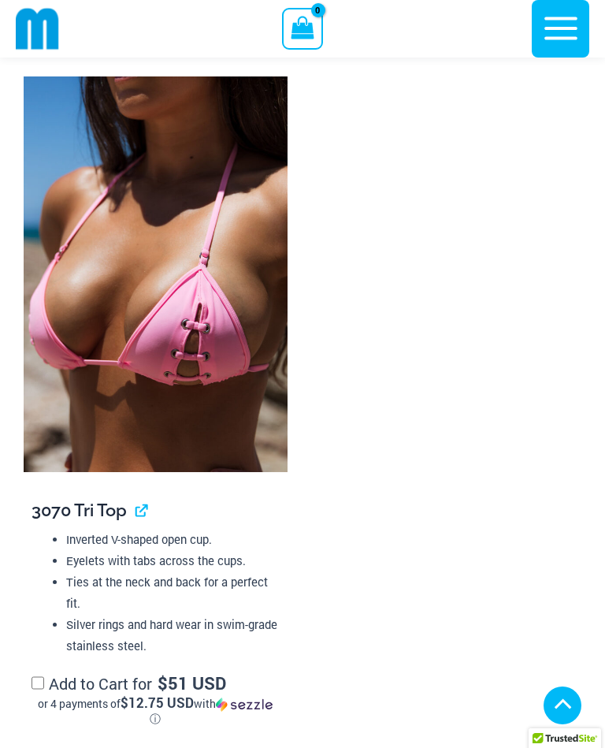
click at [195, 347] on img at bounding box center [156, 273] width 264 height 395
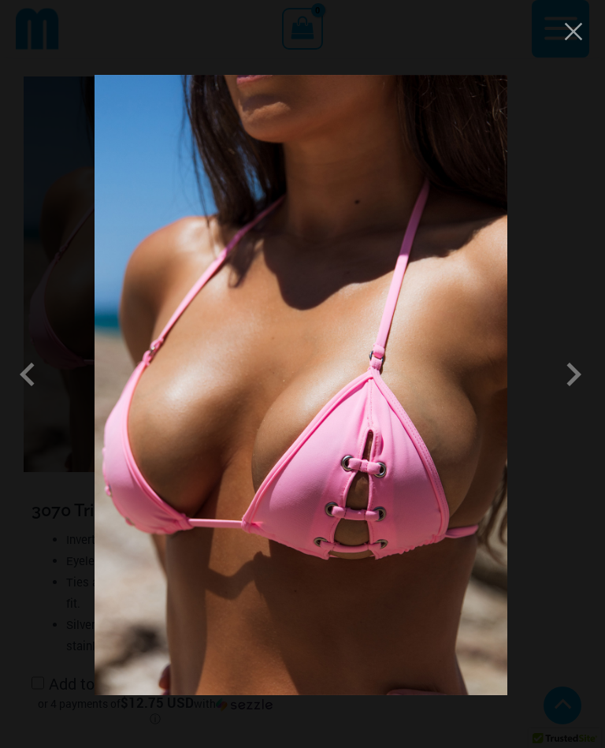
click at [581, 387] on span at bounding box center [573, 374] width 47 height 47
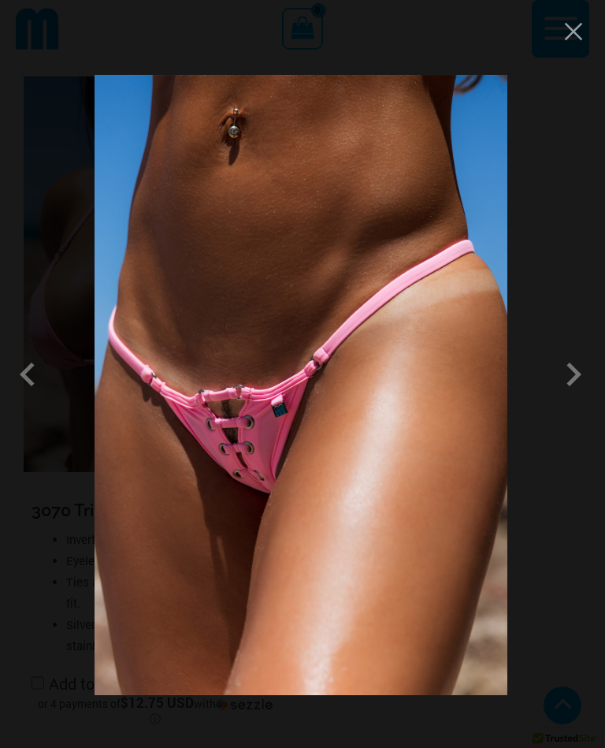
click at [558, 386] on span at bounding box center [573, 374] width 47 height 47
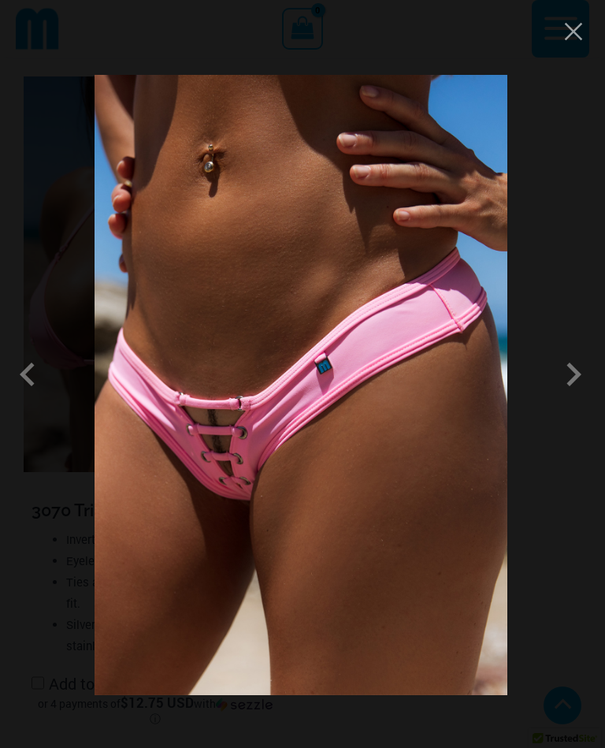
click at [562, 393] on span at bounding box center [573, 374] width 47 height 47
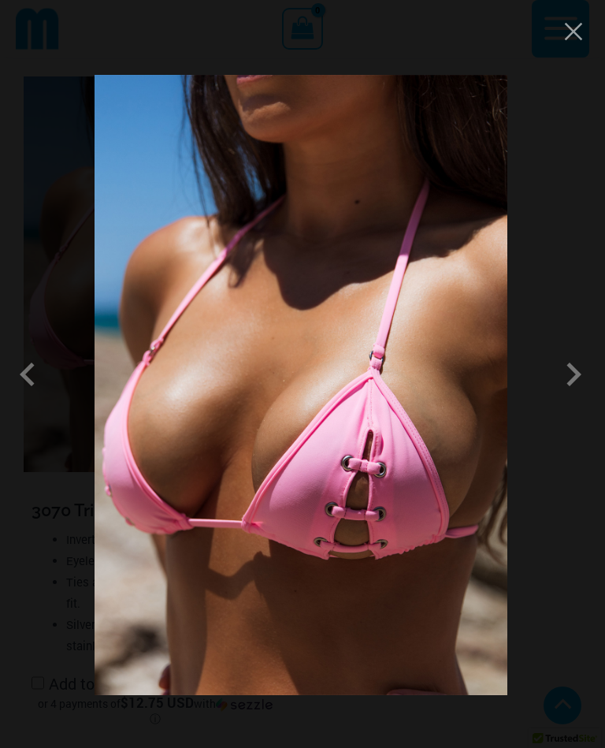
click at [566, 396] on span at bounding box center [573, 374] width 47 height 47
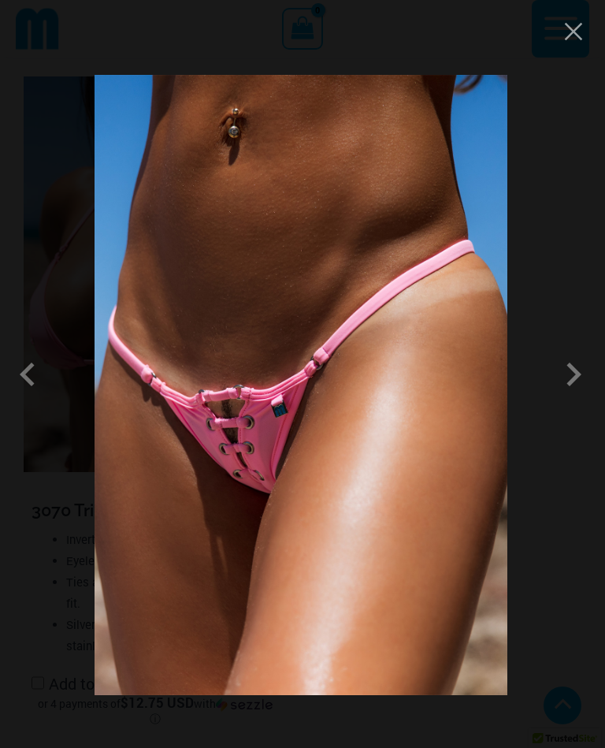
click at [561, 398] on span at bounding box center [573, 374] width 47 height 47
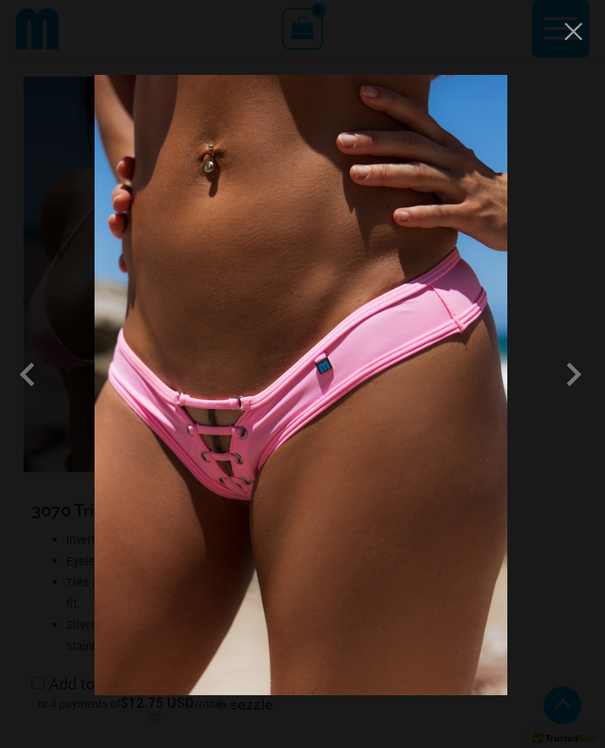
click at [573, 388] on span at bounding box center [573, 374] width 47 height 47
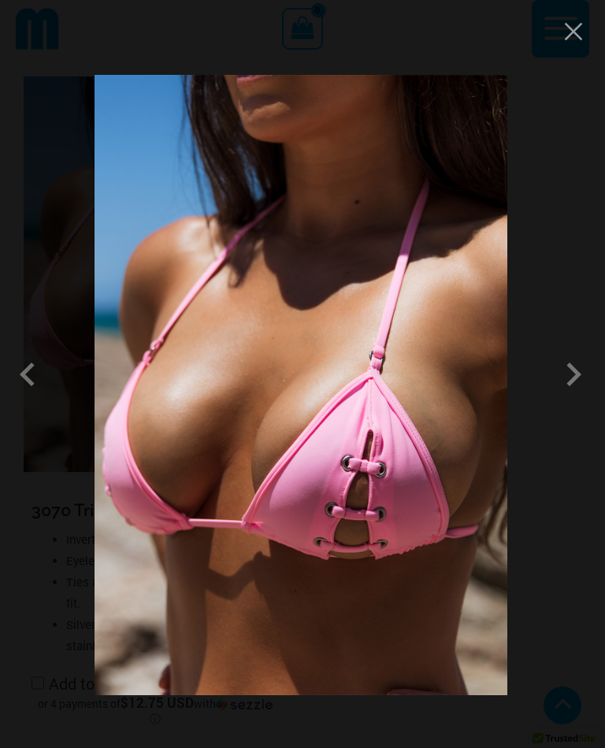
click at [566, 384] on span at bounding box center [573, 374] width 47 height 47
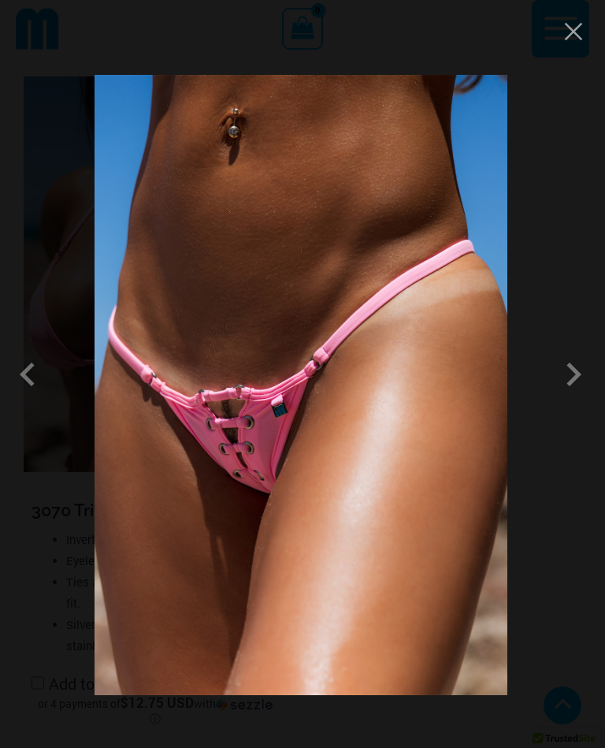
click at [574, 35] on button "Close" at bounding box center [574, 32] width 24 height 24
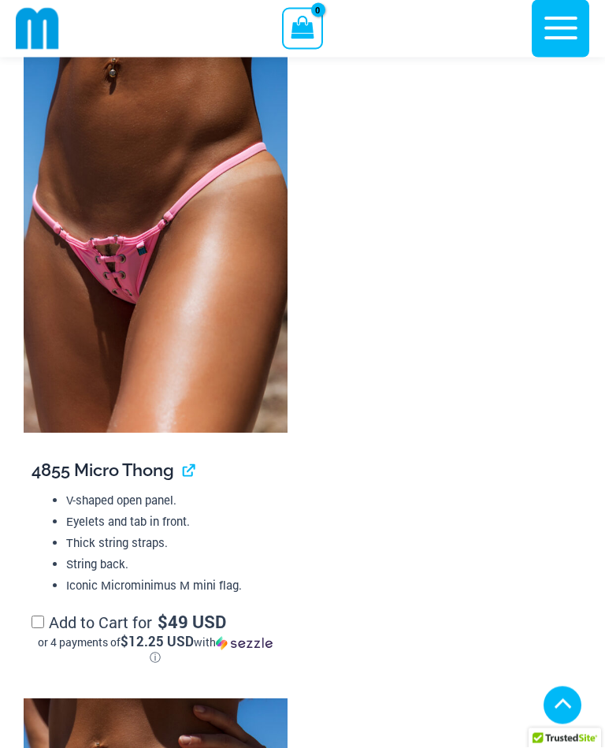
click at [152, 268] on img at bounding box center [156, 235] width 264 height 395
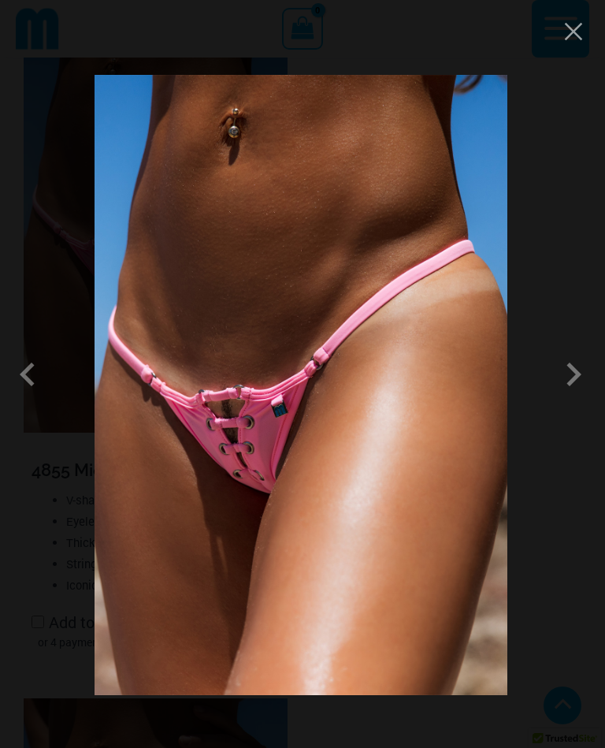
click at [575, 375] on span at bounding box center [573, 374] width 47 height 47
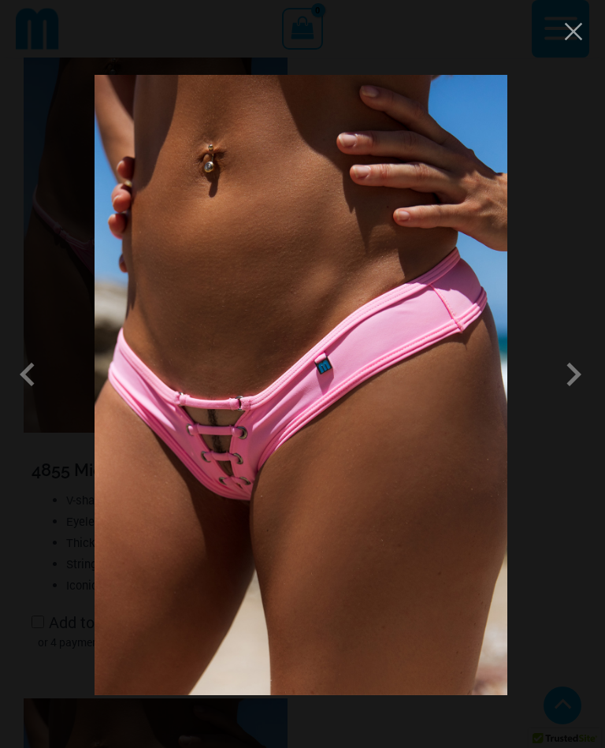
click at [580, 376] on span at bounding box center [573, 374] width 47 height 47
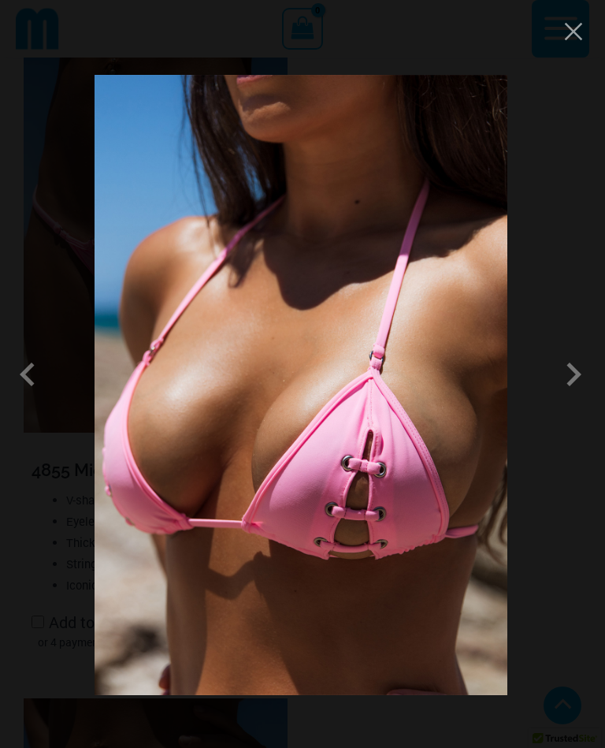
click at [564, 376] on span at bounding box center [573, 374] width 47 height 47
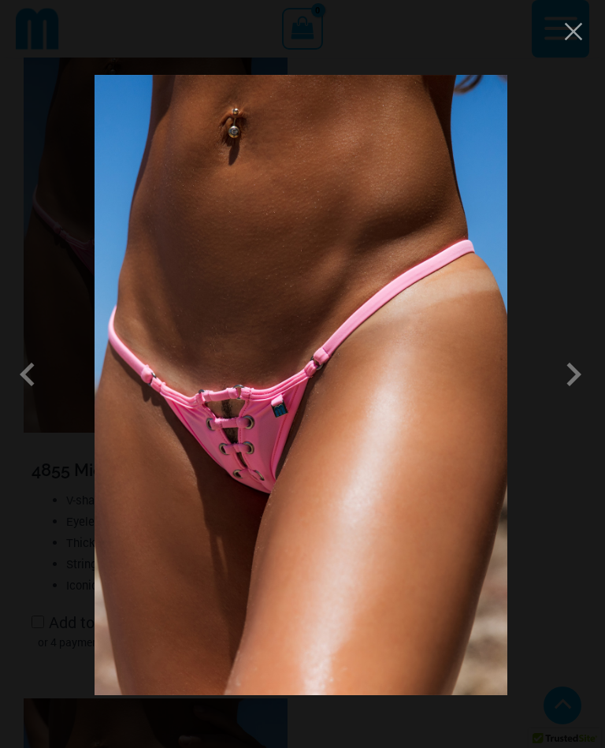
click at [565, 384] on span at bounding box center [573, 374] width 47 height 47
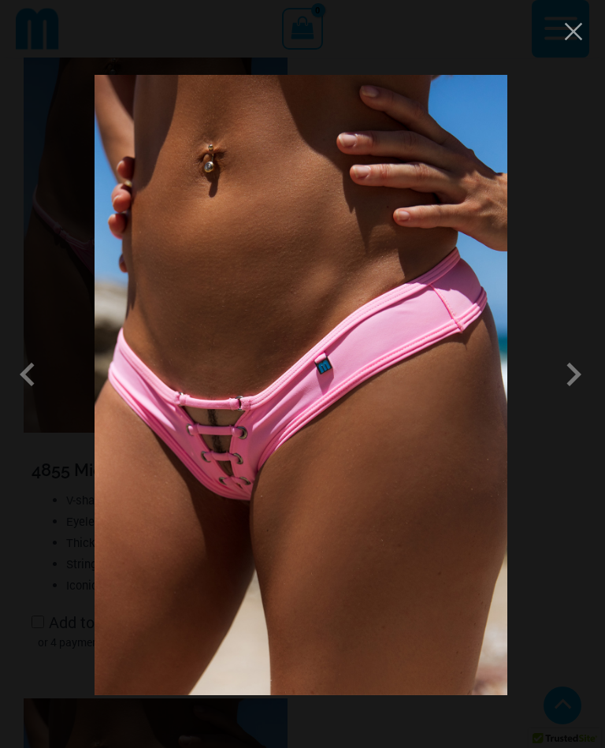
click at [560, 378] on span at bounding box center [573, 374] width 47 height 47
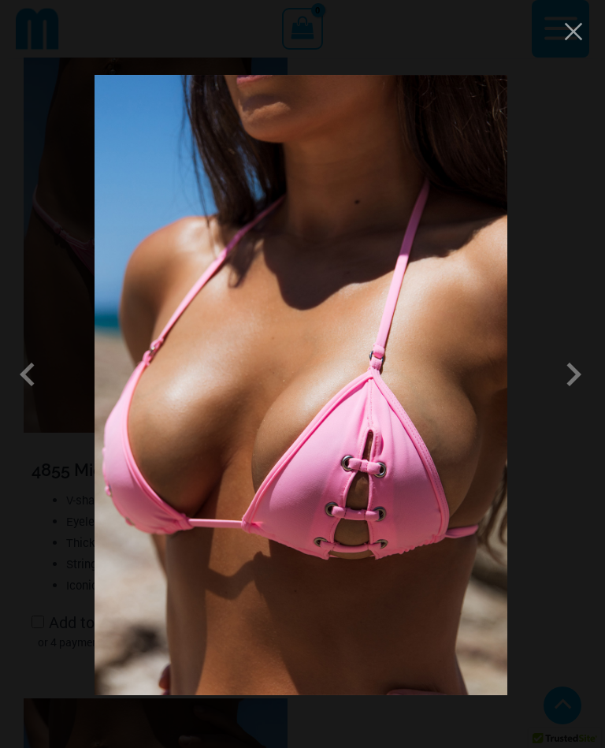
click at [582, 22] on button "Close" at bounding box center [574, 32] width 24 height 24
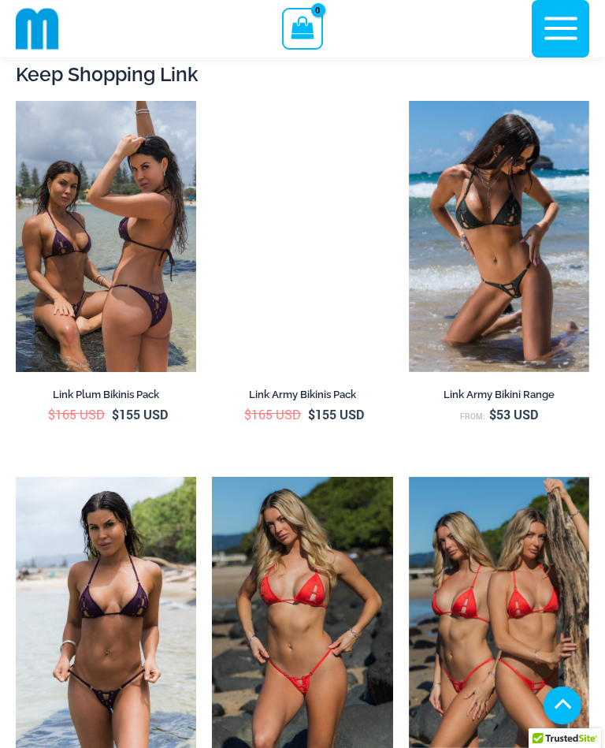
scroll to position [4881, 0]
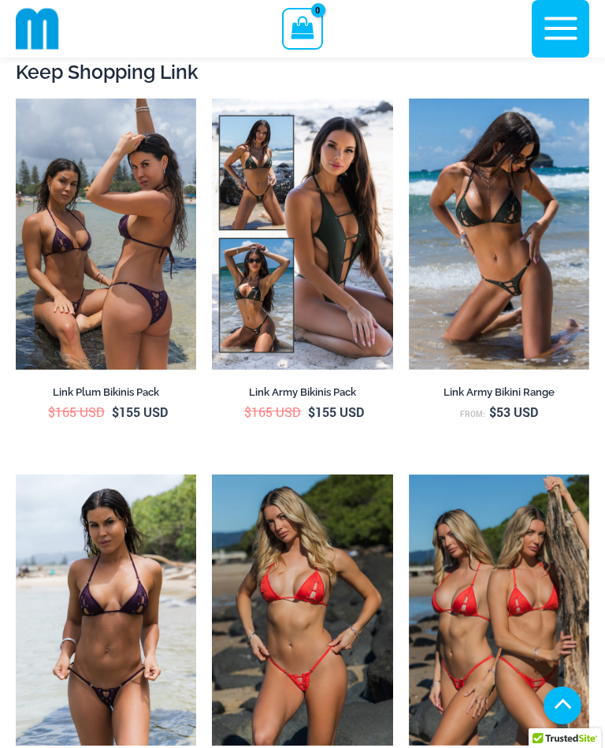
click at [409, 98] on img at bounding box center [409, 98] width 0 height 0
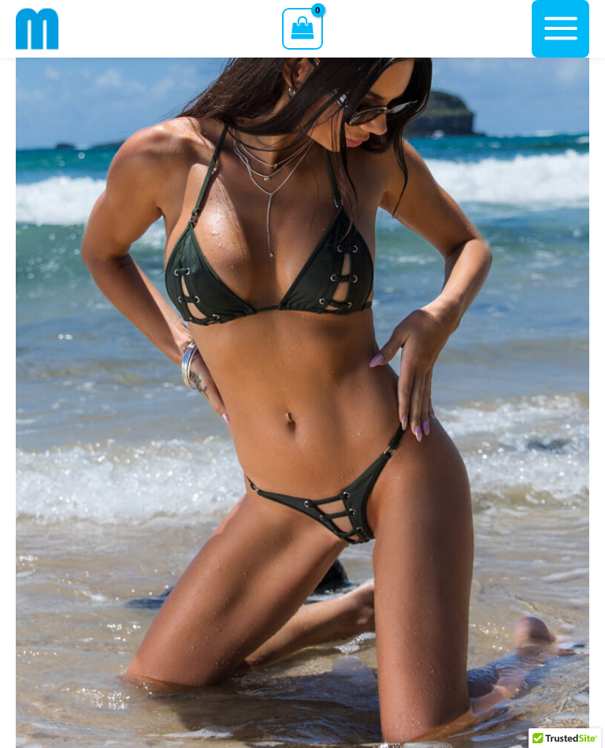
scroll to position [185, 0]
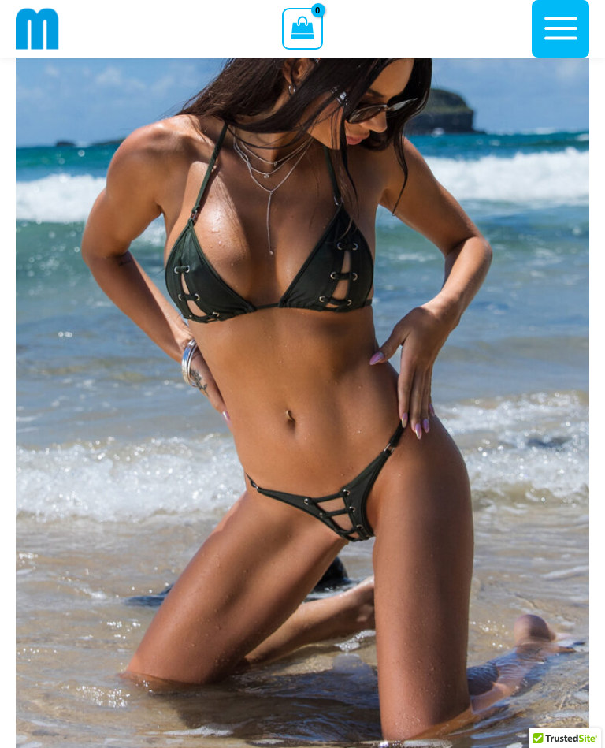
click at [504, 408] on img at bounding box center [302, 345] width 573 height 860
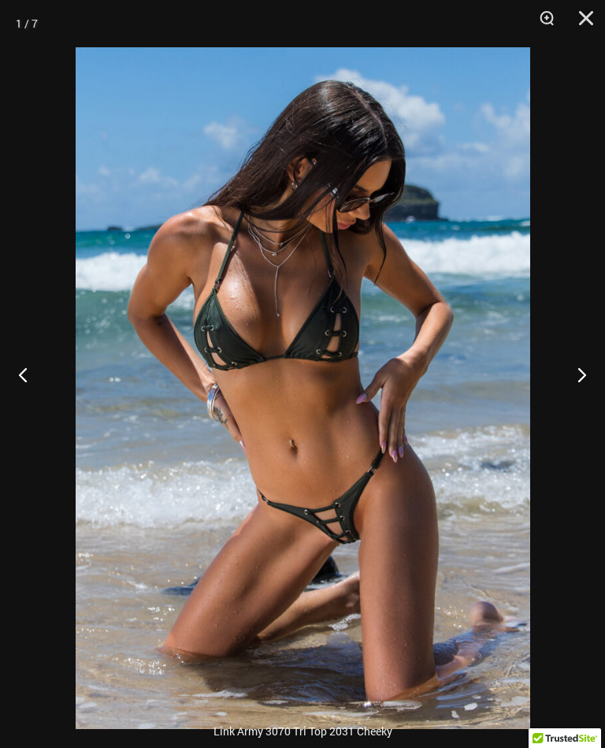
click at [586, 382] on button "Next" at bounding box center [575, 374] width 59 height 79
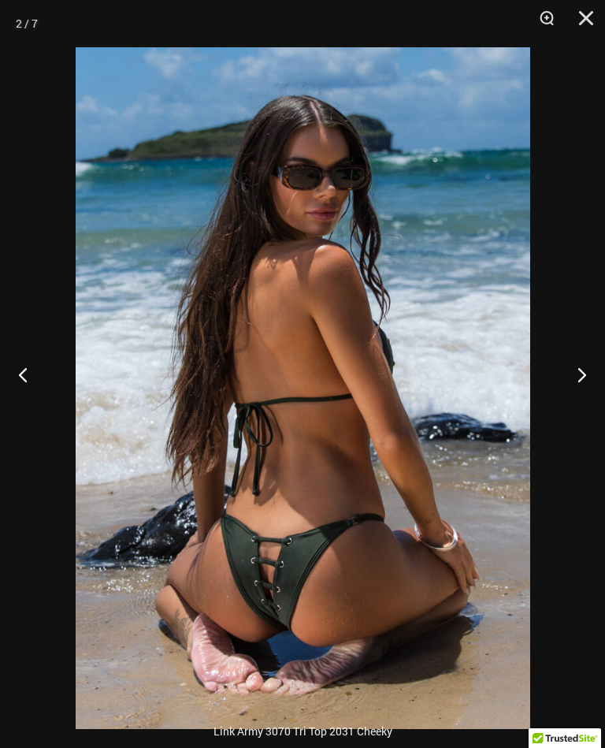
click at [569, 381] on button "Next" at bounding box center [575, 374] width 59 height 79
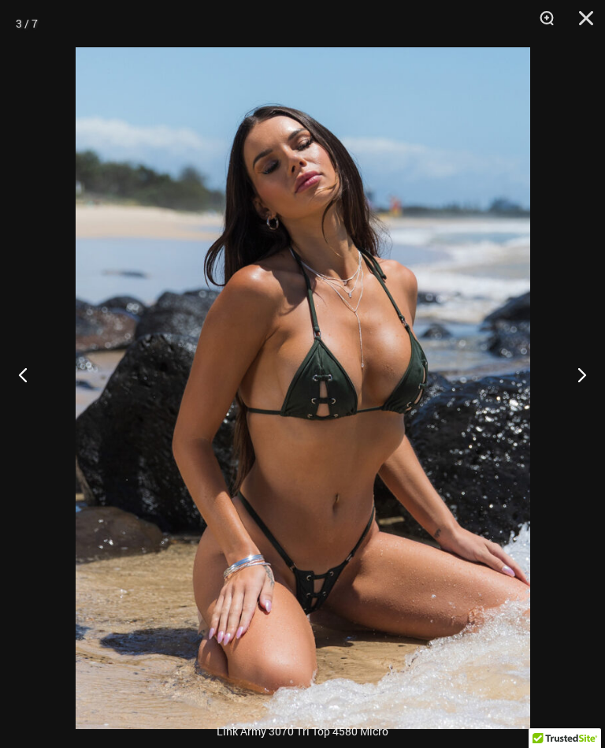
click at [569, 381] on button "Next" at bounding box center [575, 374] width 59 height 79
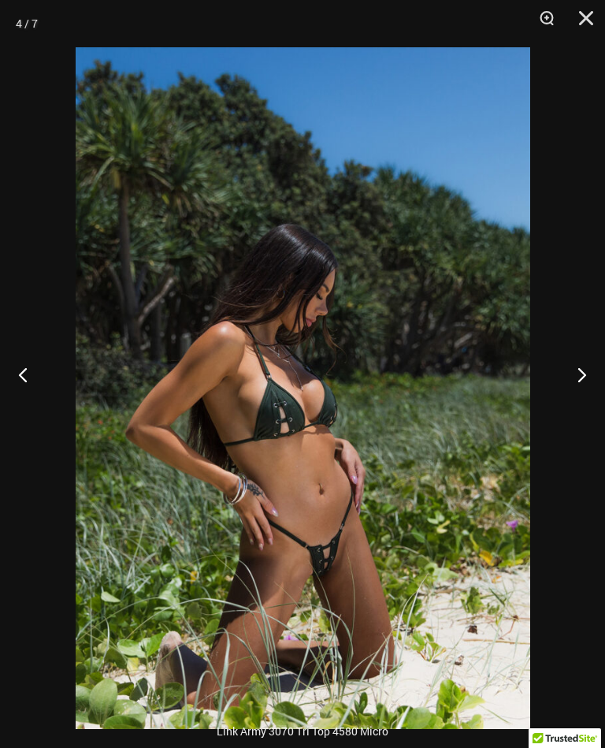
click at [561, 407] on button "Next" at bounding box center [575, 374] width 59 height 79
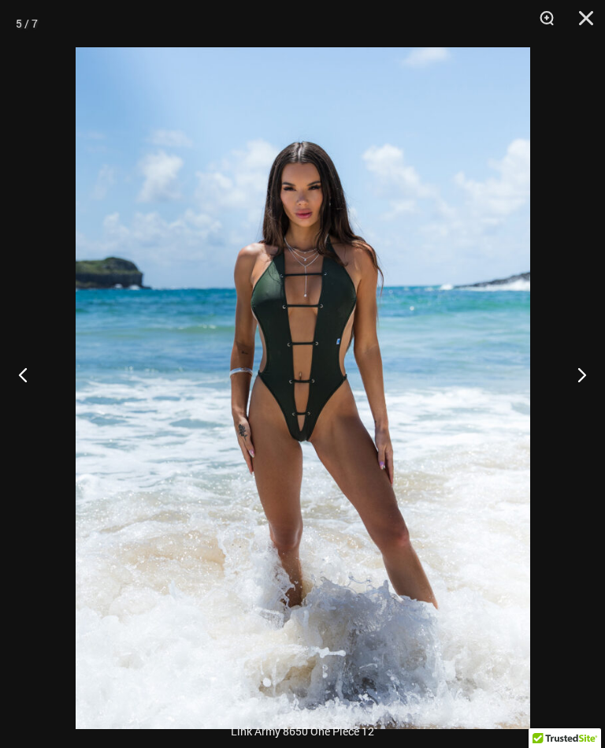
click at [576, 380] on button "Next" at bounding box center [575, 374] width 59 height 79
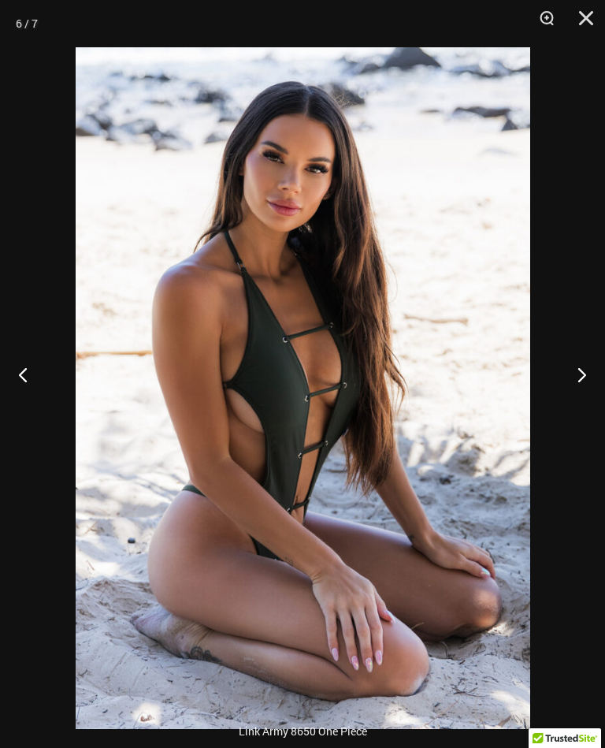
click at [571, 396] on button "Next" at bounding box center [575, 374] width 59 height 79
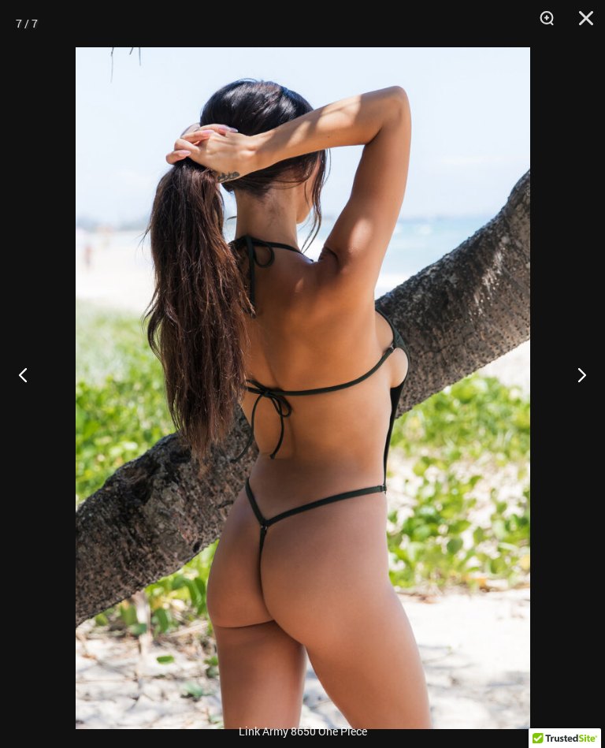
click at [574, 407] on button "Next" at bounding box center [575, 374] width 59 height 79
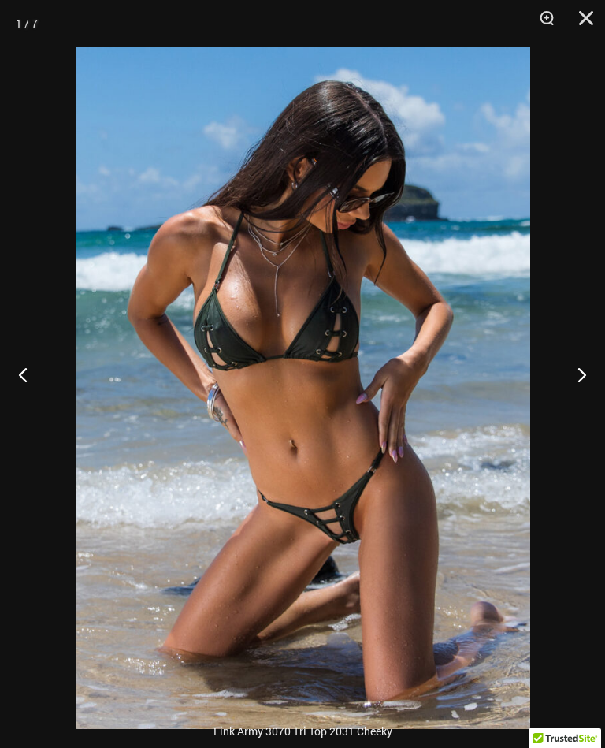
click at [579, 411] on button "Next" at bounding box center [575, 374] width 59 height 79
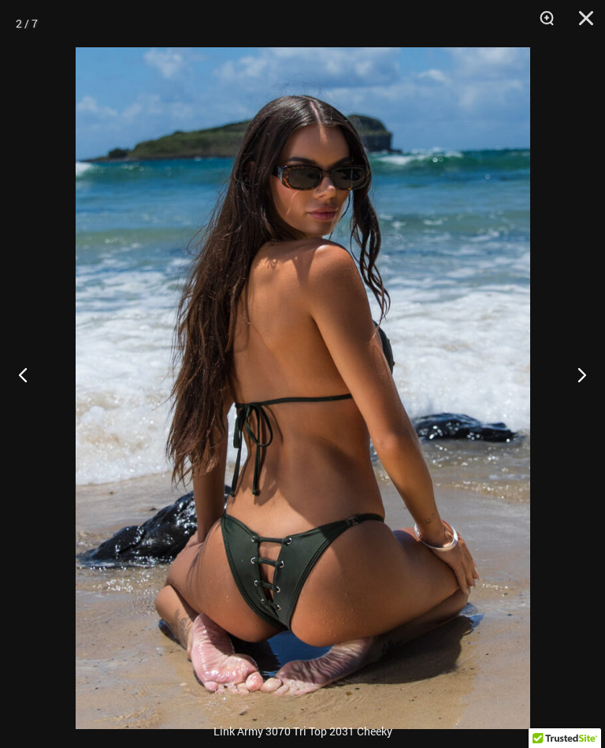
click at [581, 399] on button "Next" at bounding box center [575, 374] width 59 height 79
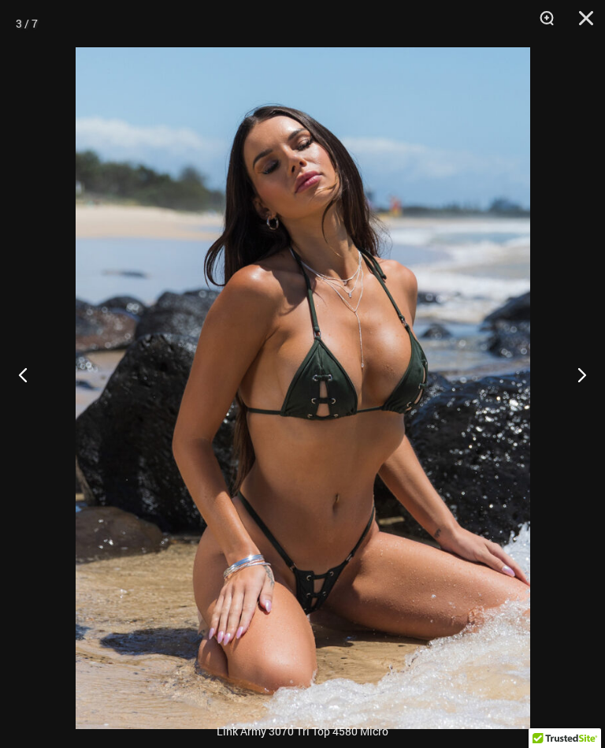
click at [574, 391] on button "Next" at bounding box center [575, 374] width 59 height 79
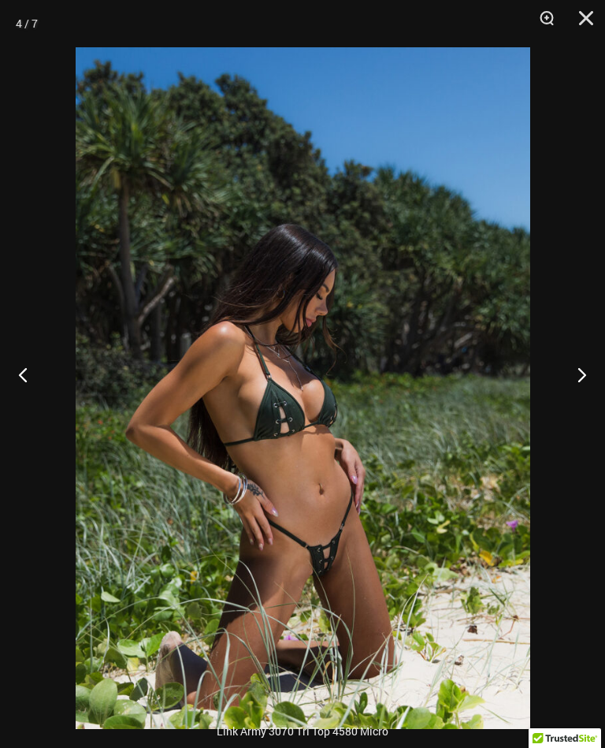
click at [575, 409] on button "Next" at bounding box center [575, 374] width 59 height 79
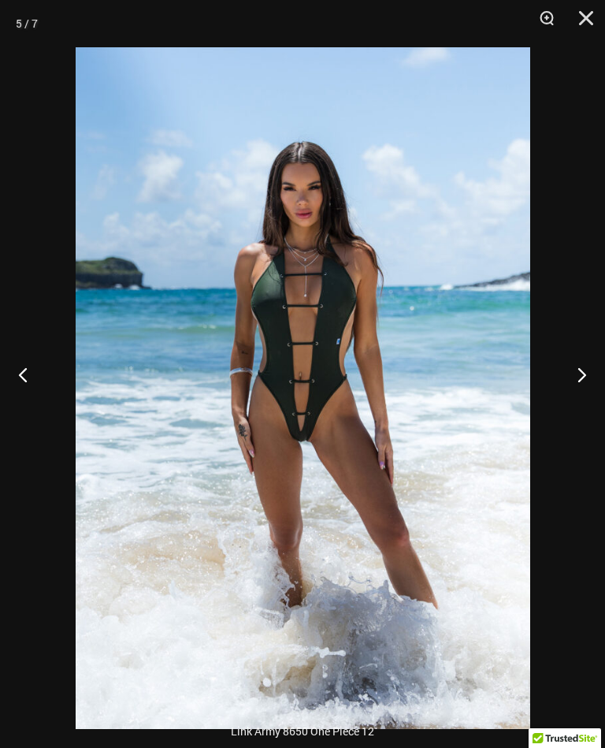
click at [576, 375] on button "Next" at bounding box center [575, 374] width 59 height 79
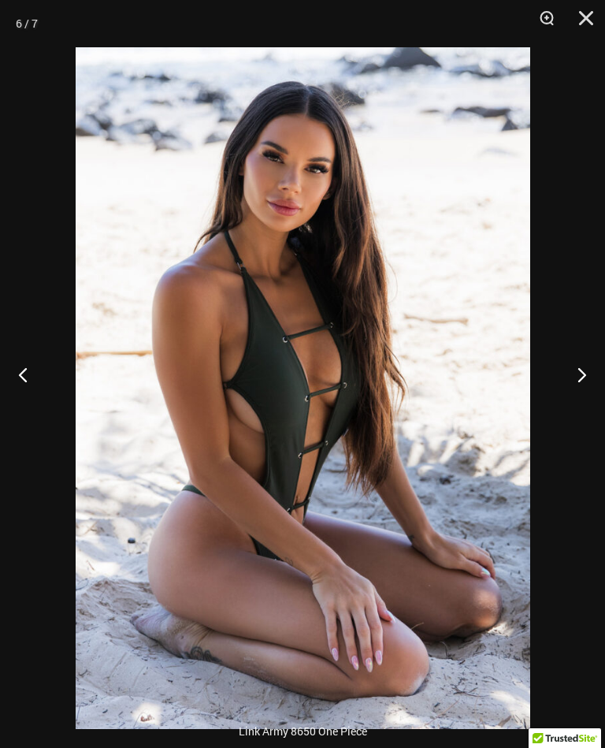
click at [577, 394] on button "Next" at bounding box center [575, 374] width 59 height 79
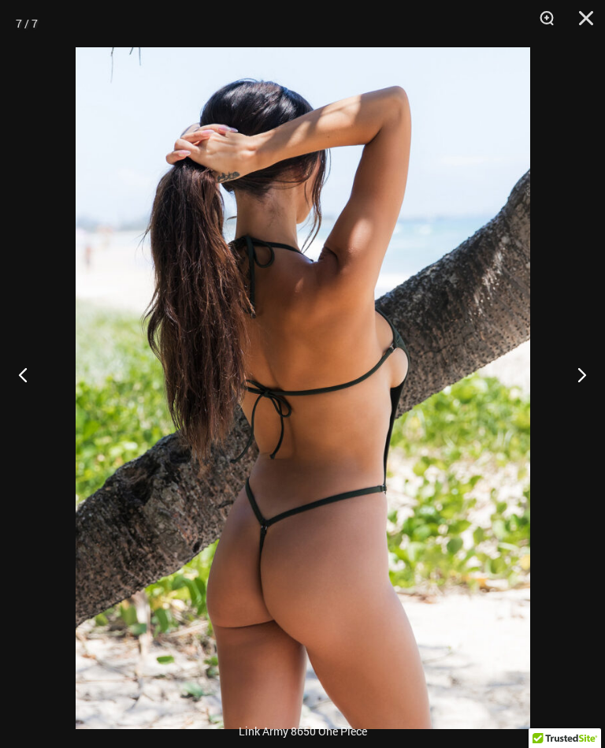
click at [599, 15] on button "Close" at bounding box center [580, 23] width 39 height 47
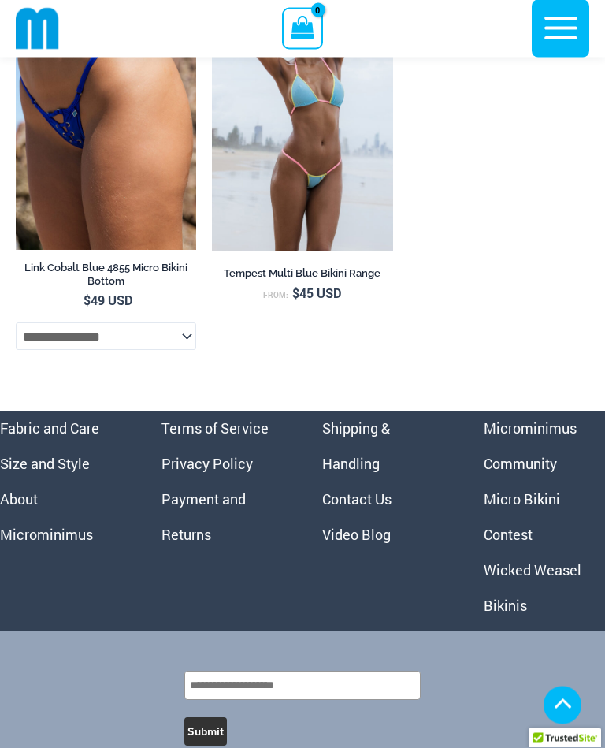
scroll to position [10080, 0]
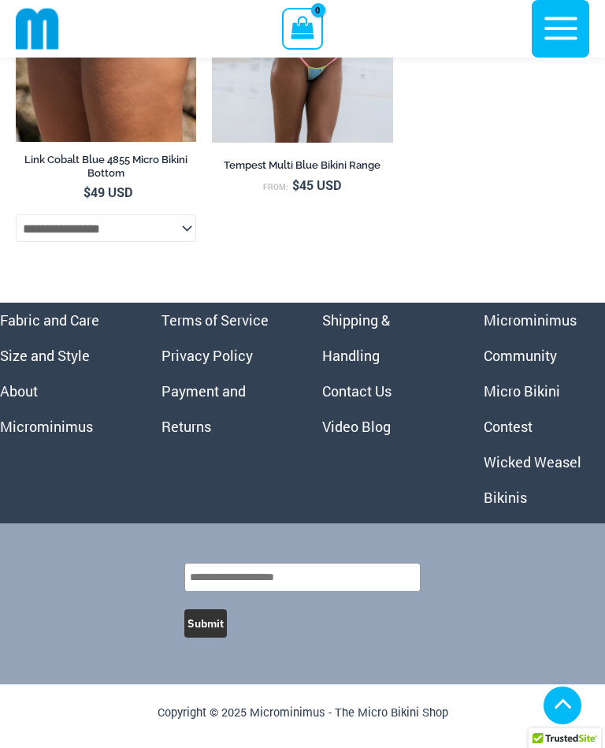
click at [454, 576] on div "Submit" at bounding box center [302, 598] width 605 height 110
click at [69, 436] on link "About Microminimus" at bounding box center [46, 408] width 93 height 54
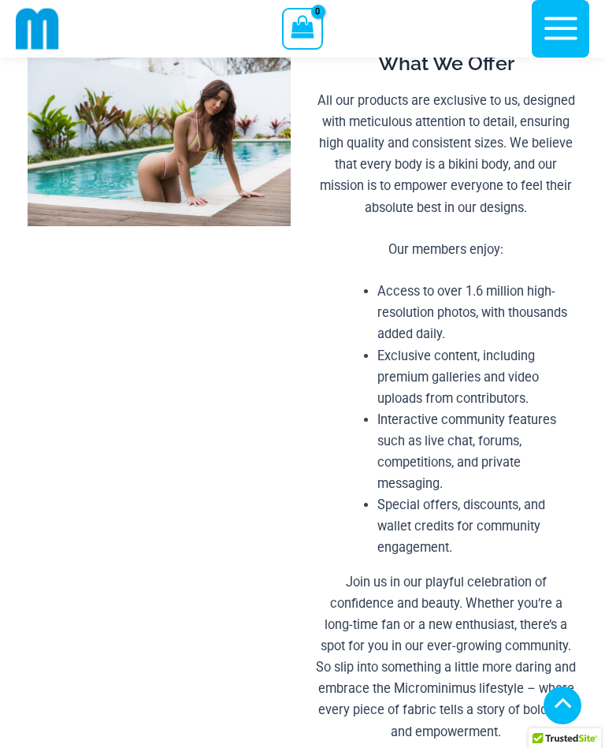
scroll to position [1155, 0]
